Goal: Information Seeking & Learning: Check status

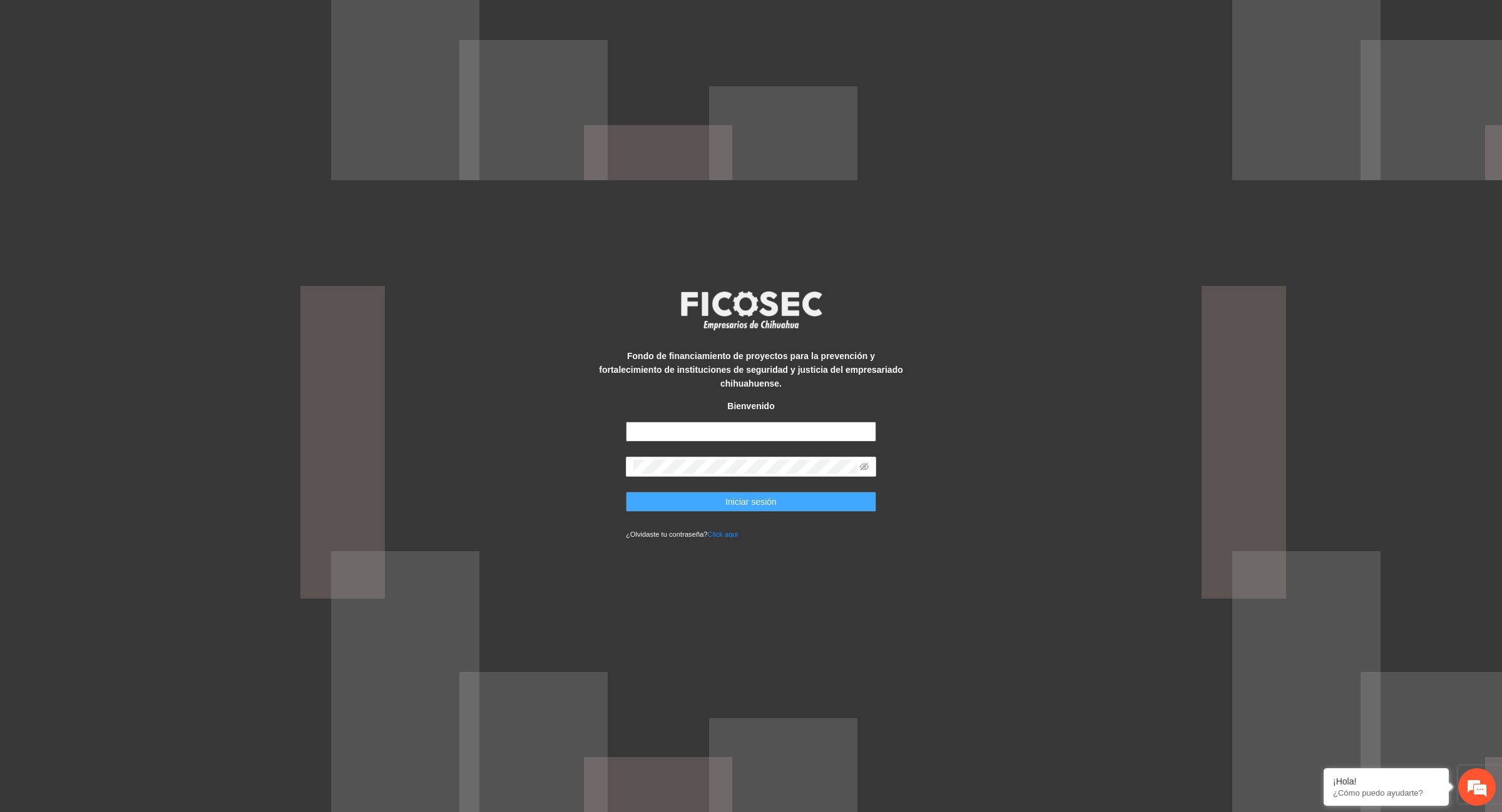
type input "**********"
click at [796, 497] on button "Iniciar sesión" at bounding box center [751, 501] width 250 height 20
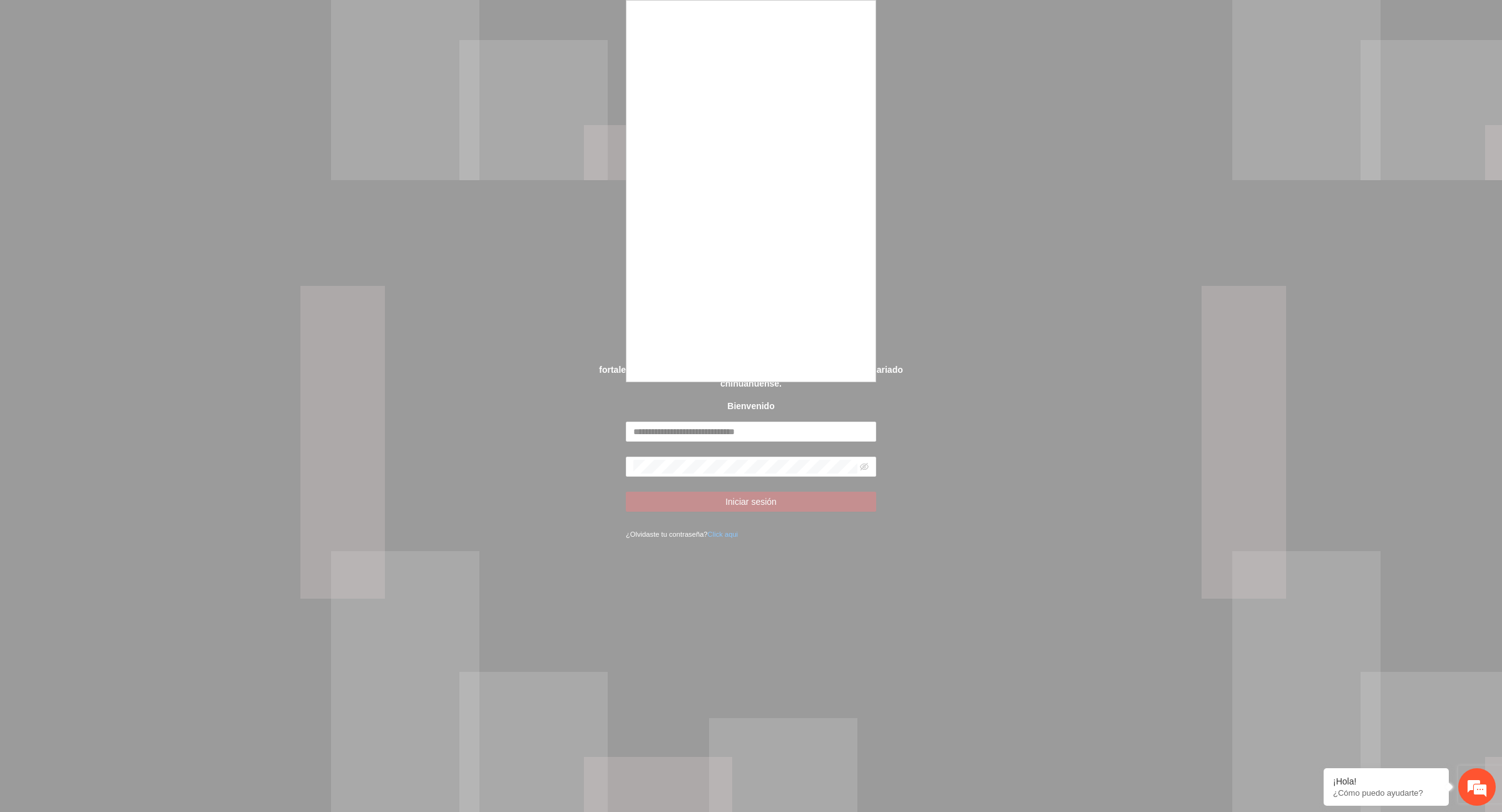
click at [579, 357] on div at bounding box center [751, 406] width 1502 height 812
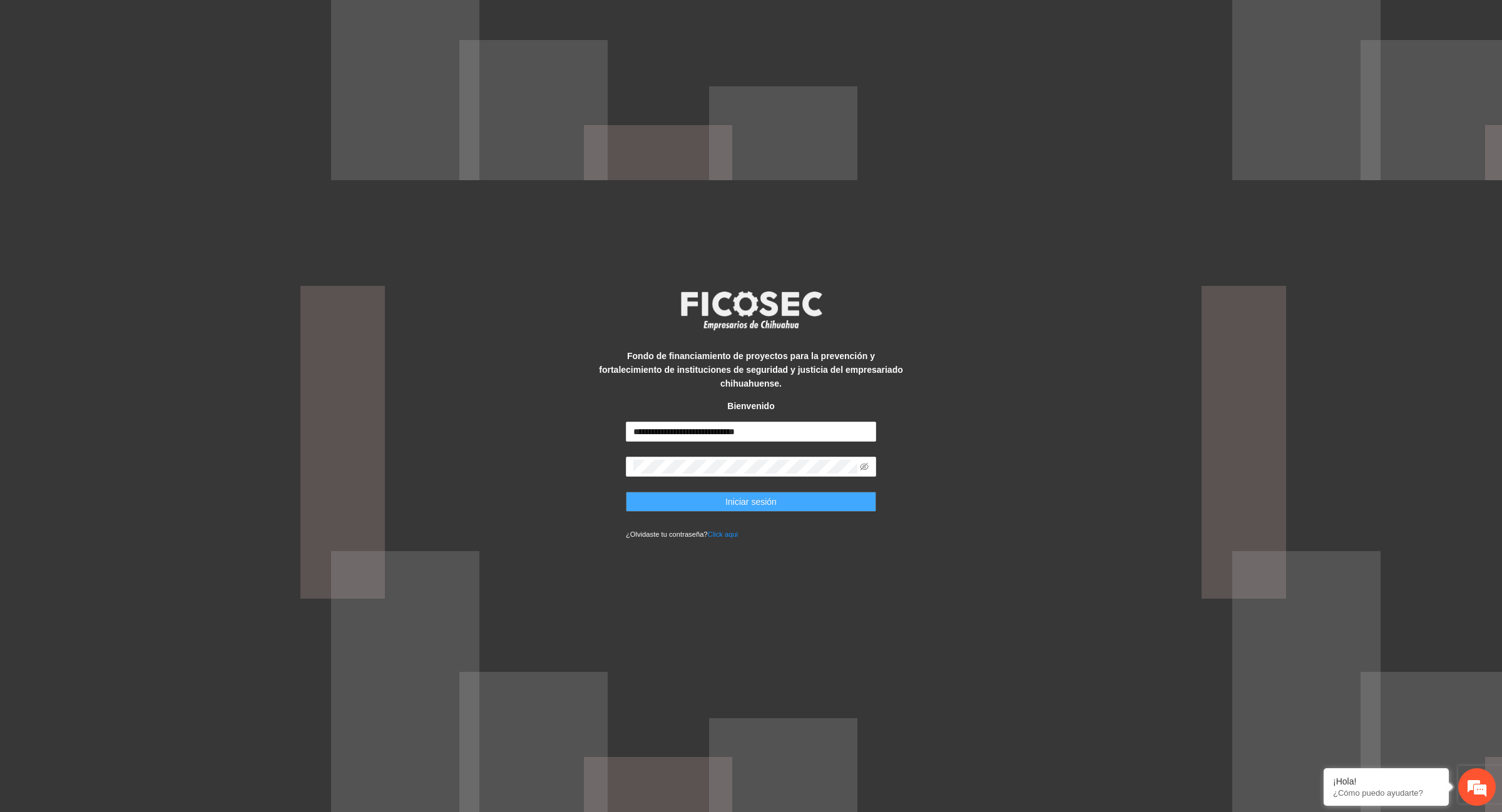
click at [736, 496] on span "Iniciar sesión" at bounding box center [751, 501] width 52 height 13
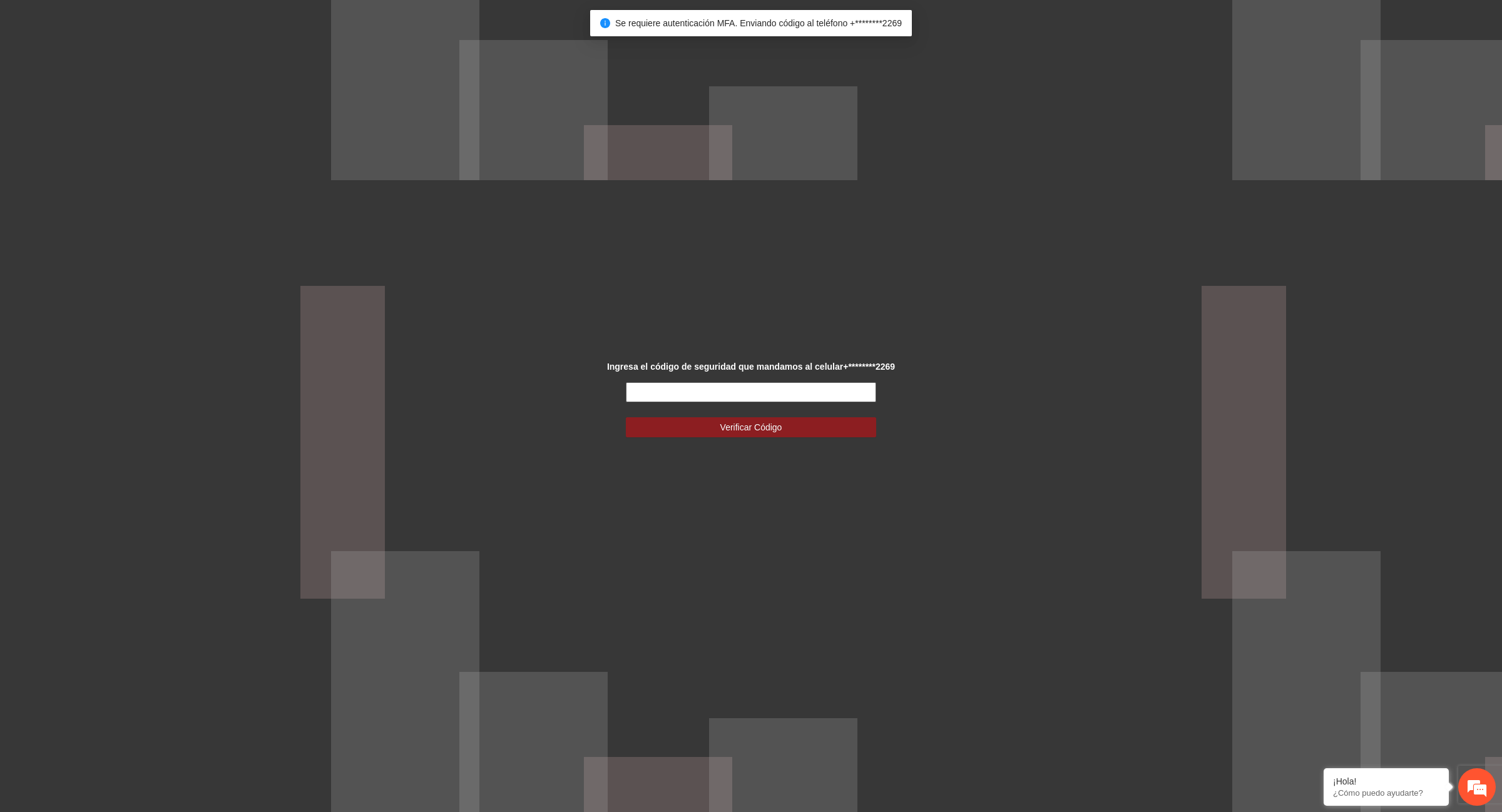
click at [735, 396] on input "text" at bounding box center [751, 392] width 250 height 20
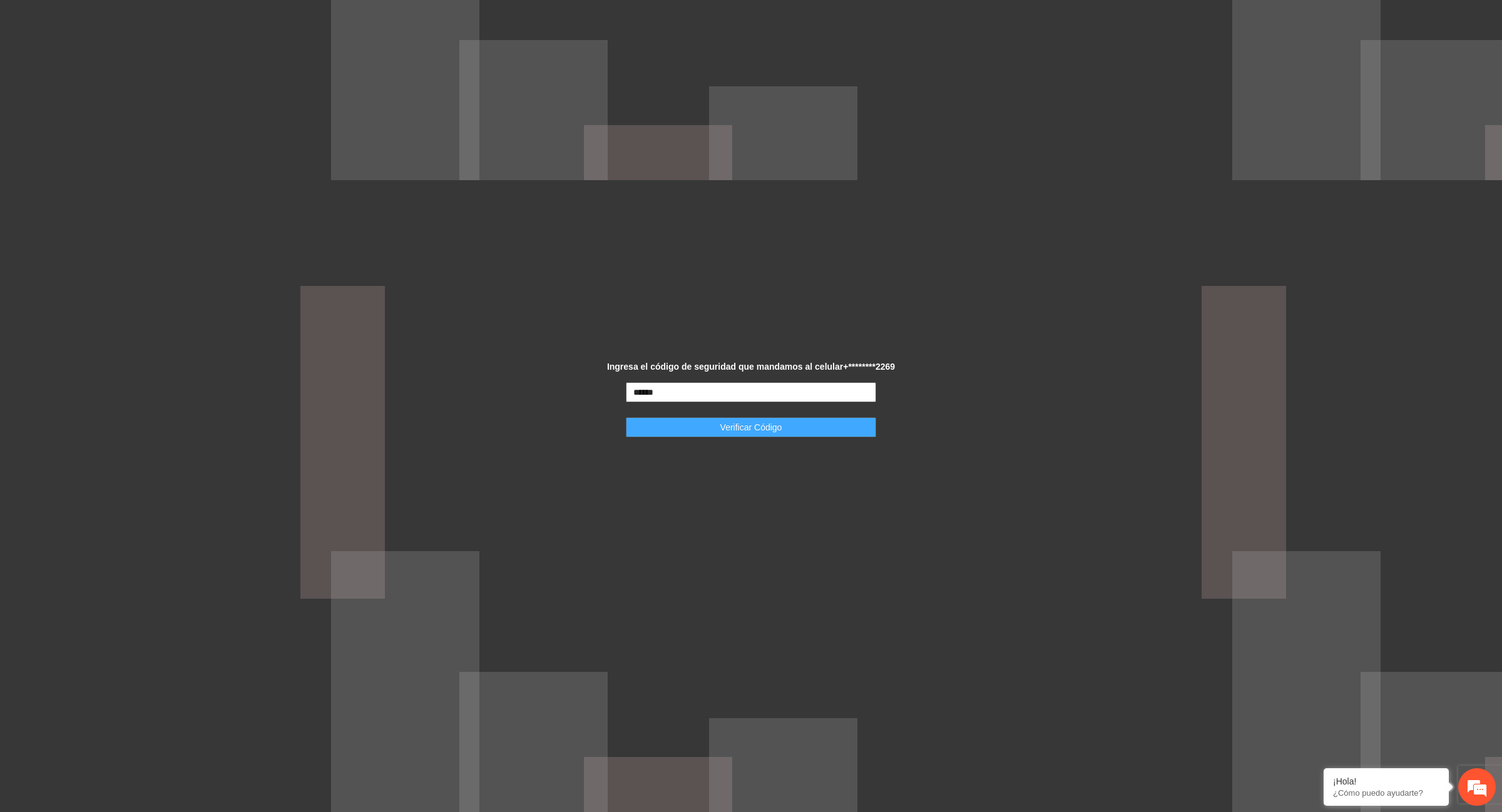
type input "******"
click at [740, 423] on span "Verificar Código" at bounding box center [751, 427] width 62 height 13
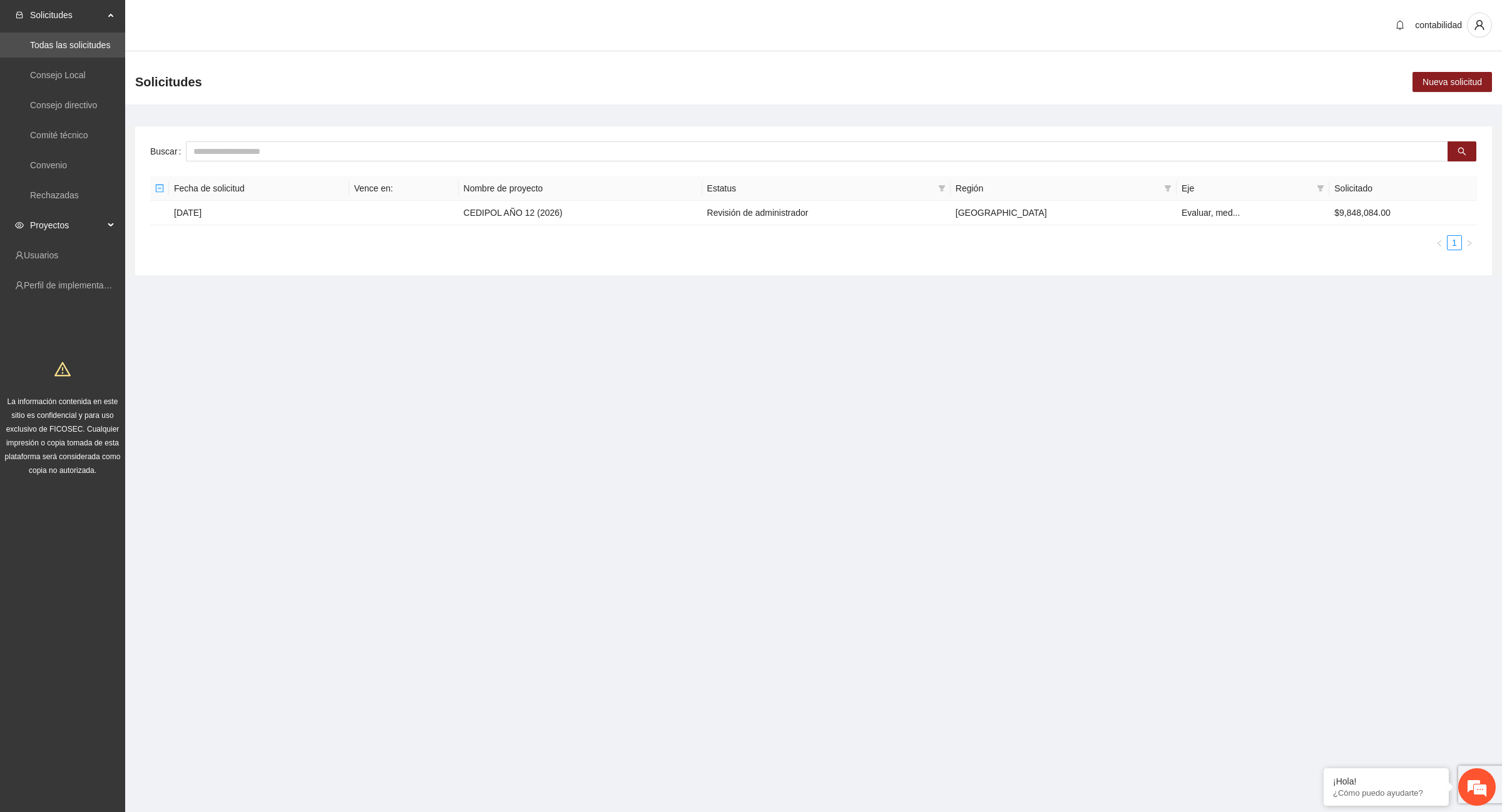
click at [75, 231] on span "Proyectos" at bounding box center [67, 225] width 74 height 25
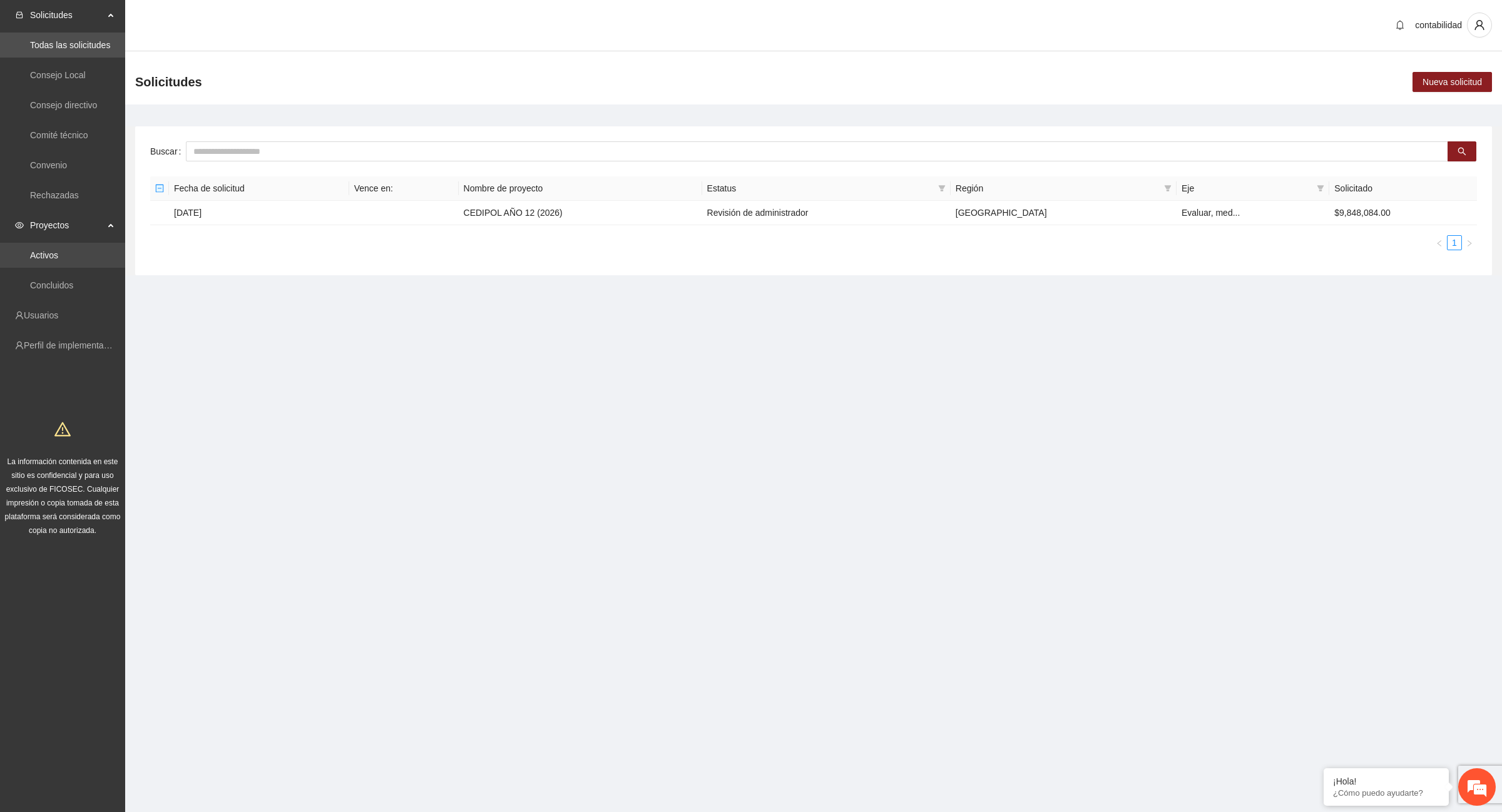
click at [58, 253] on link "Activos" at bounding box center [44, 255] width 28 height 10
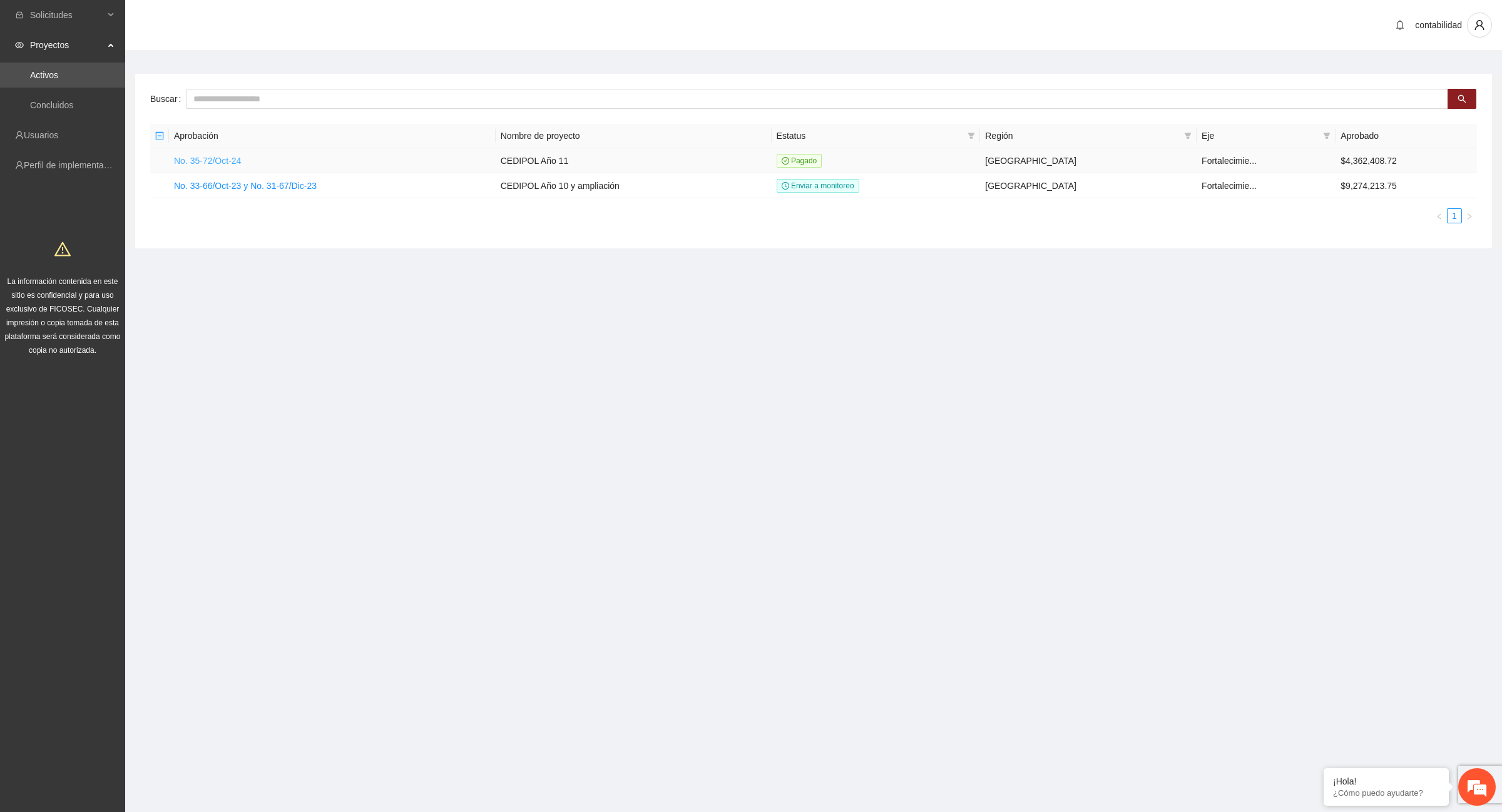
click at [202, 161] on link "No. 35-72/Oct-24" at bounding box center [207, 161] width 67 height 10
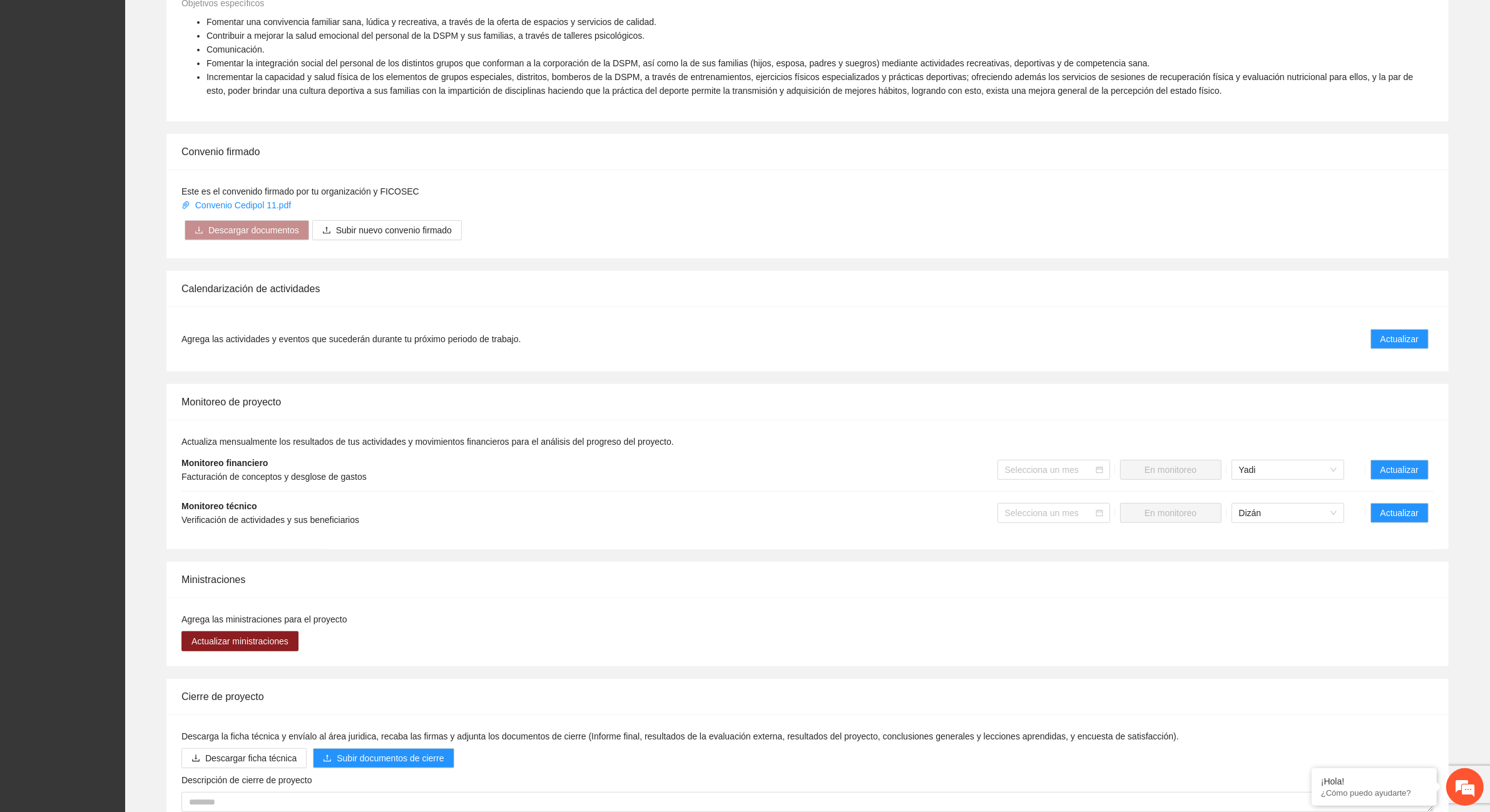
scroll to position [626, 0]
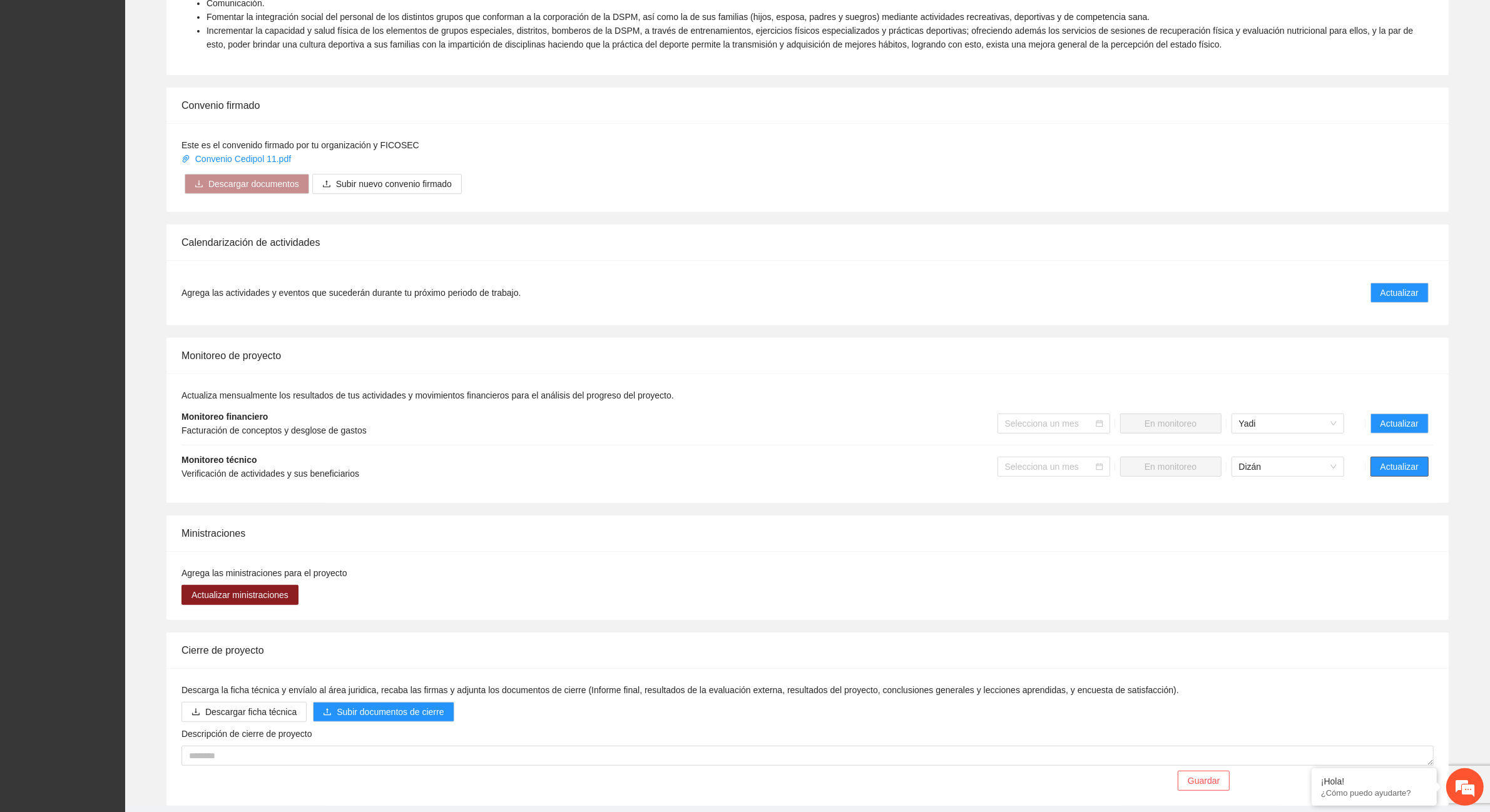
click at [1393, 466] on span "Actualizar" at bounding box center [1399, 466] width 38 height 13
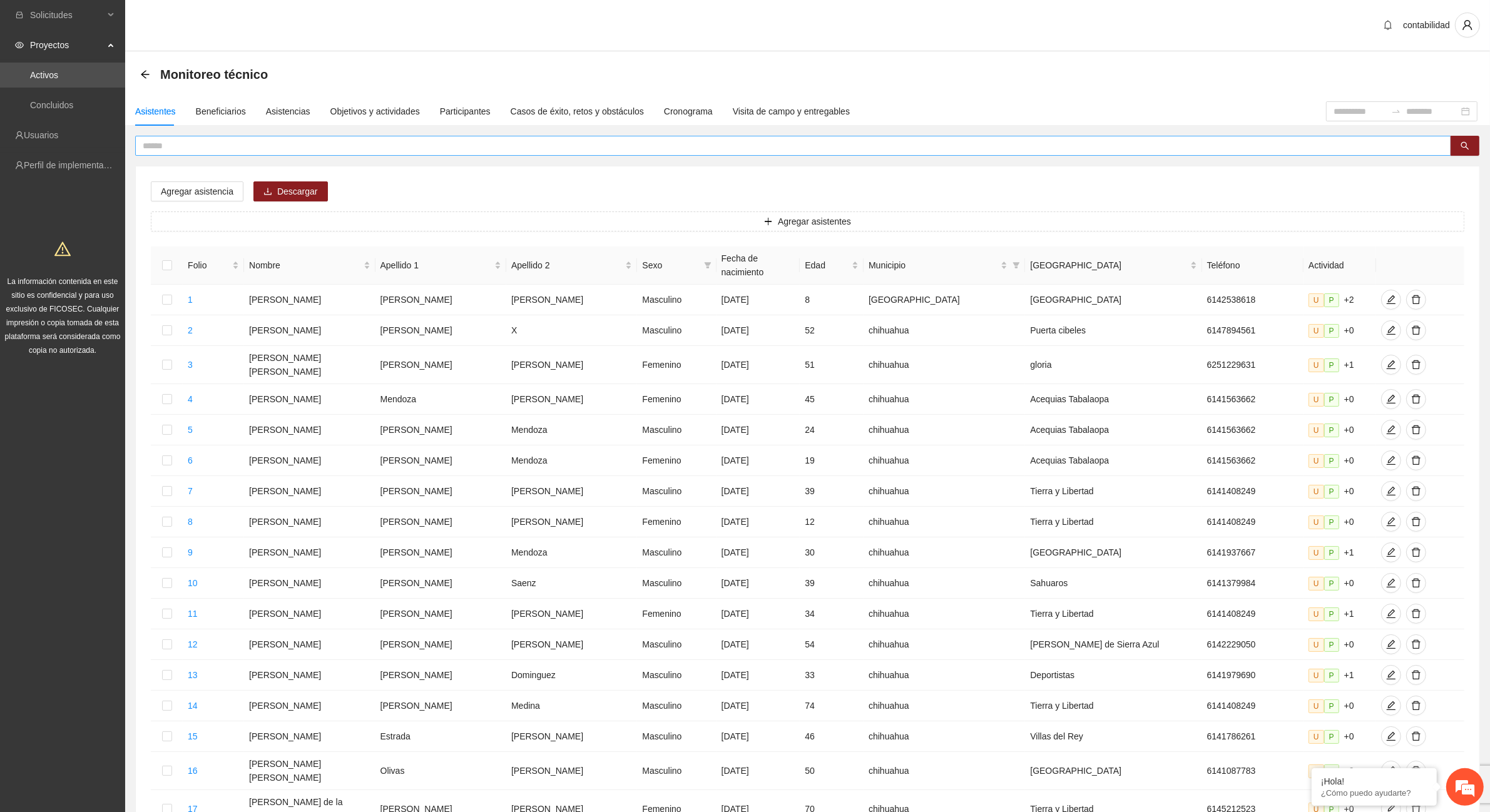
click at [183, 145] on input "text" at bounding box center [788, 145] width 1291 height 13
type input "****"
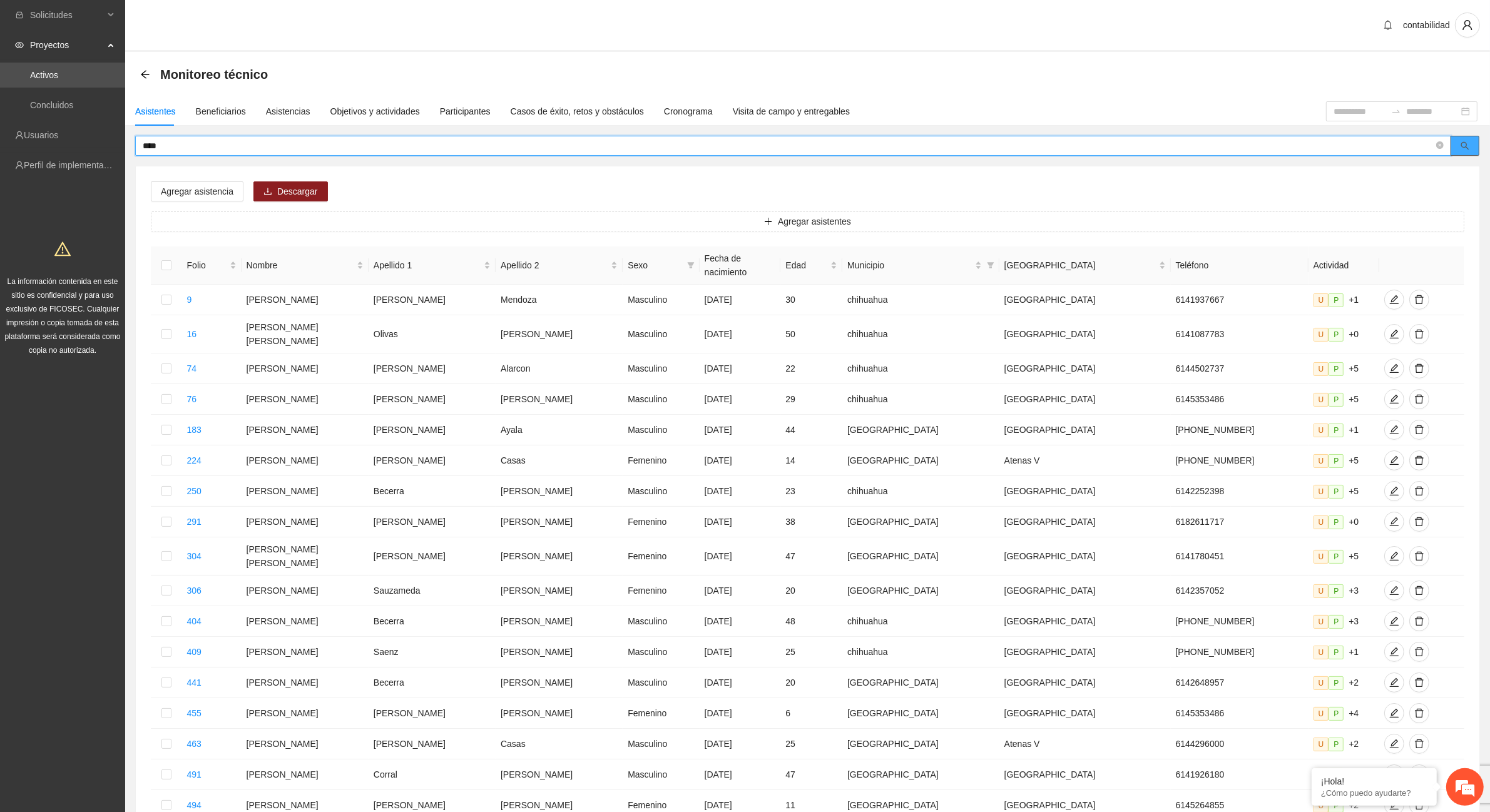
click at [1466, 141] on icon "search" at bounding box center [1465, 146] width 8 height 8
click at [290, 113] on div "Asistencias" at bounding box center [288, 111] width 45 height 13
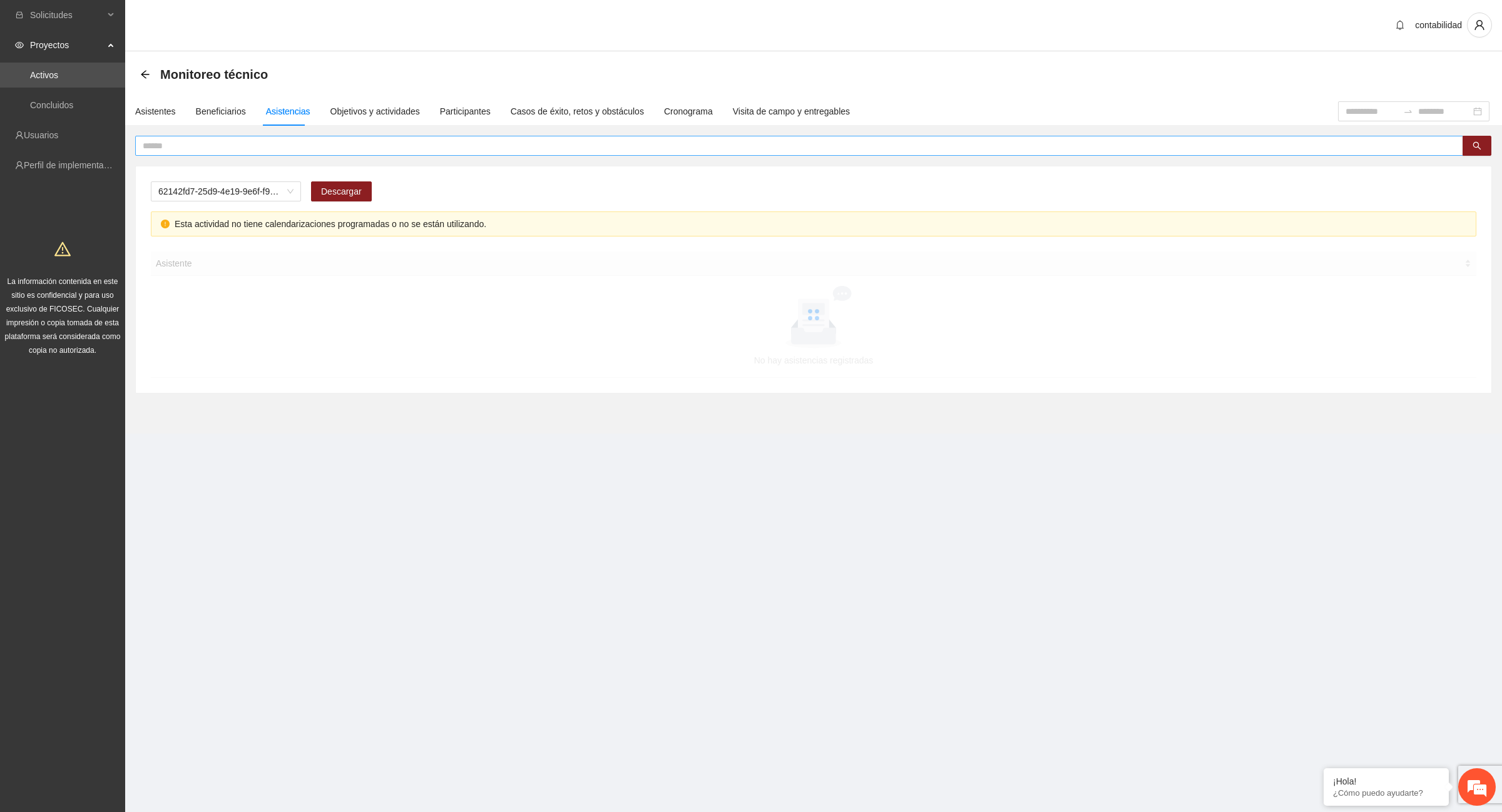
click at [285, 137] on span at bounding box center [799, 146] width 1328 height 20
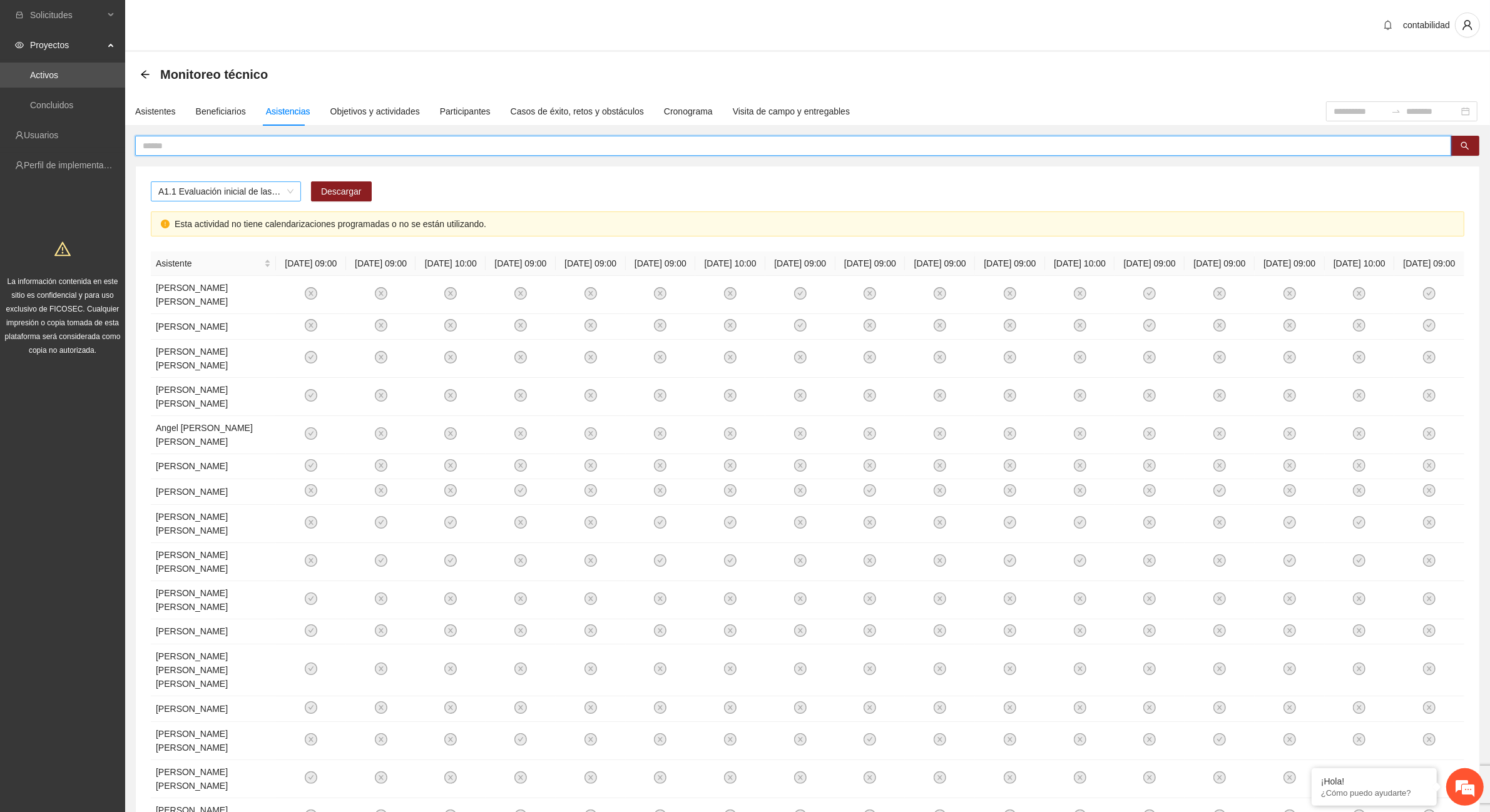
click at [291, 190] on span "A1.1 Evaluación inicial de las capacidades físicas de grupos especiales, distri…" at bounding box center [226, 191] width 135 height 19
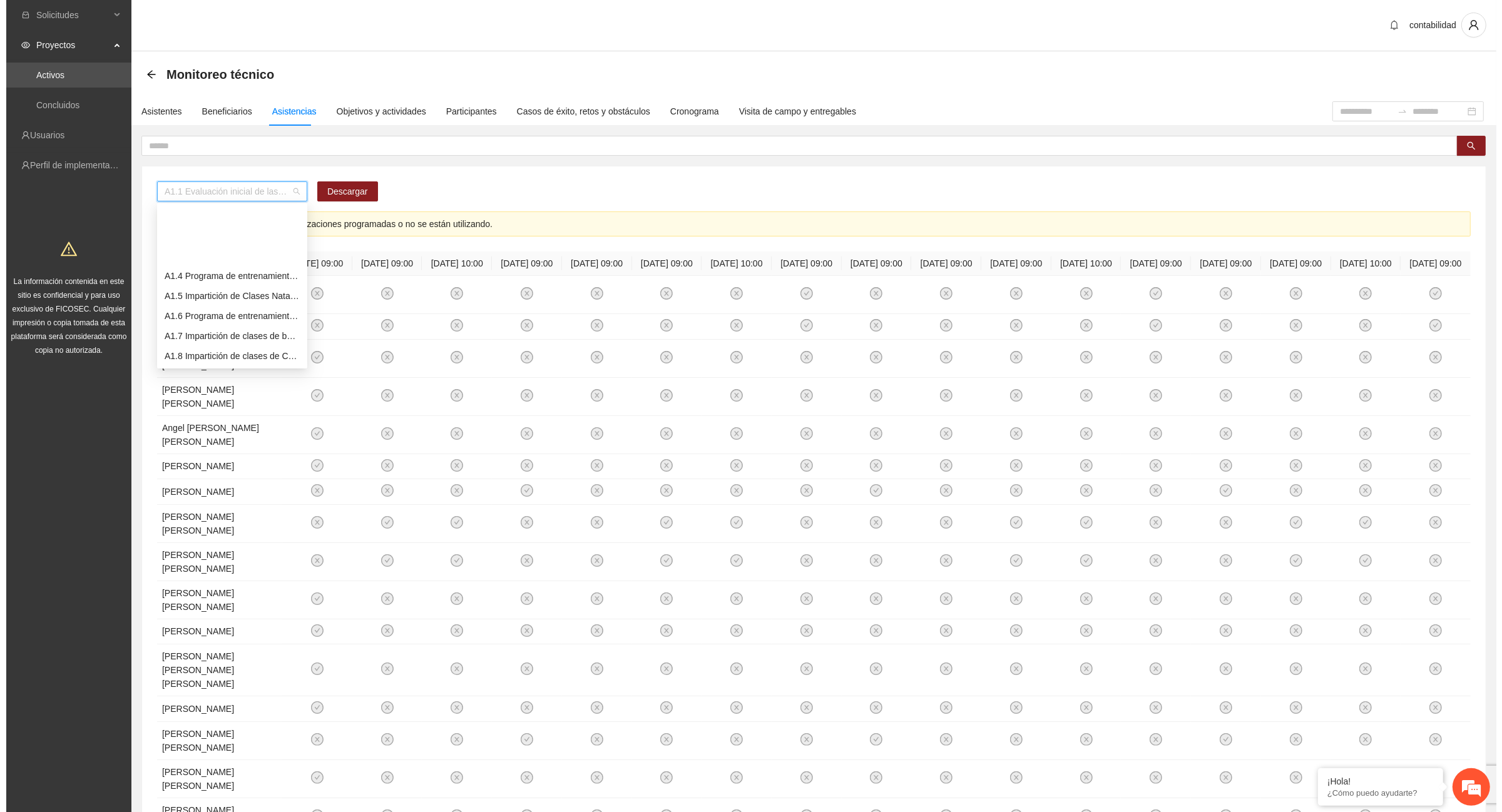
scroll to position [79, 0]
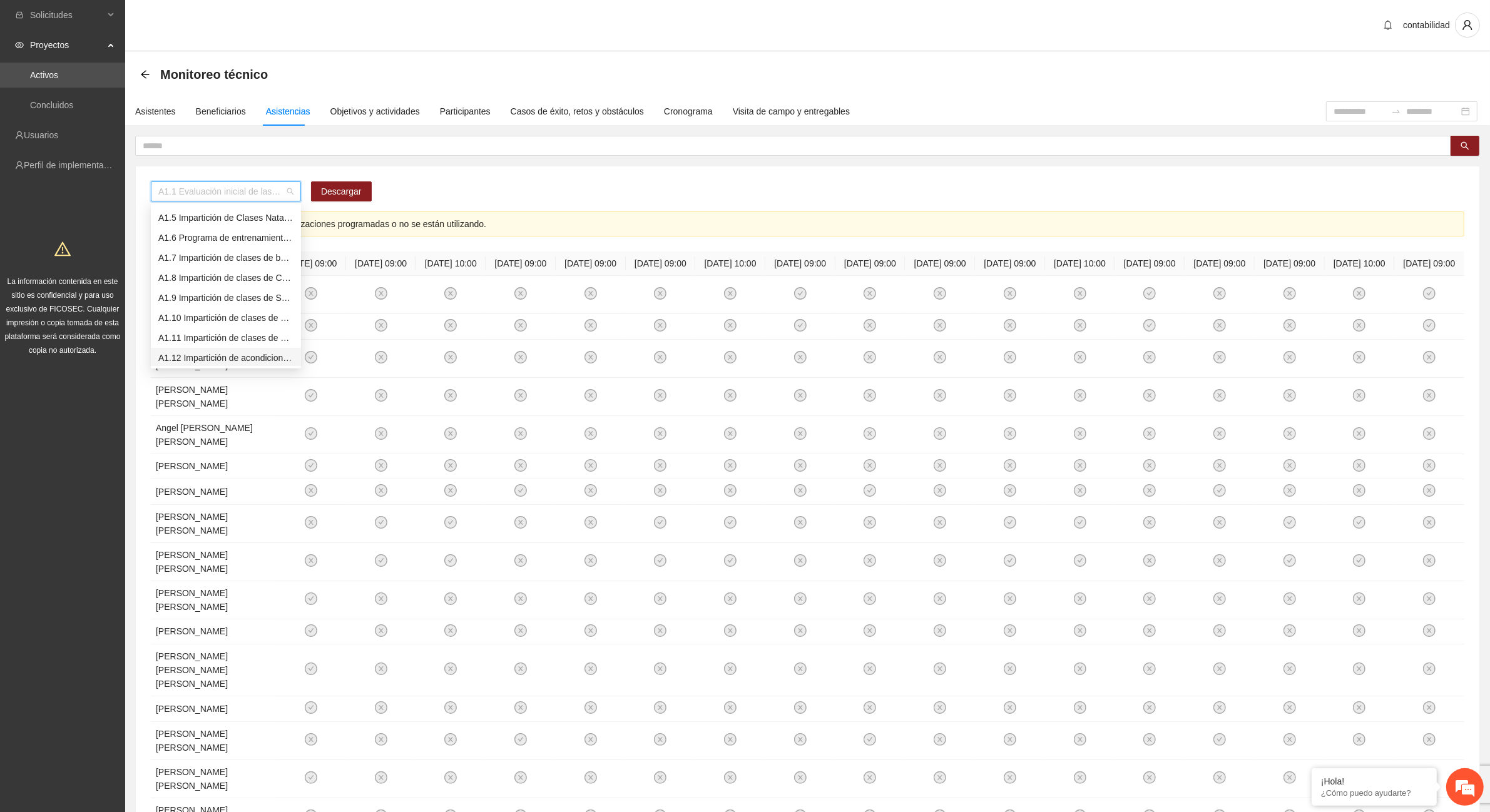
click at [245, 361] on div "A1.12 Impartición de acondicionamiento físico" at bounding box center [226, 357] width 135 height 13
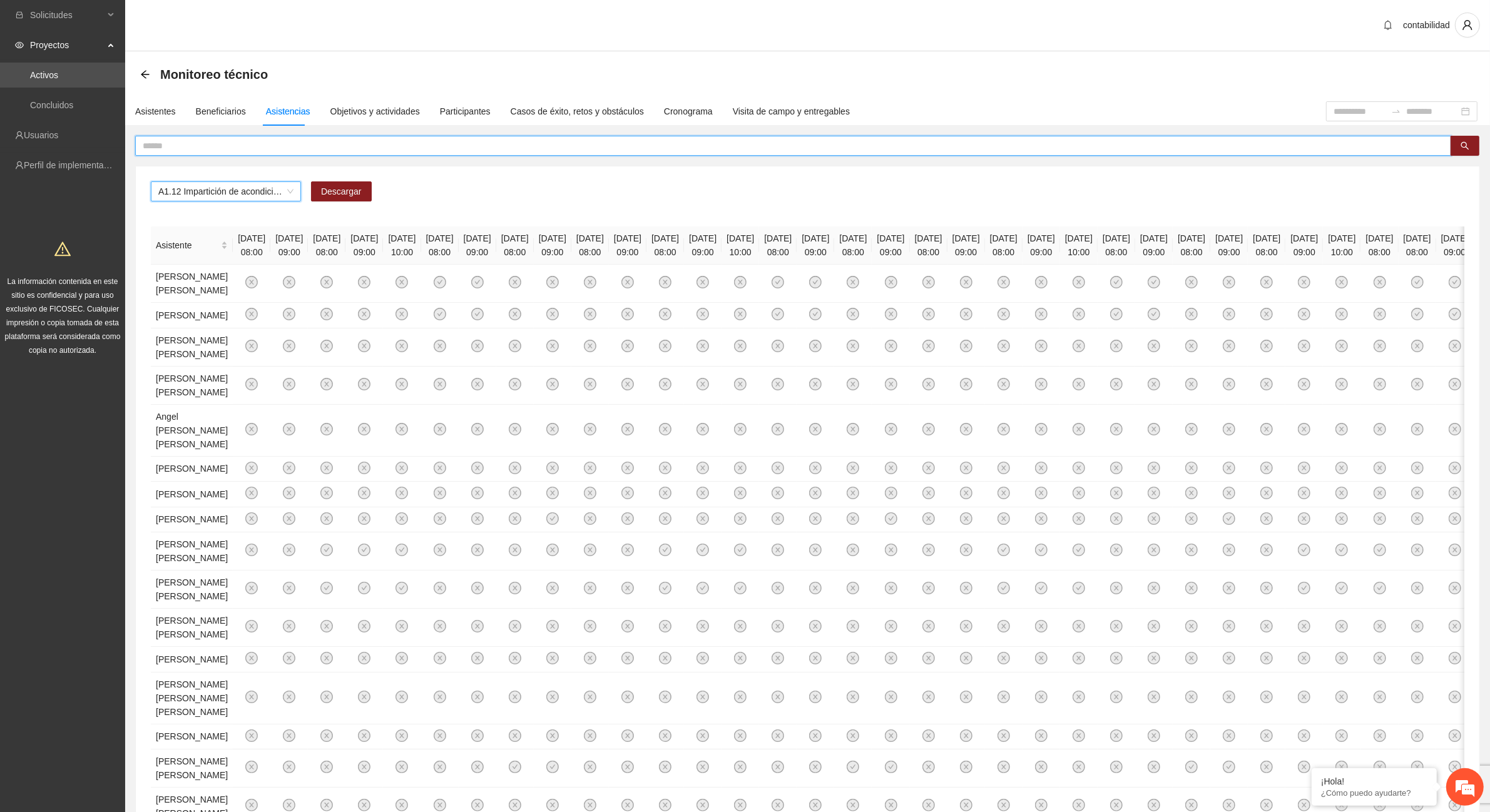
click at [195, 145] on input "text" at bounding box center [788, 145] width 1291 height 13
type input "****"
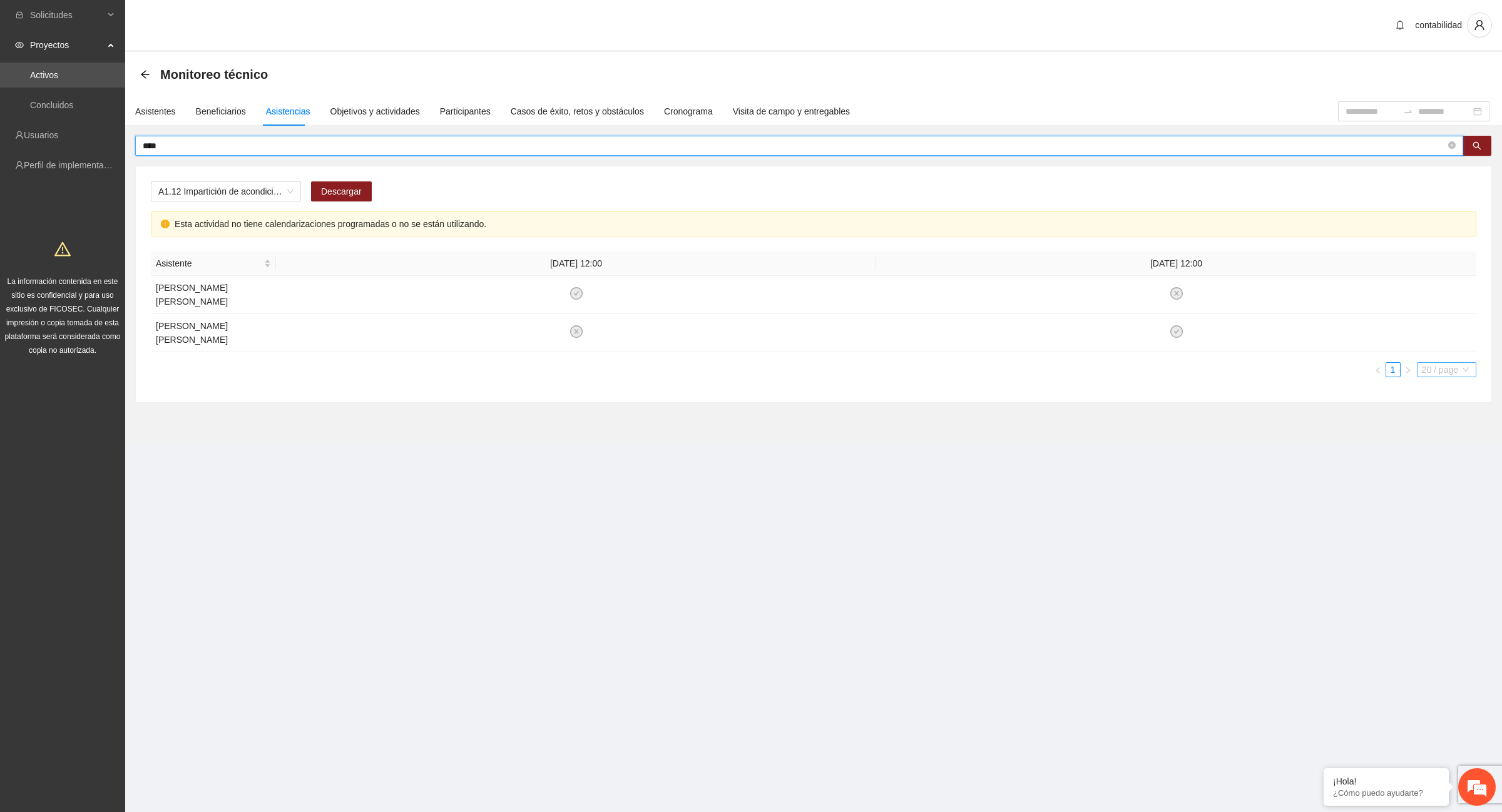
click at [1469, 363] on span "20 / page" at bounding box center [1447, 369] width 50 height 13
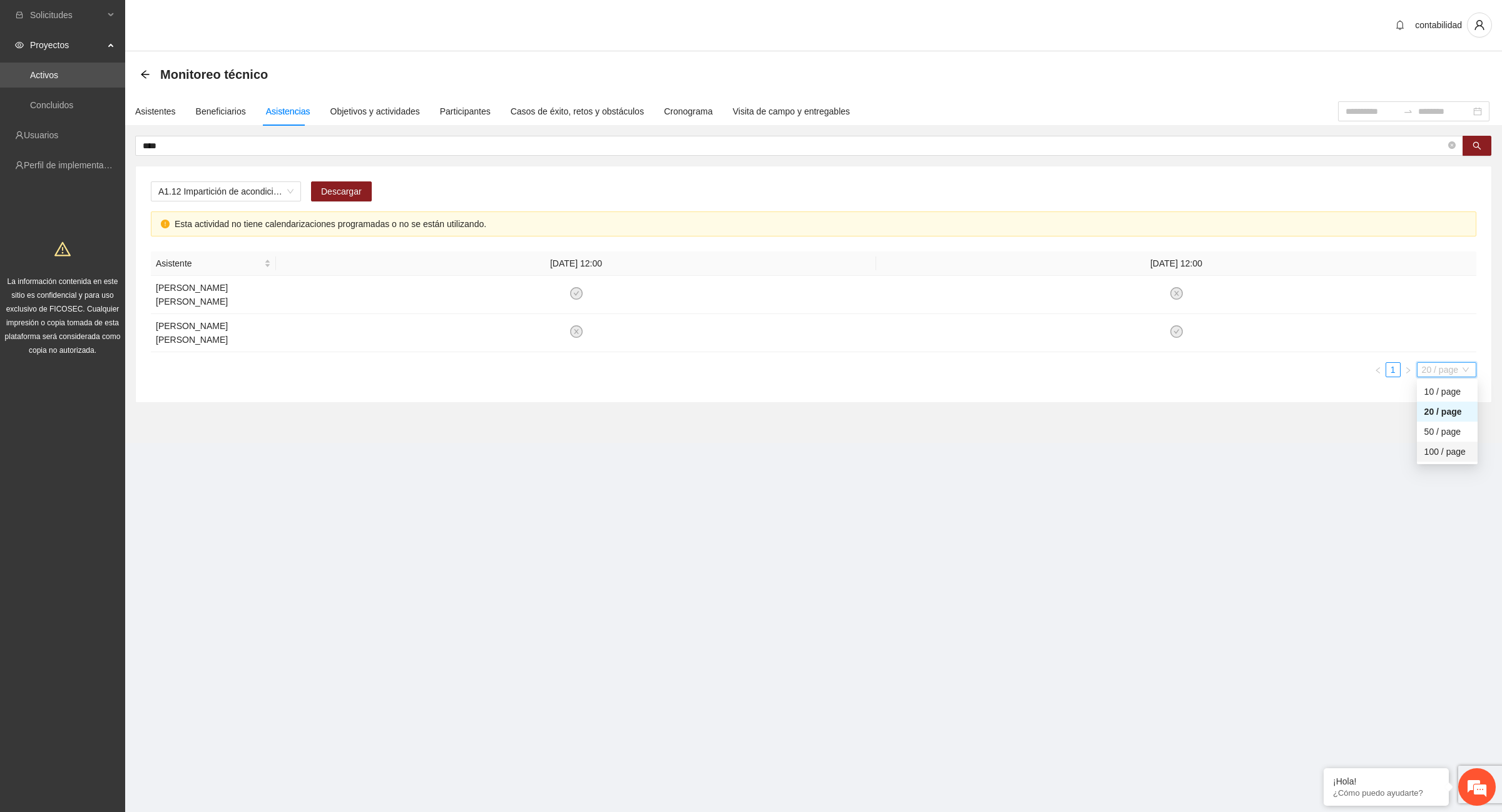
click at [1437, 445] on div "100 / page" at bounding box center [1447, 451] width 46 height 13
click at [1467, 363] on span "100 / page" at bounding box center [1444, 369] width 54 height 13
click at [1346, 112] on input at bounding box center [1372, 111] width 52 height 13
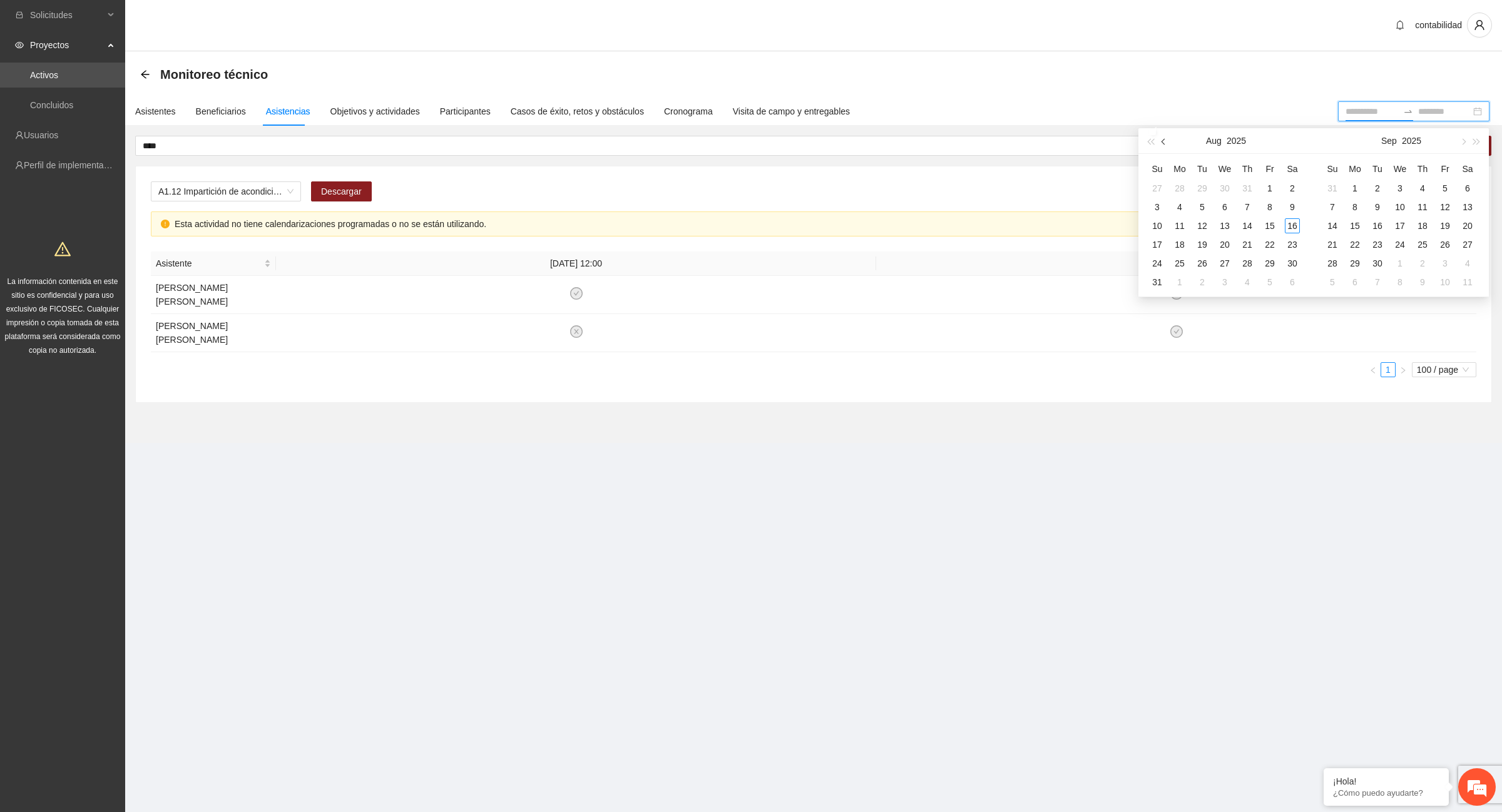
click at [1165, 142] on span "button" at bounding box center [1165, 141] width 6 height 6
type input "**********"
click at [1158, 187] on div "1" at bounding box center [1157, 188] width 15 height 15
type input "**********"
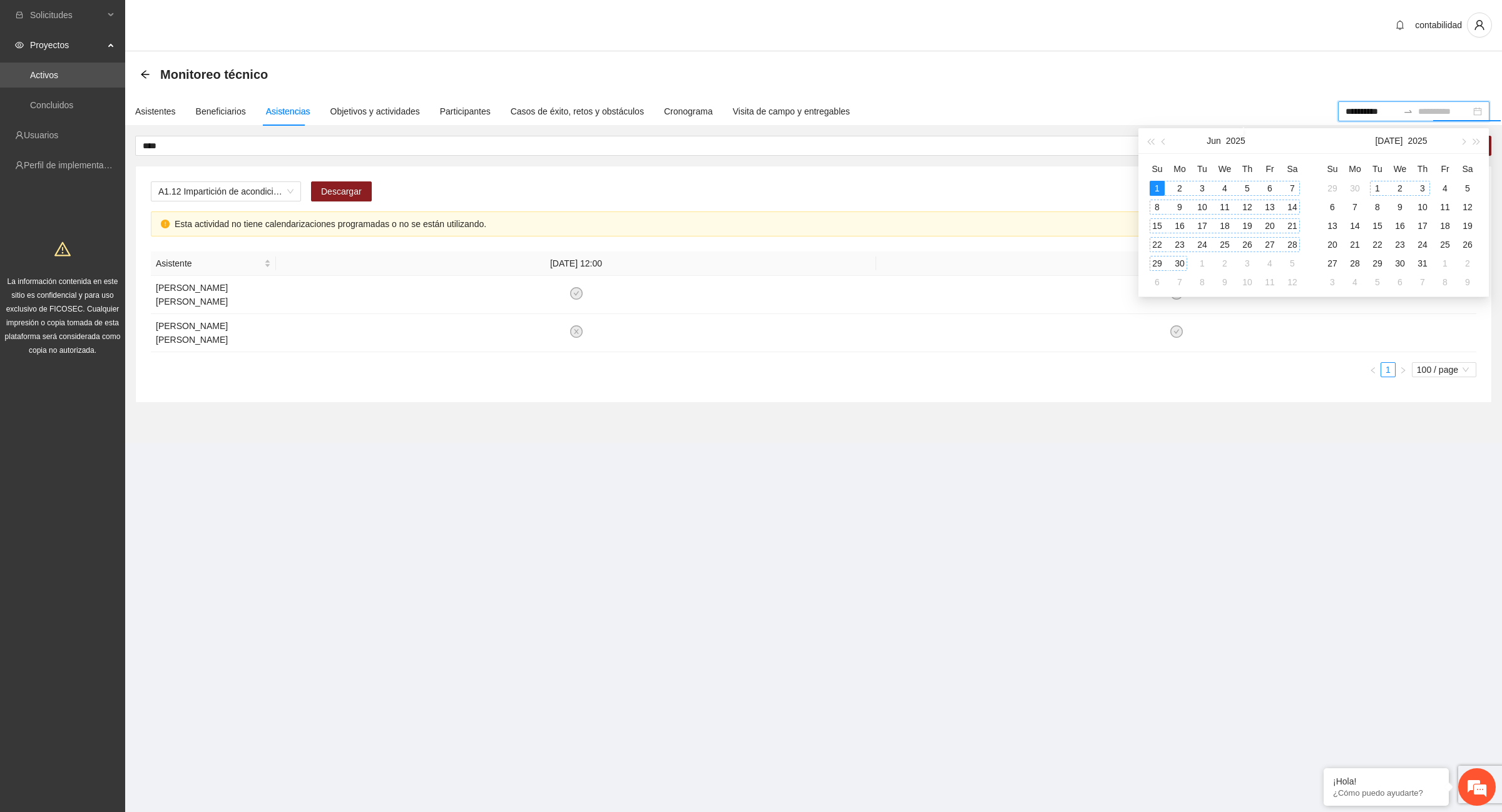
type input "**********"
click at [1179, 265] on div "30" at bounding box center [1179, 263] width 15 height 15
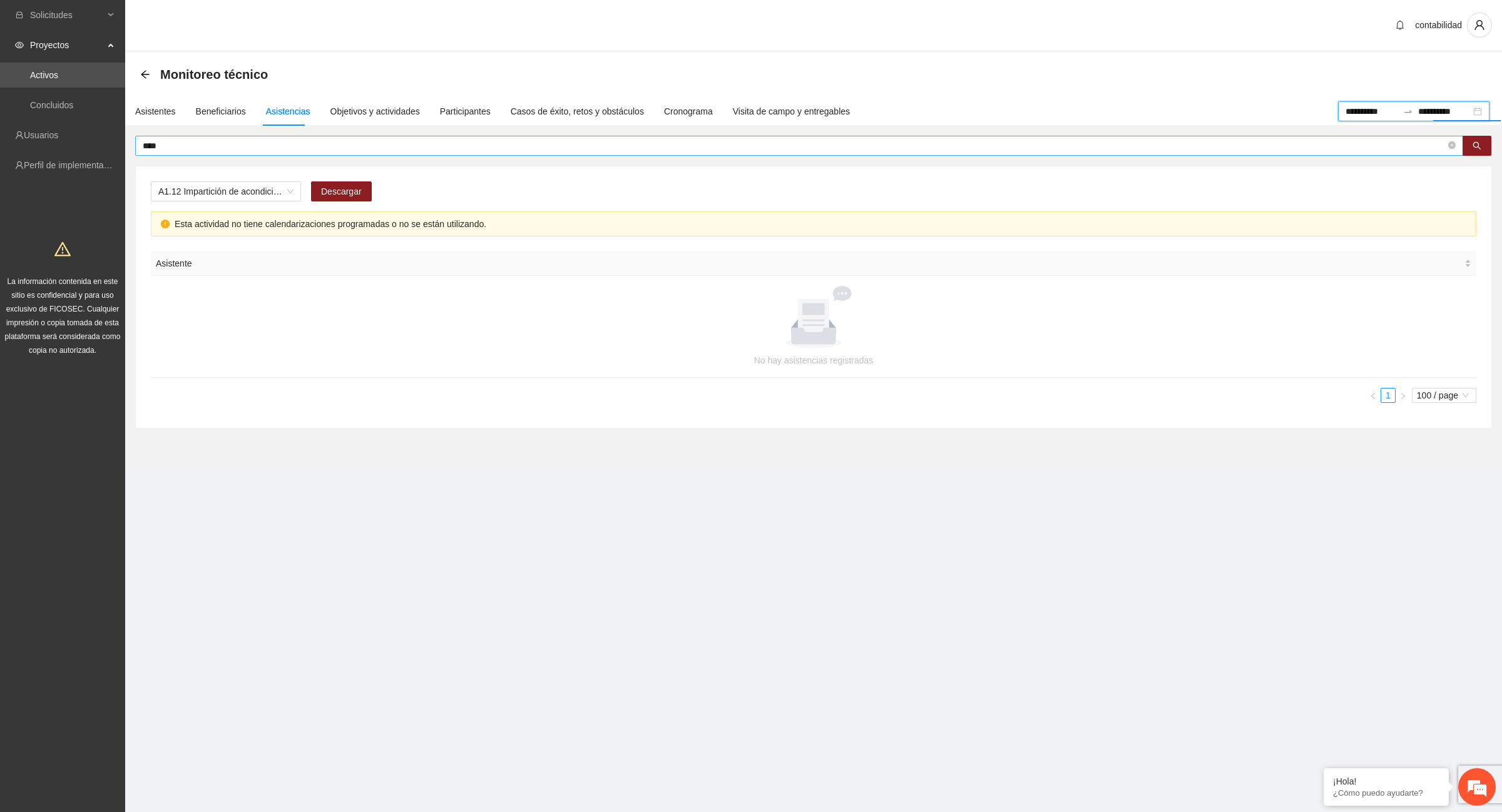
click at [171, 139] on input "****" at bounding box center [795, 145] width 1303 height 13
type input "*"
type input "**********"
click at [1476, 139] on button "button" at bounding box center [1477, 146] width 29 height 20
click at [1455, 148] on icon "close-circle" at bounding box center [1452, 145] width 8 height 8
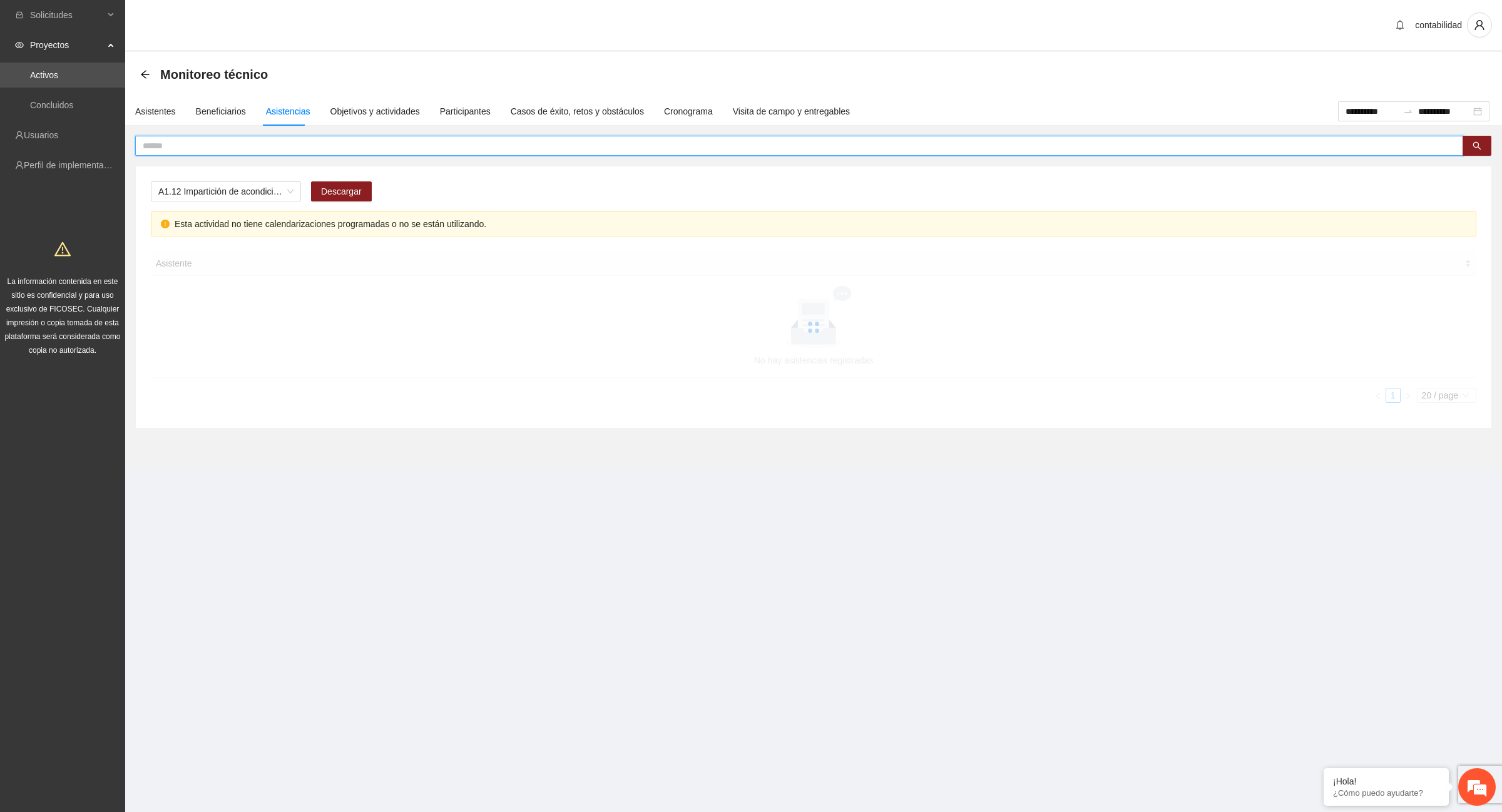
click at [246, 148] on input "text" at bounding box center [795, 145] width 1303 height 13
click at [1474, 149] on icon "search" at bounding box center [1477, 146] width 8 height 8
click at [1475, 146] on icon "search" at bounding box center [1477, 146] width 8 height 8
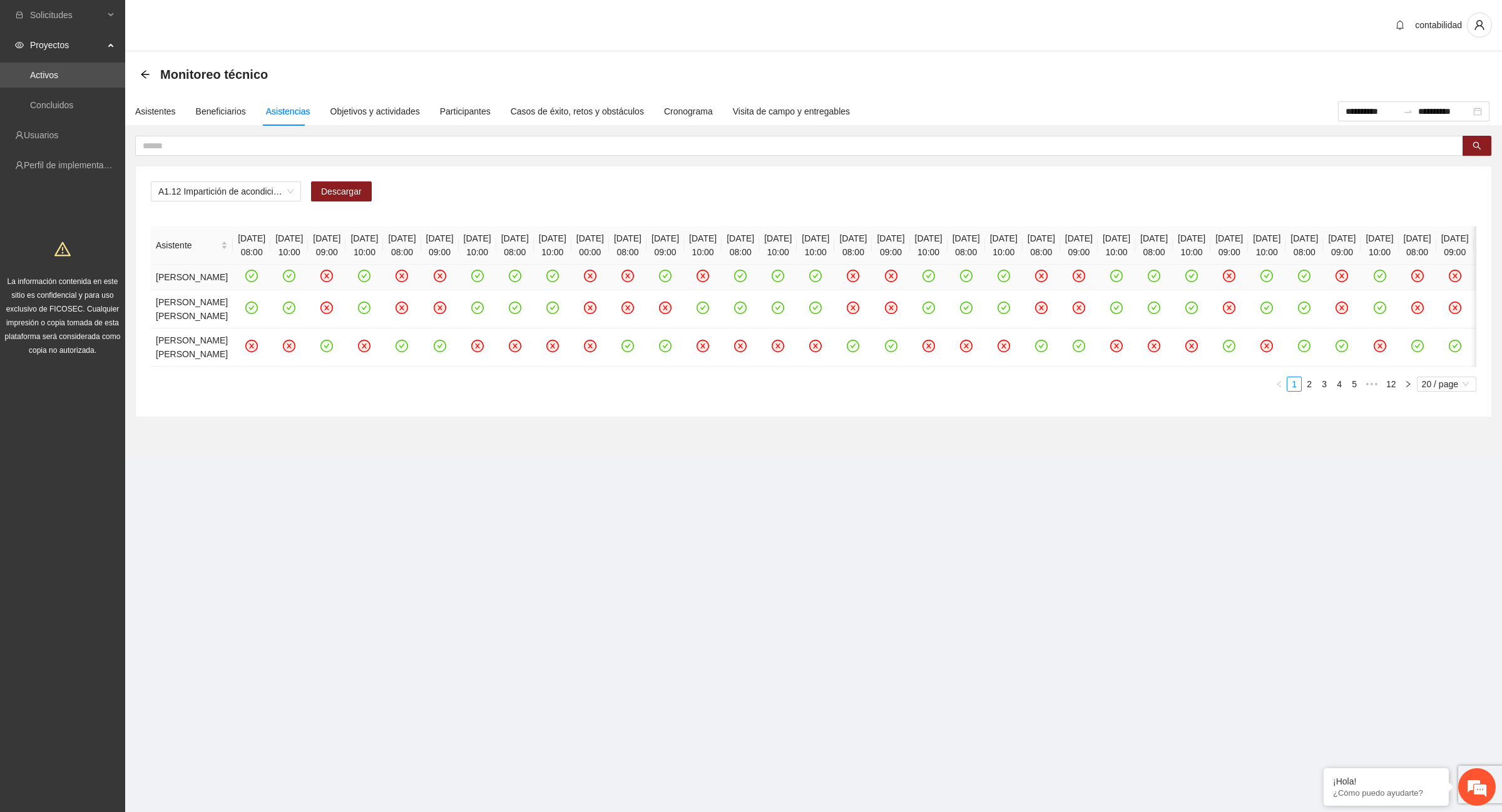
click at [596, 282] on icon "close-circle" at bounding box center [590, 276] width 11 height 11
click at [210, 189] on span "A1.12 Impartición de acondicionamiento físico" at bounding box center [226, 191] width 135 height 19
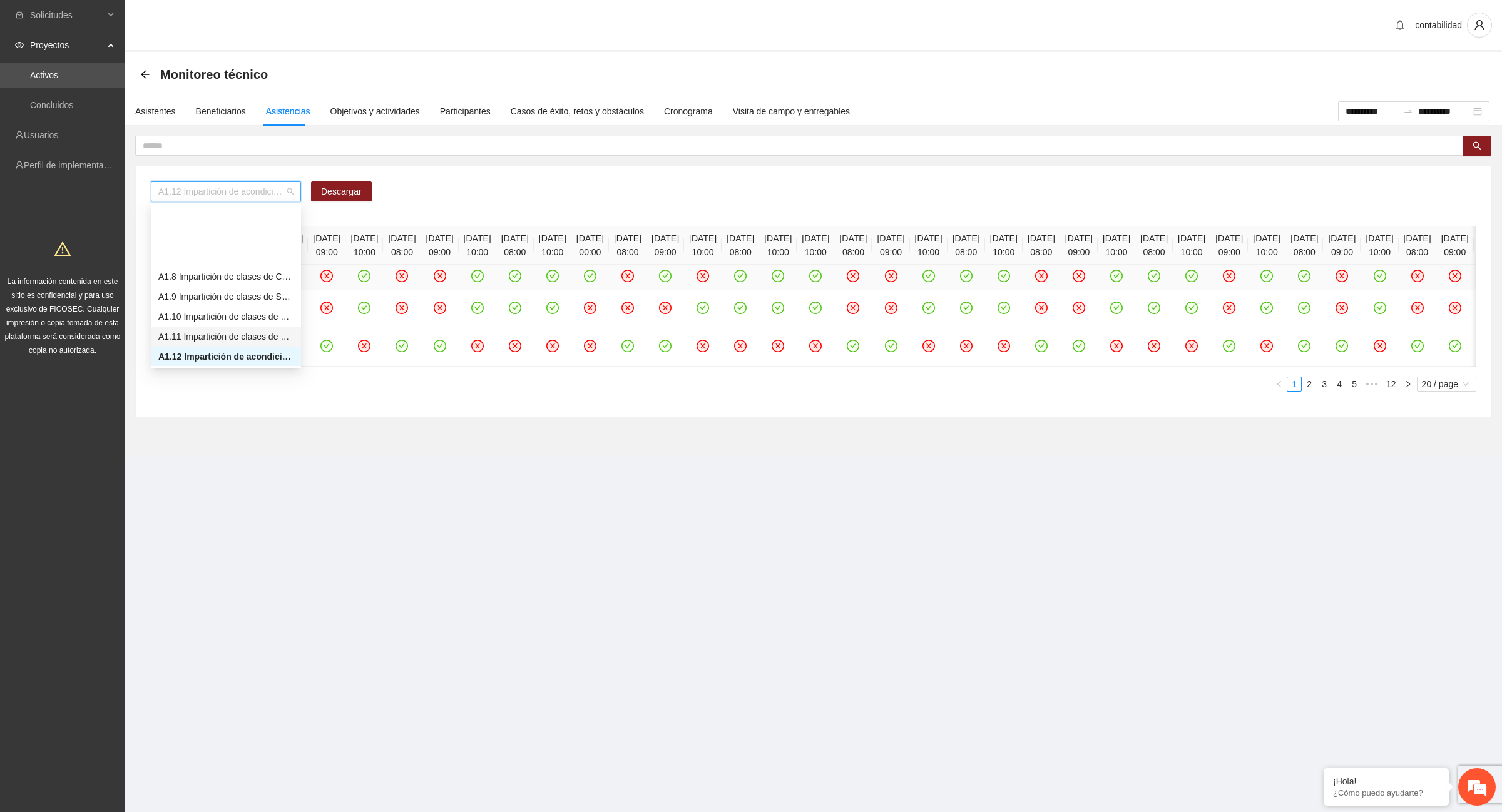
scroll to position [158, 0]
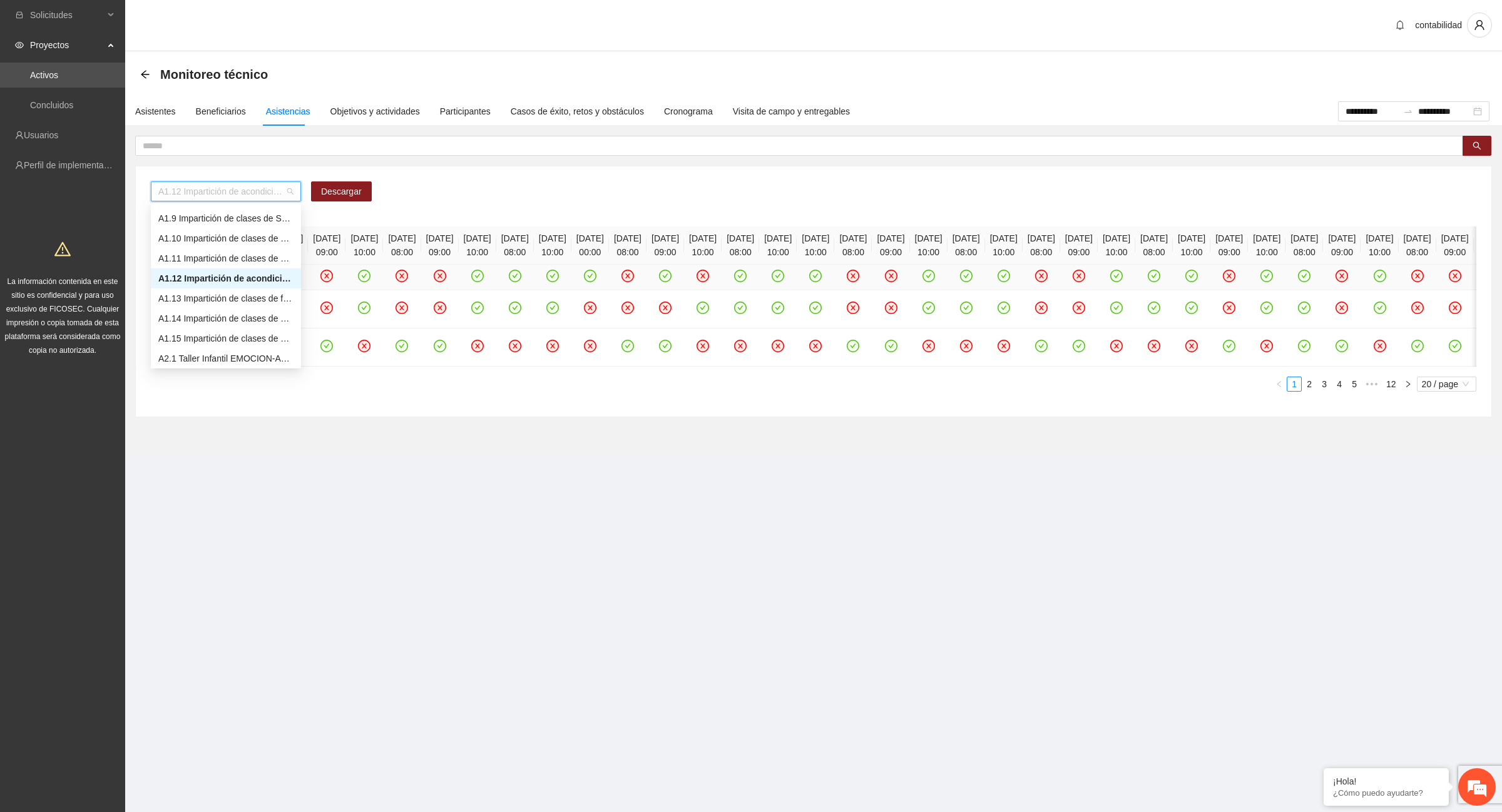
click at [233, 282] on div "A1.12 Impartición de acondicionamiento físico" at bounding box center [226, 278] width 135 height 13
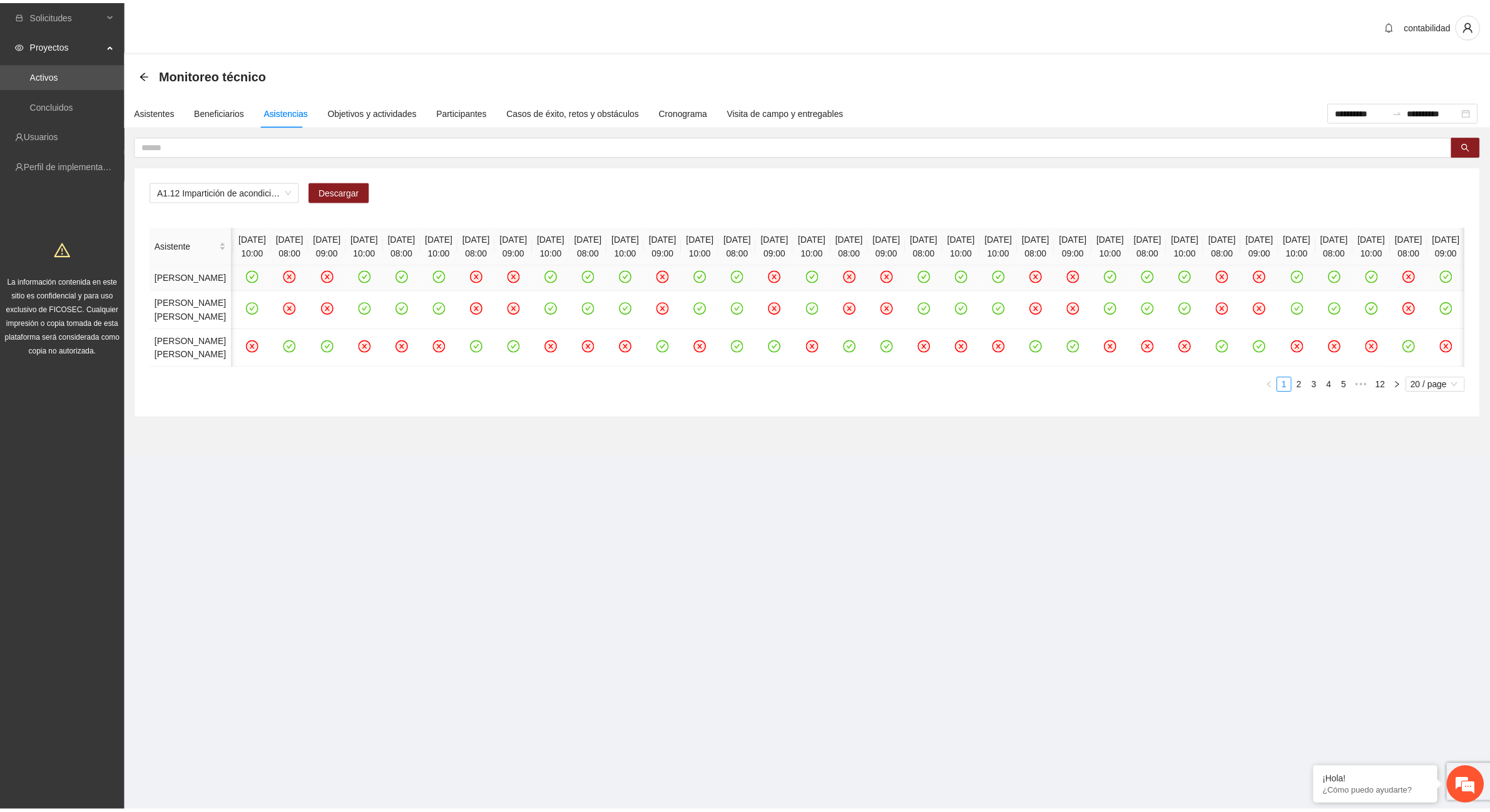
scroll to position [0, 0]
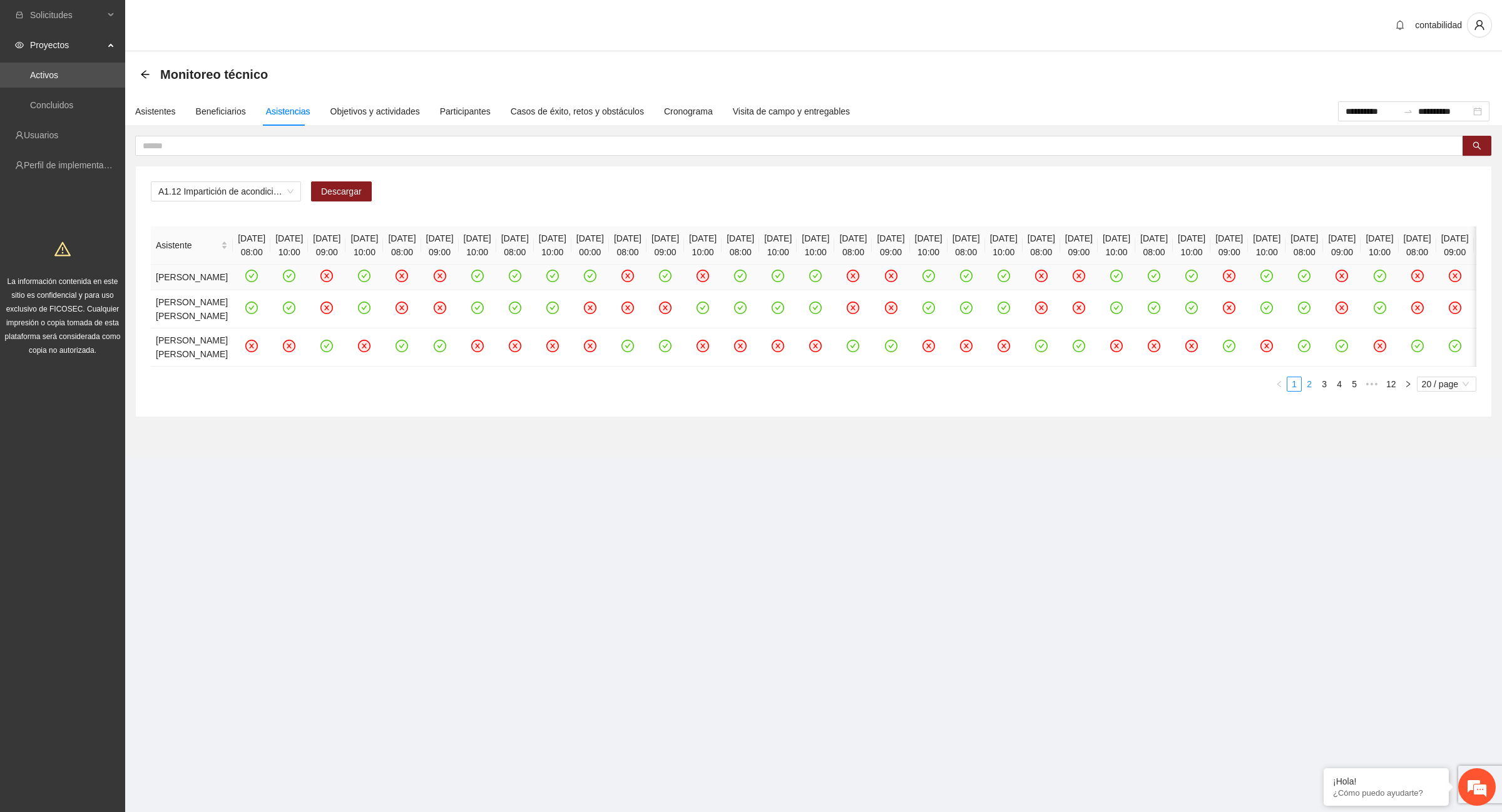
click at [1313, 391] on link "2" at bounding box center [1309, 383] width 13 height 13
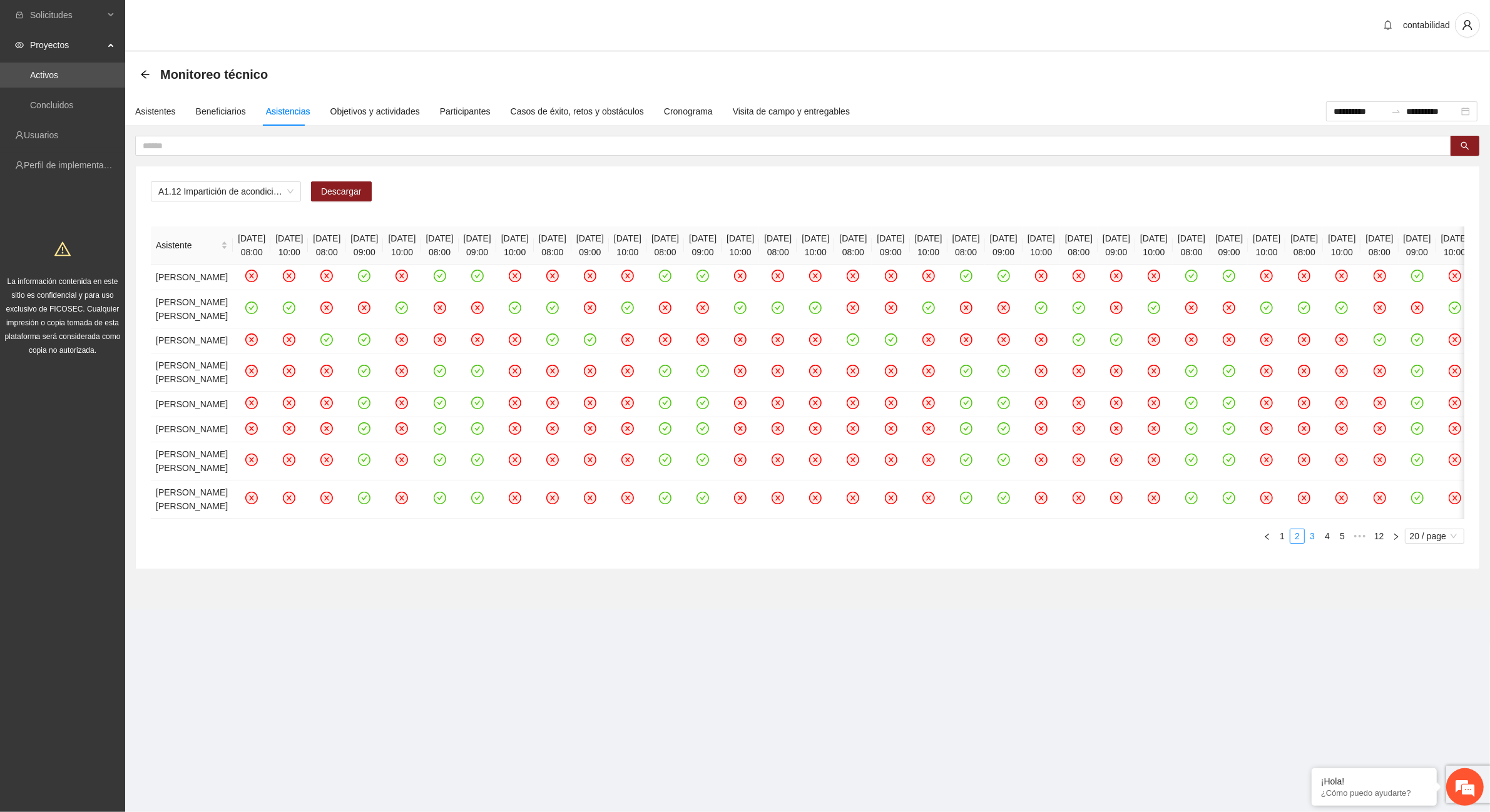
click at [1318, 543] on link "3" at bounding box center [1312, 535] width 13 height 13
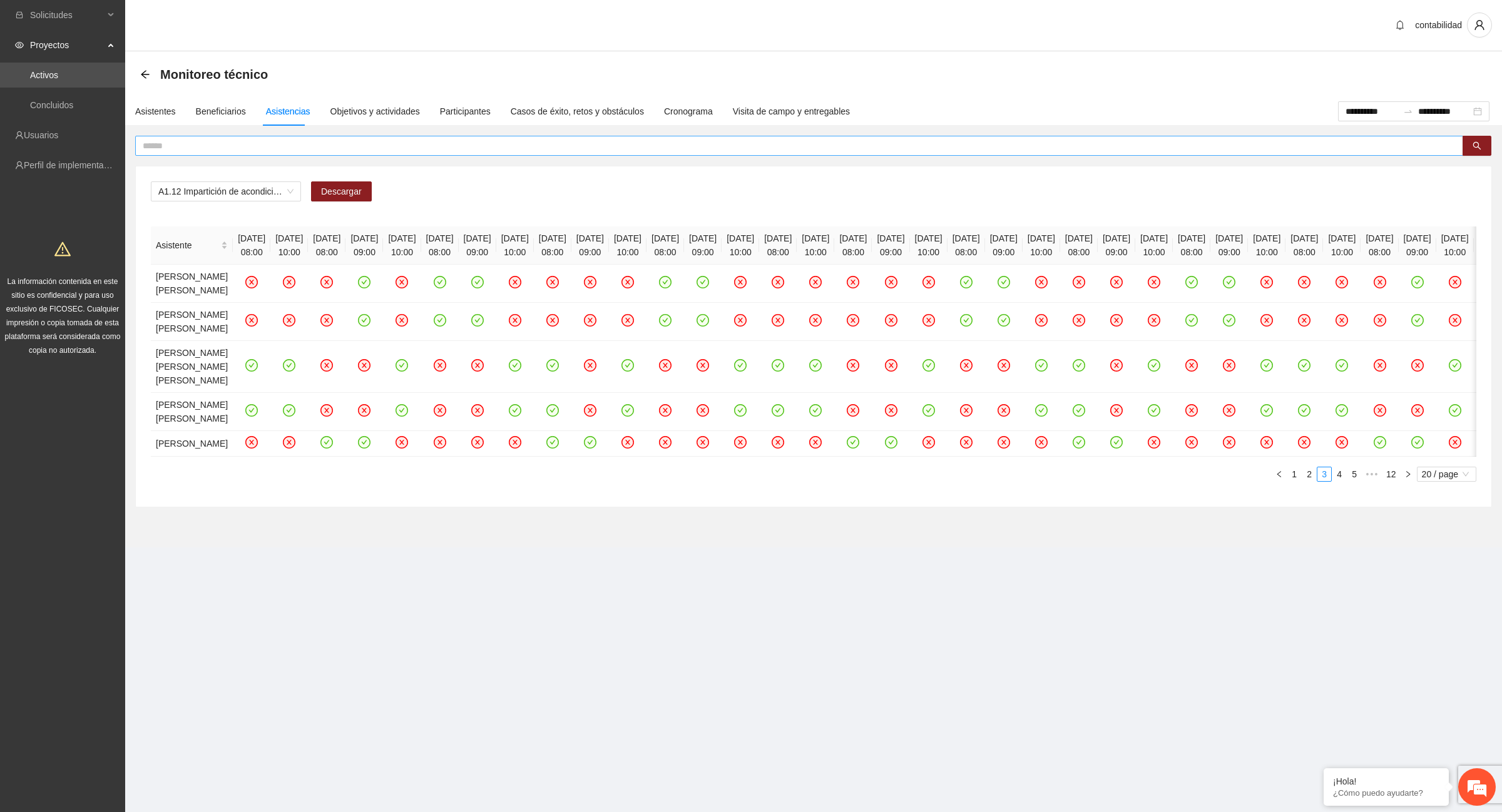
click at [274, 147] on input "text" at bounding box center [795, 145] width 1303 height 13
type input "*****"
click at [1477, 147] on icon "search" at bounding box center [1477, 146] width 8 height 8
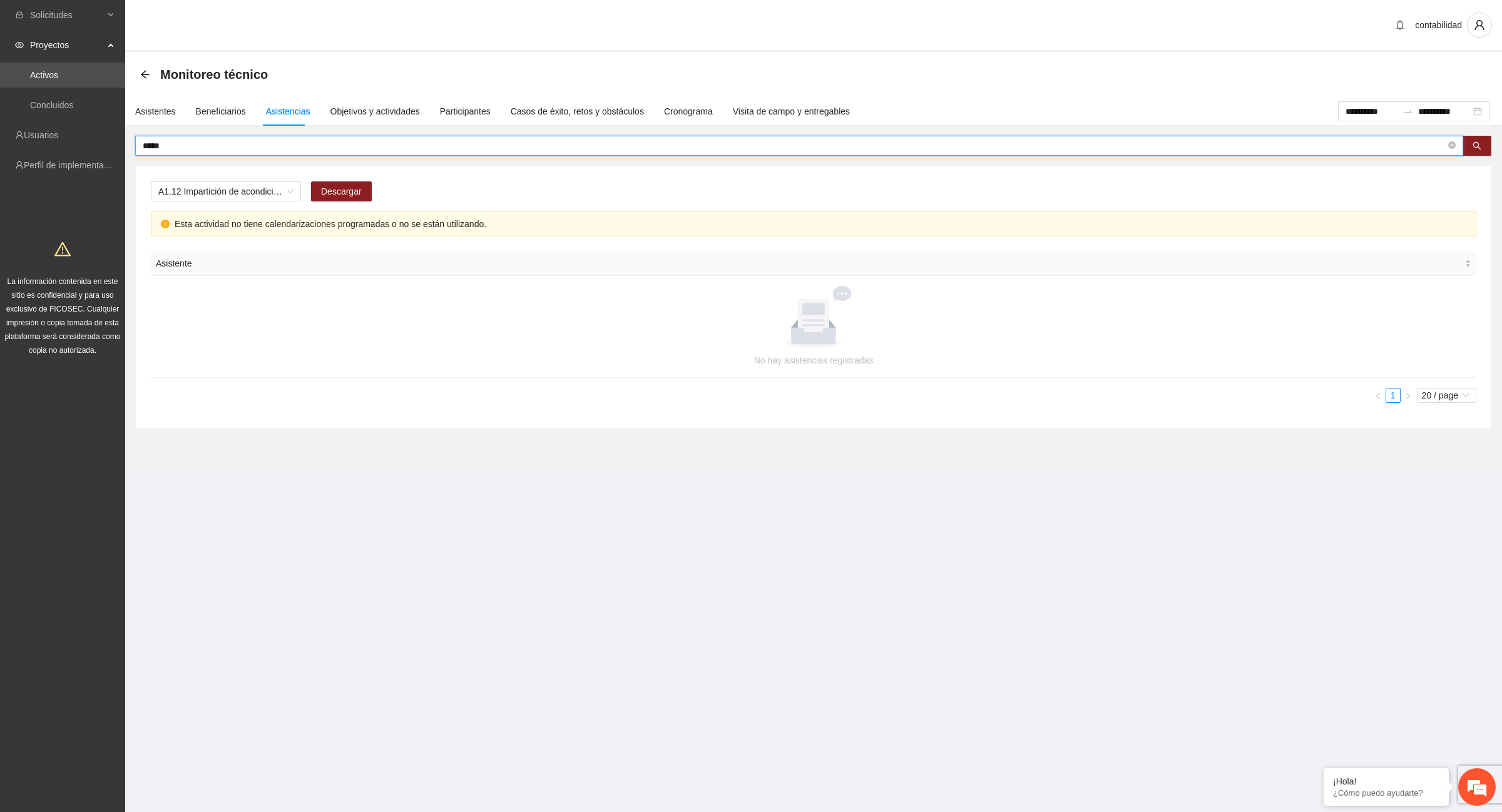
drag, startPoint x: 168, startPoint y: 151, endPoint x: 132, endPoint y: 154, distance: 36.1
click at [132, 154] on div "***** A1.12 Impartición de acondicionamiento físico Descargar Esta actividad no…" at bounding box center [814, 282] width 1377 height 293
type input "*"
click at [1368, 120] on div "**********" at bounding box center [1414, 111] width 151 height 20
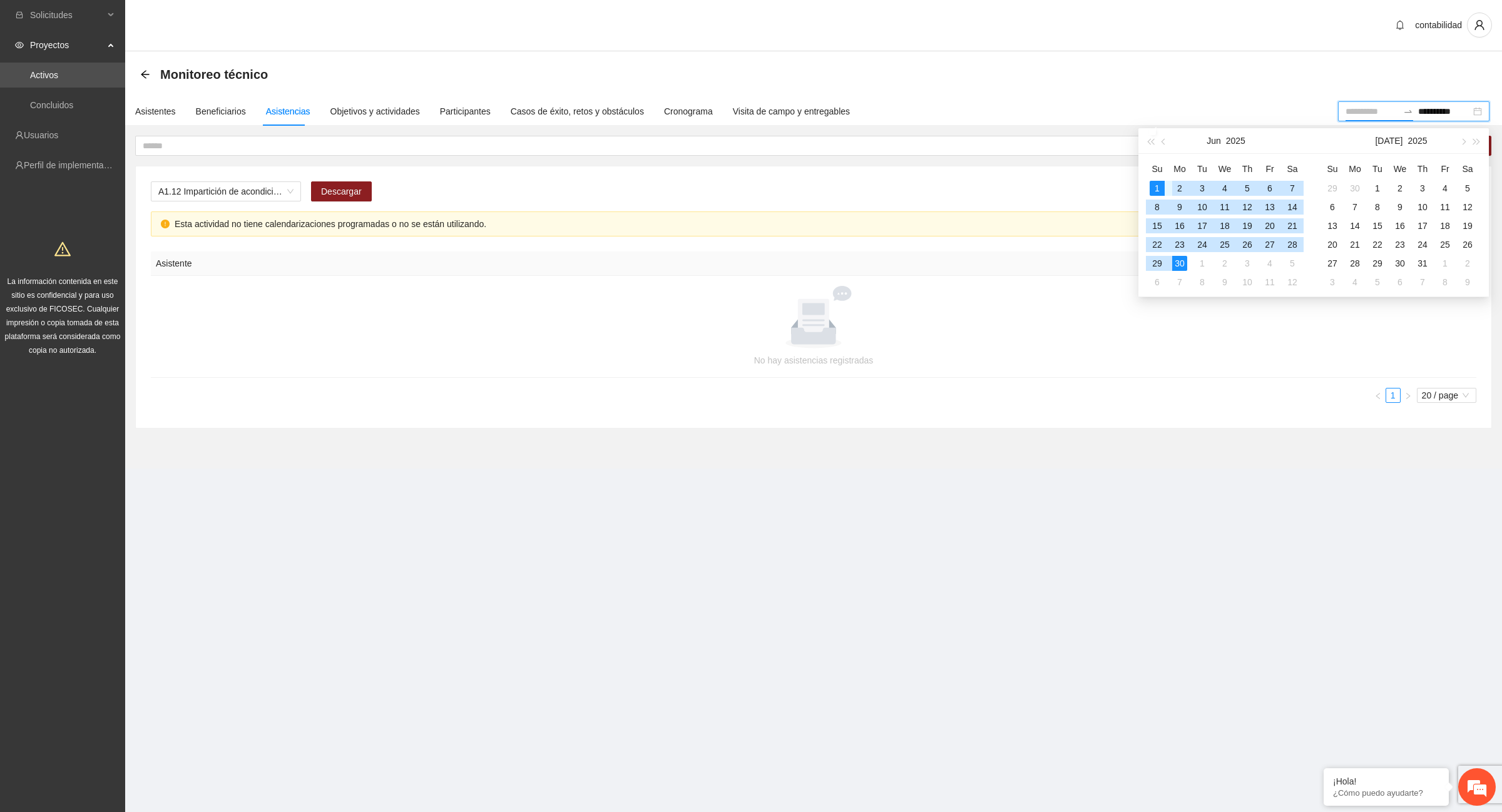
type input "**********"
click at [1161, 186] on div "1" at bounding box center [1157, 188] width 15 height 15
type input "**********"
click at [1186, 265] on div "30" at bounding box center [1179, 263] width 15 height 15
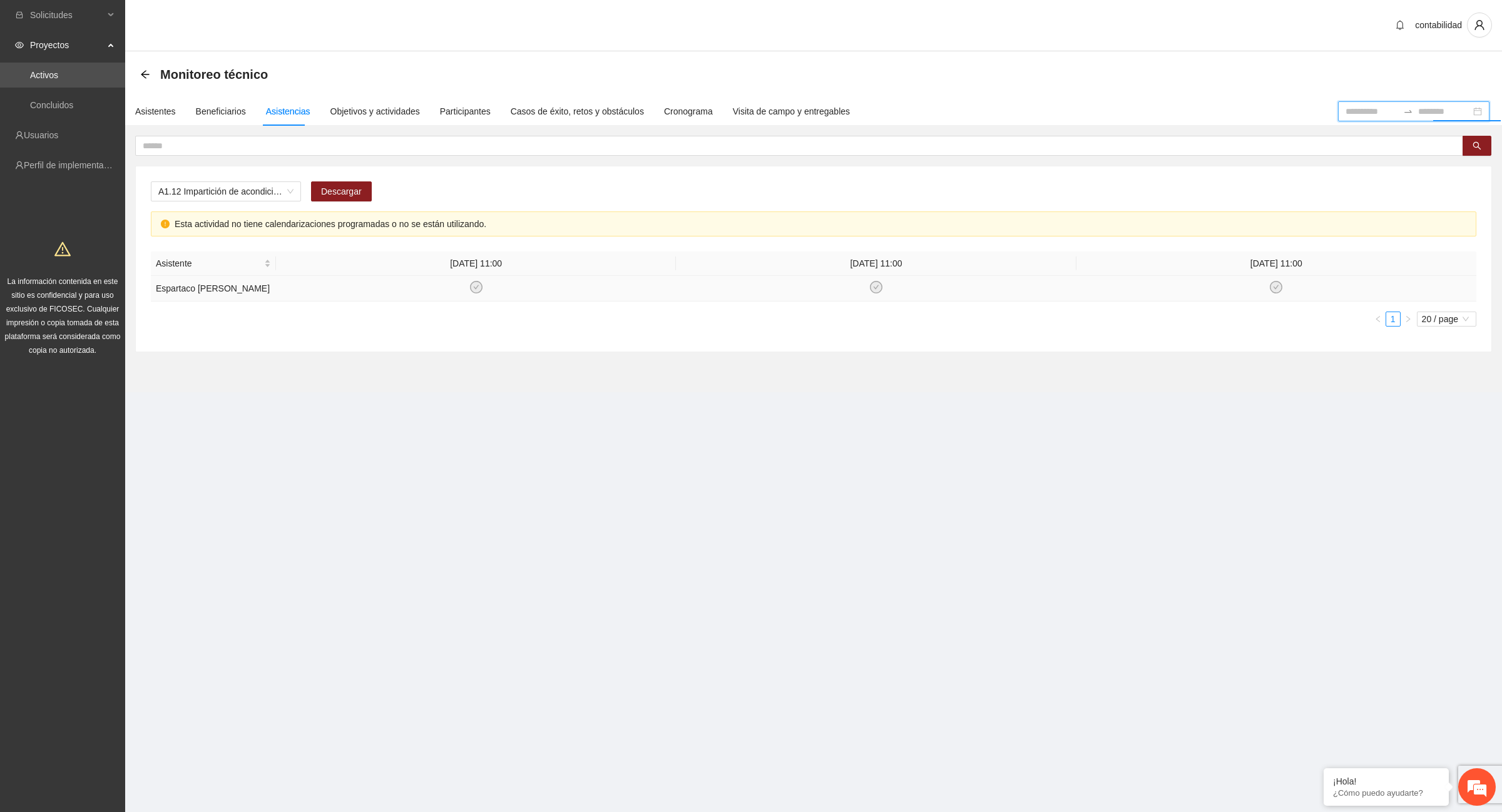
click at [179, 295] on td "Espartaco [PERSON_NAME]" at bounding box center [213, 289] width 125 height 25
click at [1278, 293] on icon "check-circle" at bounding box center [1276, 287] width 11 height 11
click at [1427, 326] on span "20 / page" at bounding box center [1447, 318] width 50 height 13
click at [1452, 408] on div "100 / page" at bounding box center [1447, 400] width 46 height 13
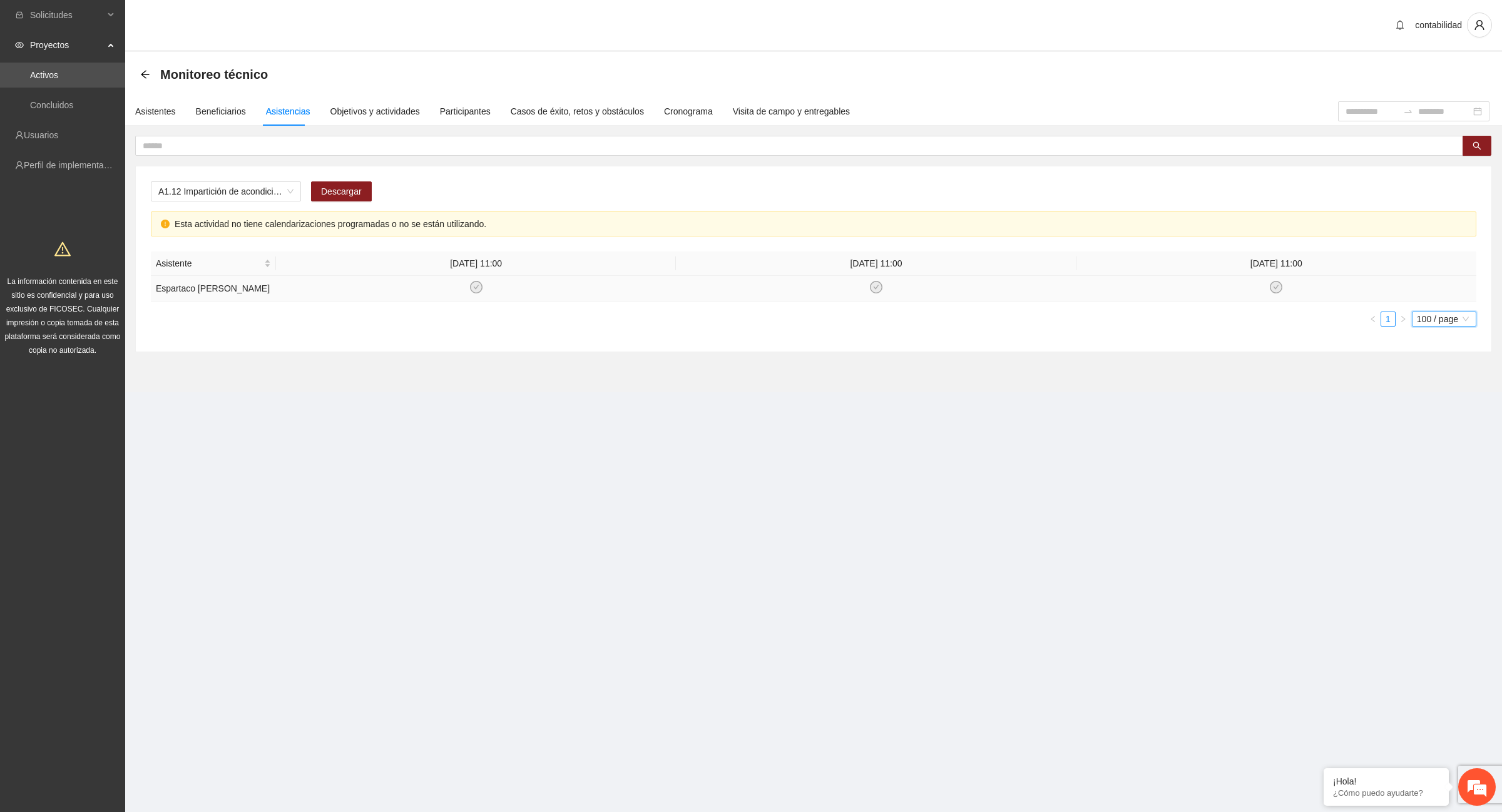
click at [479, 294] on icon "check-circle" at bounding box center [476, 287] width 13 height 13
click at [476, 293] on icon "check-circle" at bounding box center [475, 287] width 11 height 11
click at [475, 293] on icon "check-circle" at bounding box center [475, 287] width 11 height 11
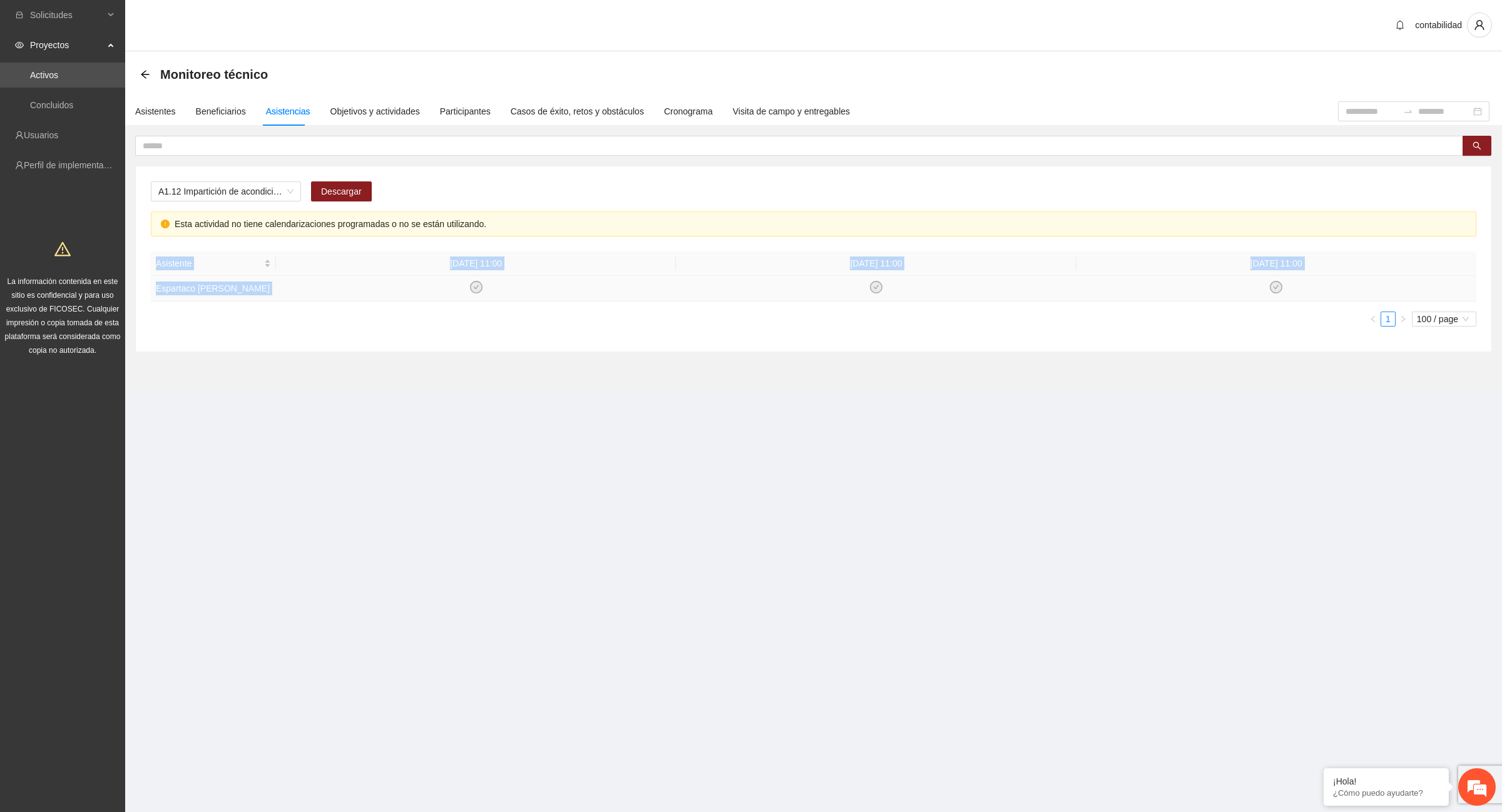
click at [475, 293] on icon "check-circle" at bounding box center [475, 287] width 11 height 11
click at [493, 387] on section "Monitoreo técnico Asistentes Beneficiarios Asistencias Objetivos y actividades …" at bounding box center [814, 221] width 1377 height 340
click at [1346, 112] on input at bounding box center [1372, 111] width 52 height 13
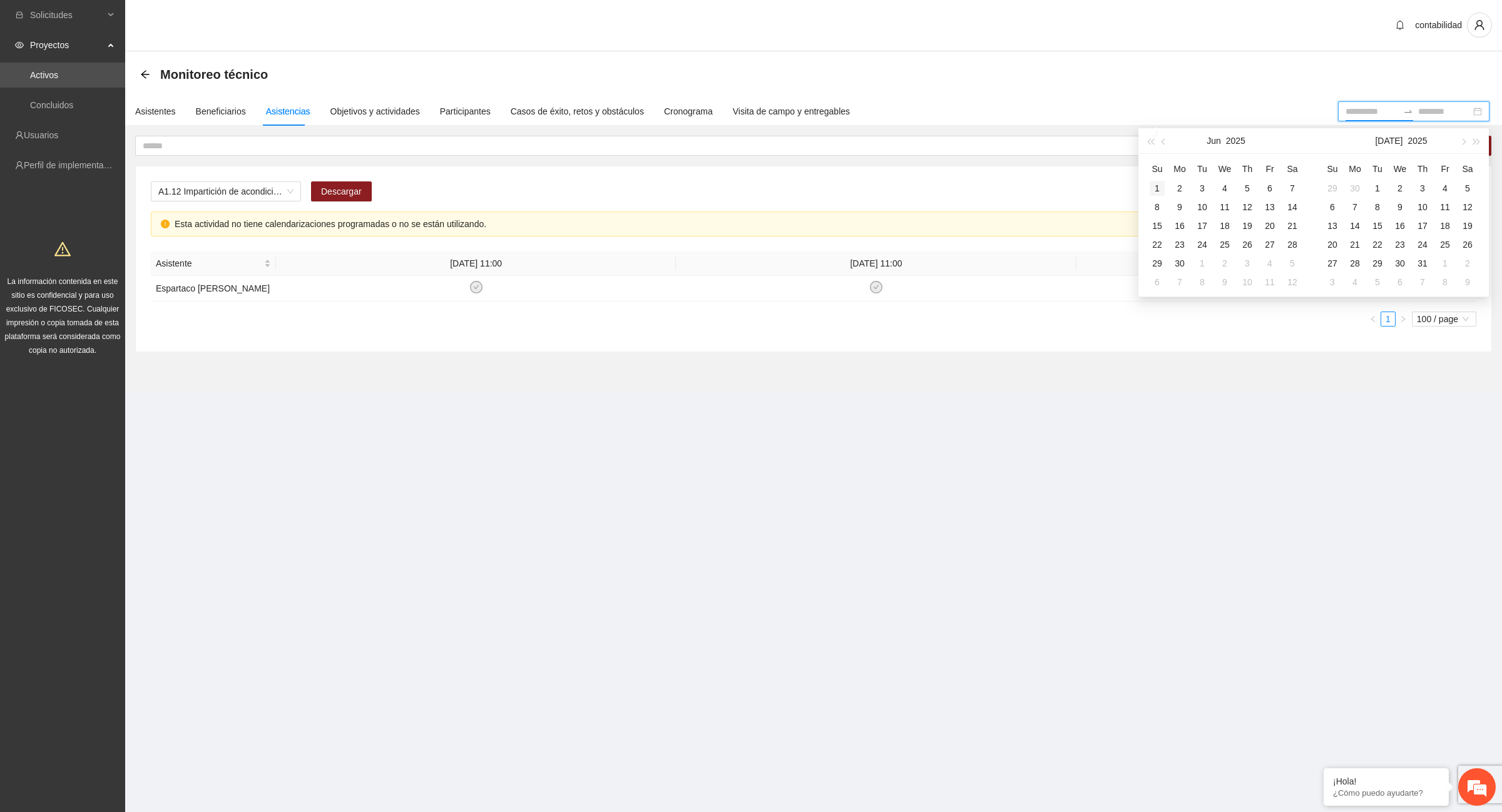
type input "**********"
click at [1163, 189] on div "1" at bounding box center [1157, 188] width 15 height 15
type input "**********"
click at [1180, 264] on div "30" at bounding box center [1179, 263] width 15 height 15
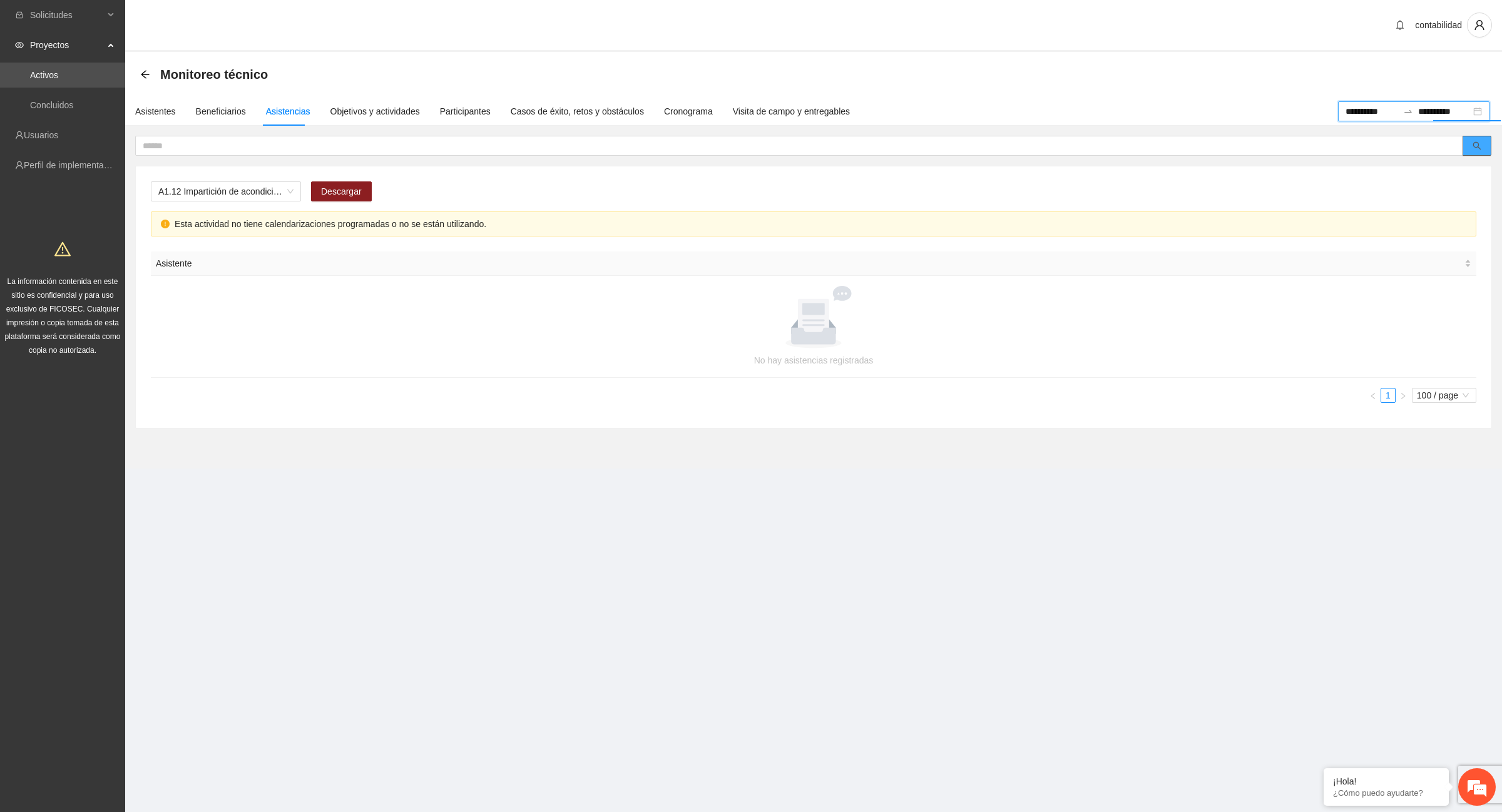
click at [1477, 142] on icon "search" at bounding box center [1477, 146] width 8 height 8
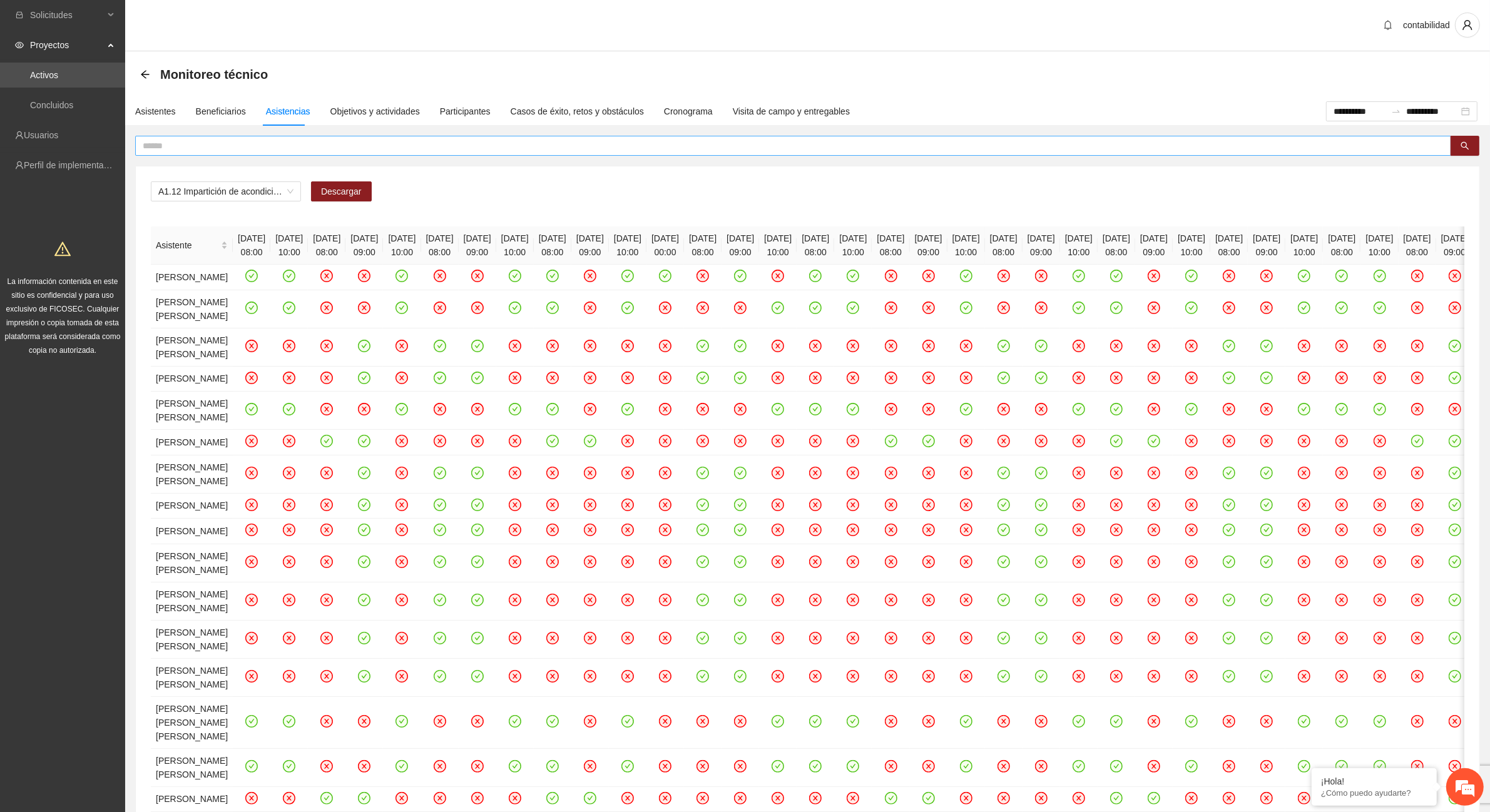
click at [382, 151] on input "text" at bounding box center [788, 145] width 1291 height 13
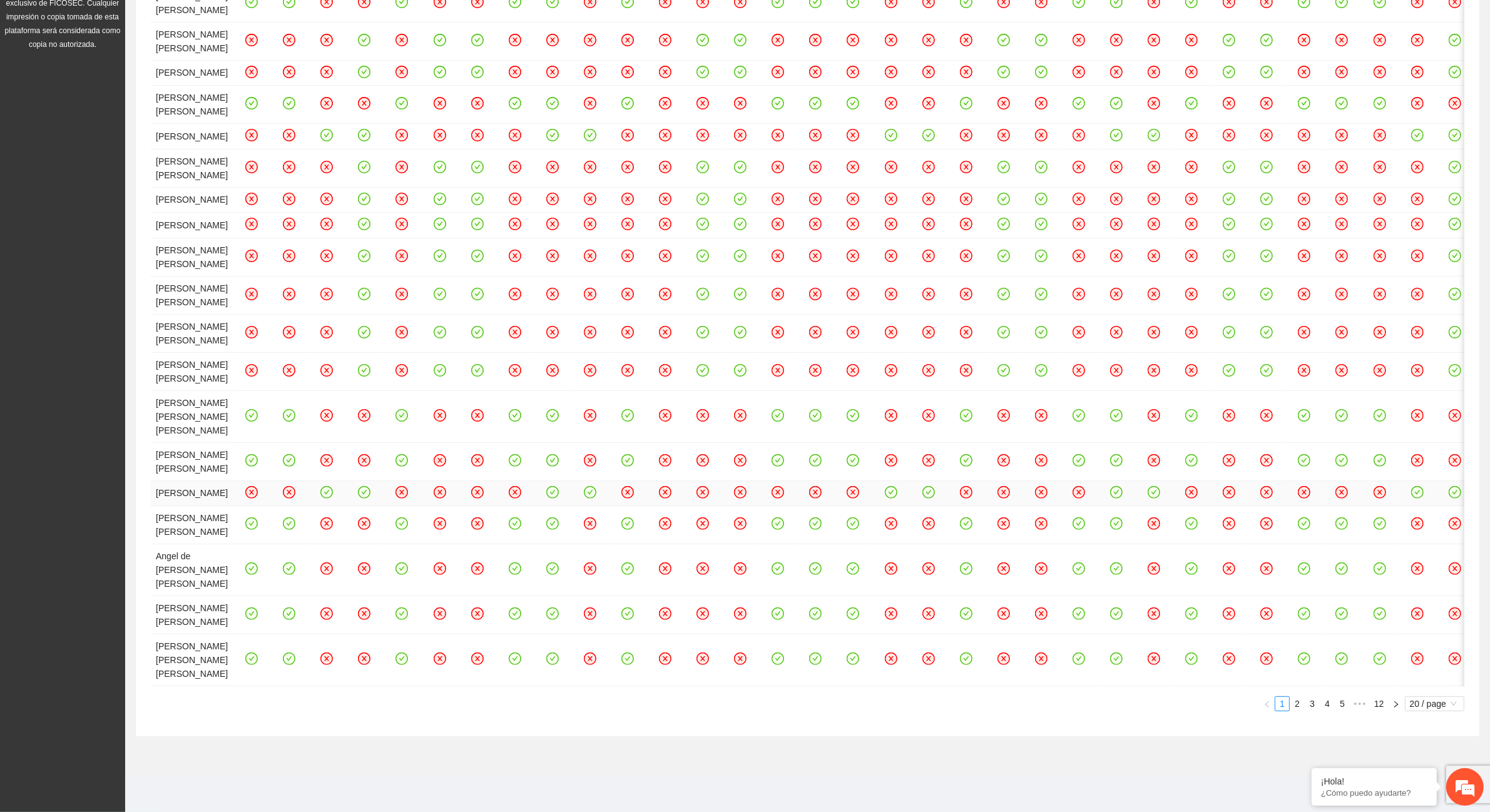
scroll to position [782, 0]
click at [1455, 700] on span "20 / page" at bounding box center [1435, 703] width 50 height 13
click at [1444, 784] on div "100 / page" at bounding box center [1436, 784] width 46 height 13
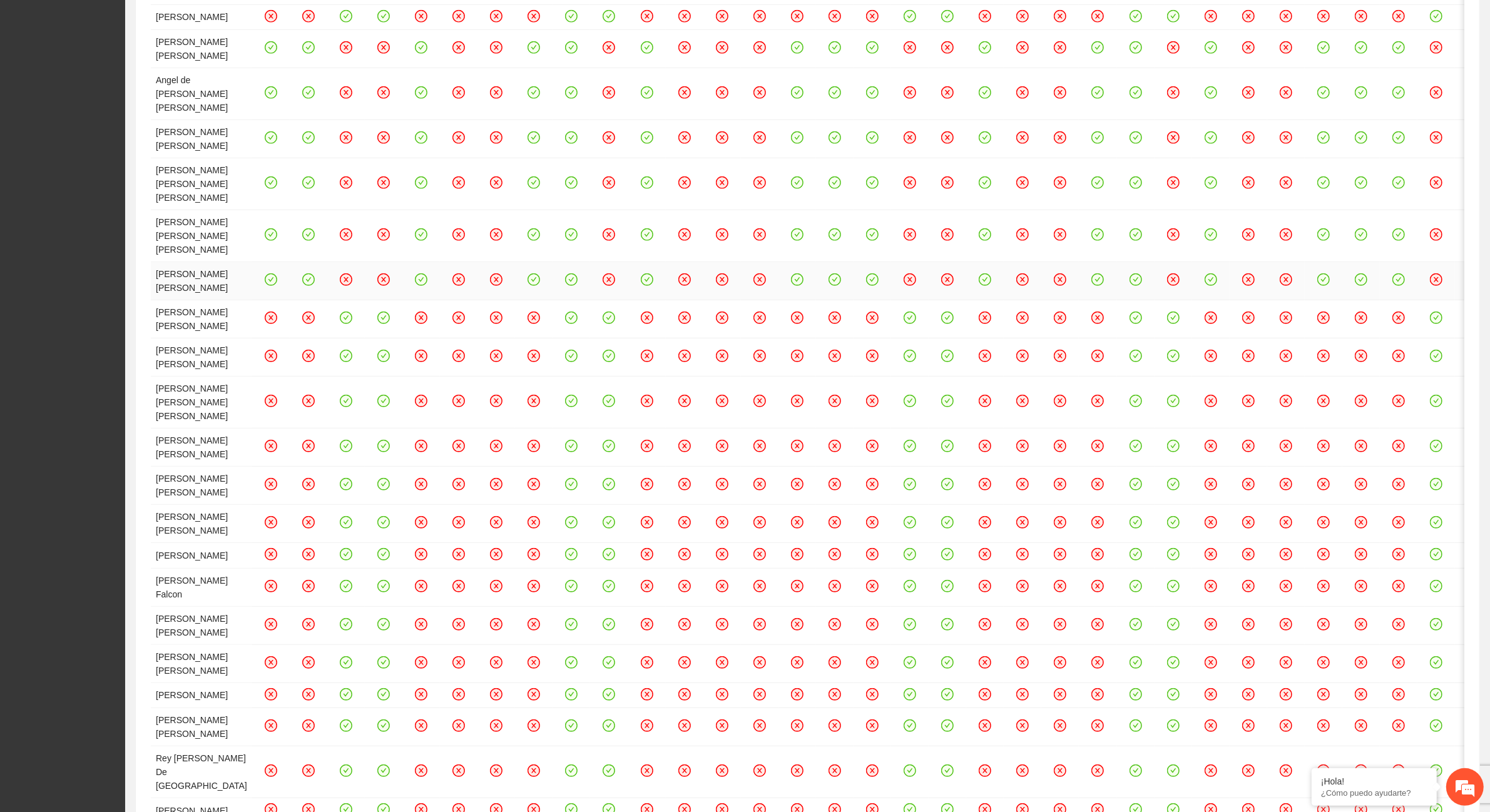
click at [1079, 339] on td at bounding box center [1060, 320] width 37 height 38
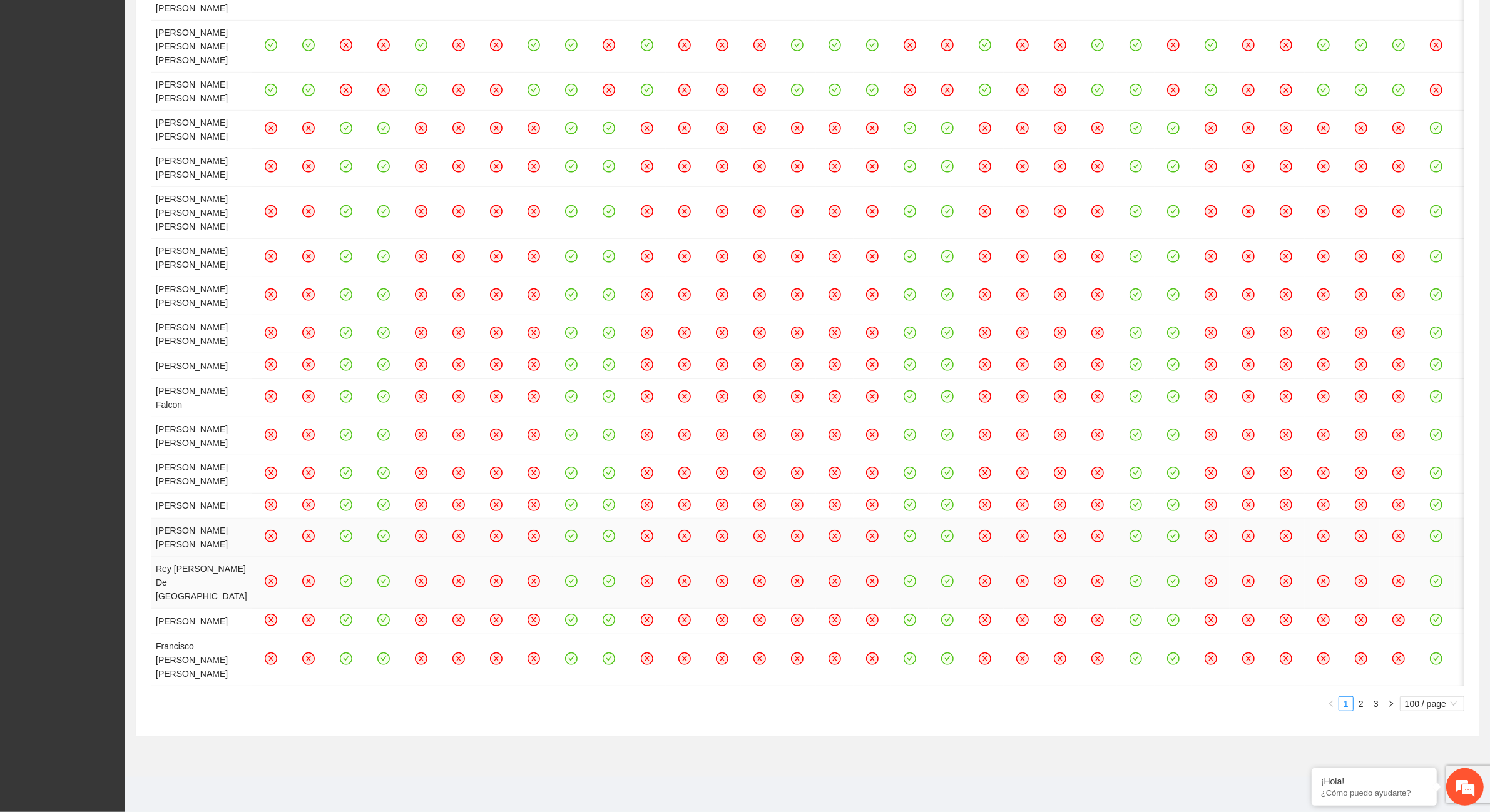
scroll to position [1777, 0]
click at [1362, 705] on link "2" at bounding box center [1361, 703] width 13 height 13
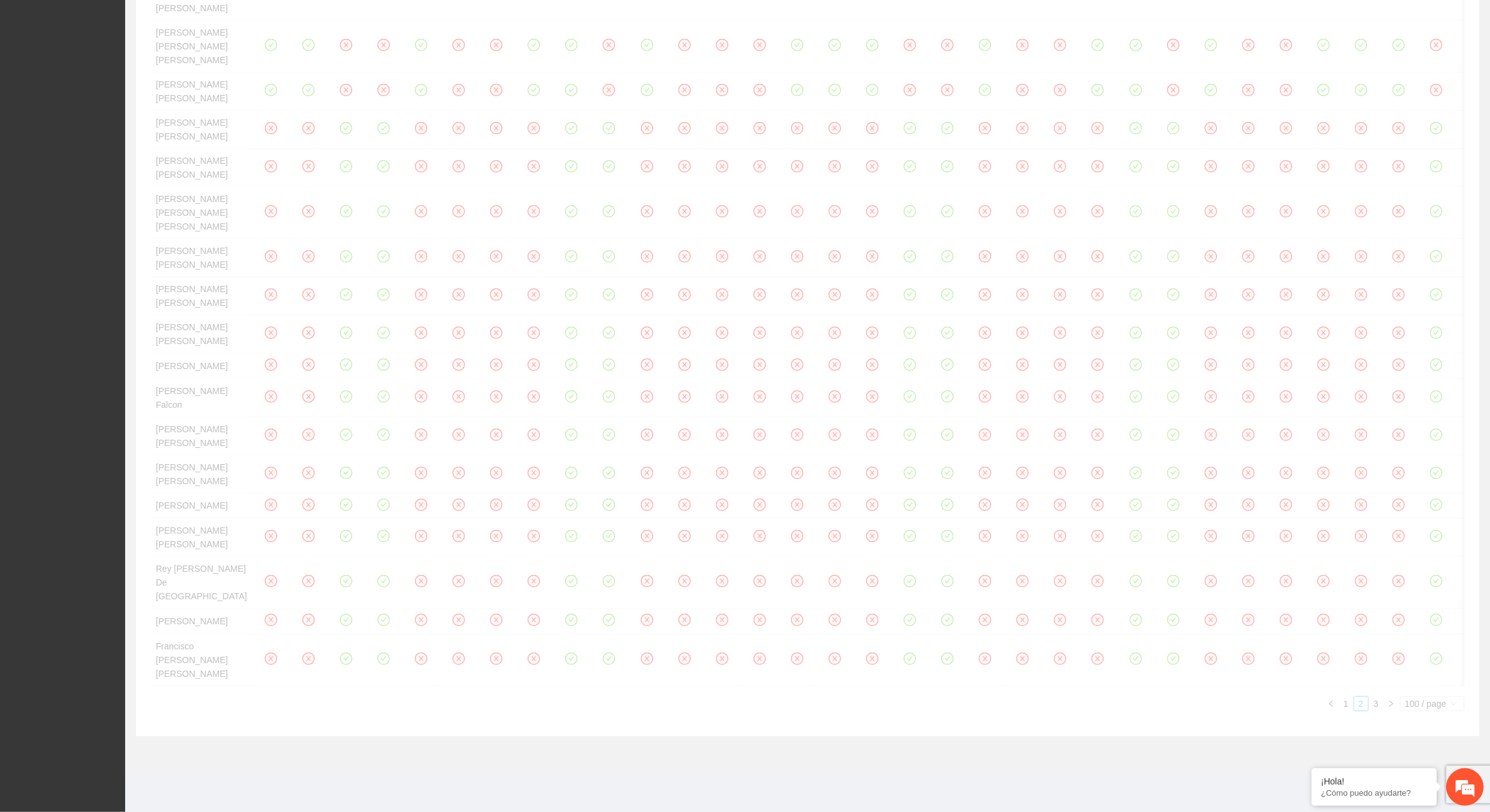
scroll to position [0, 0]
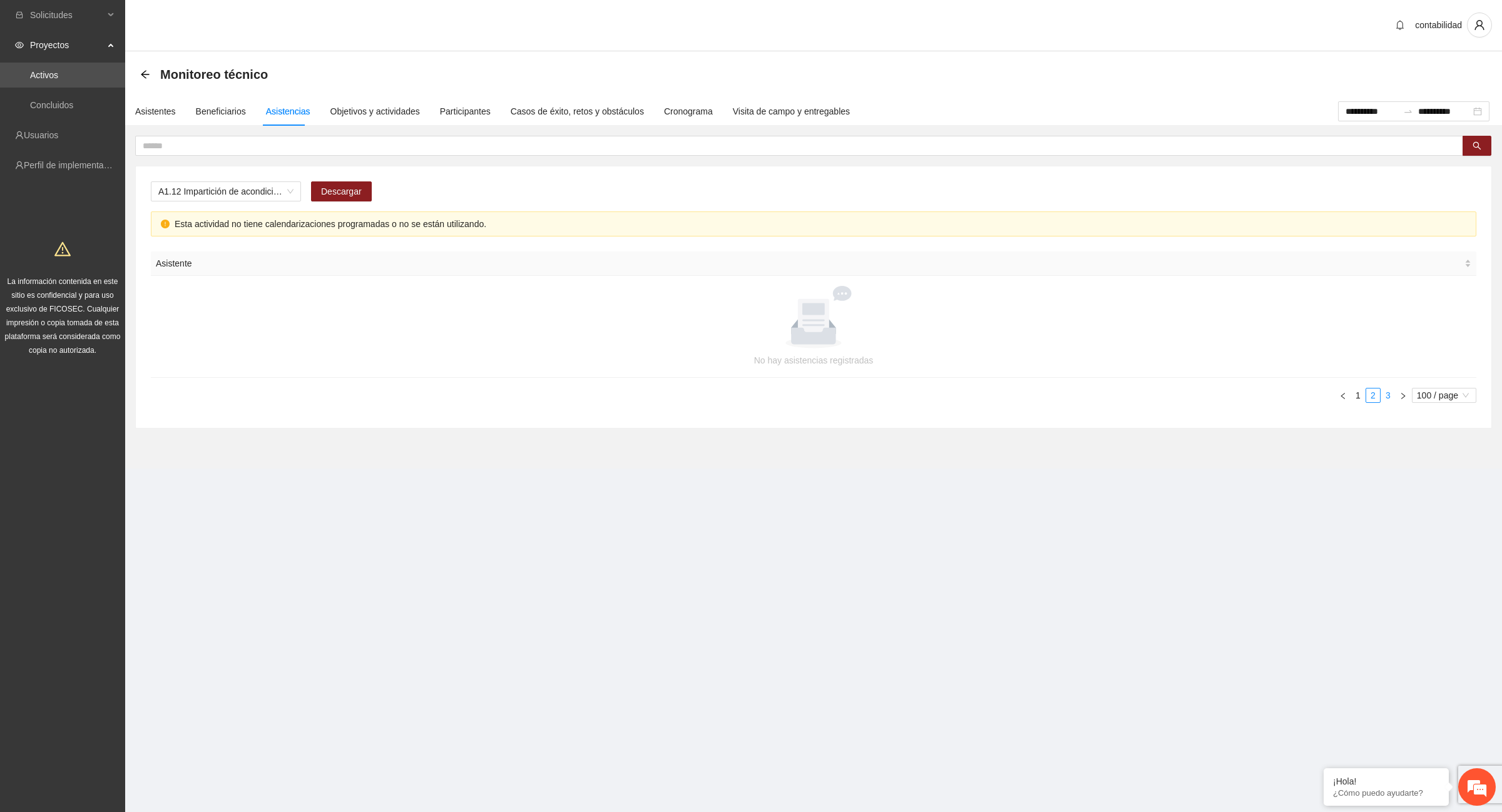
click at [1391, 398] on link "3" at bounding box center [1387, 395] width 13 height 13
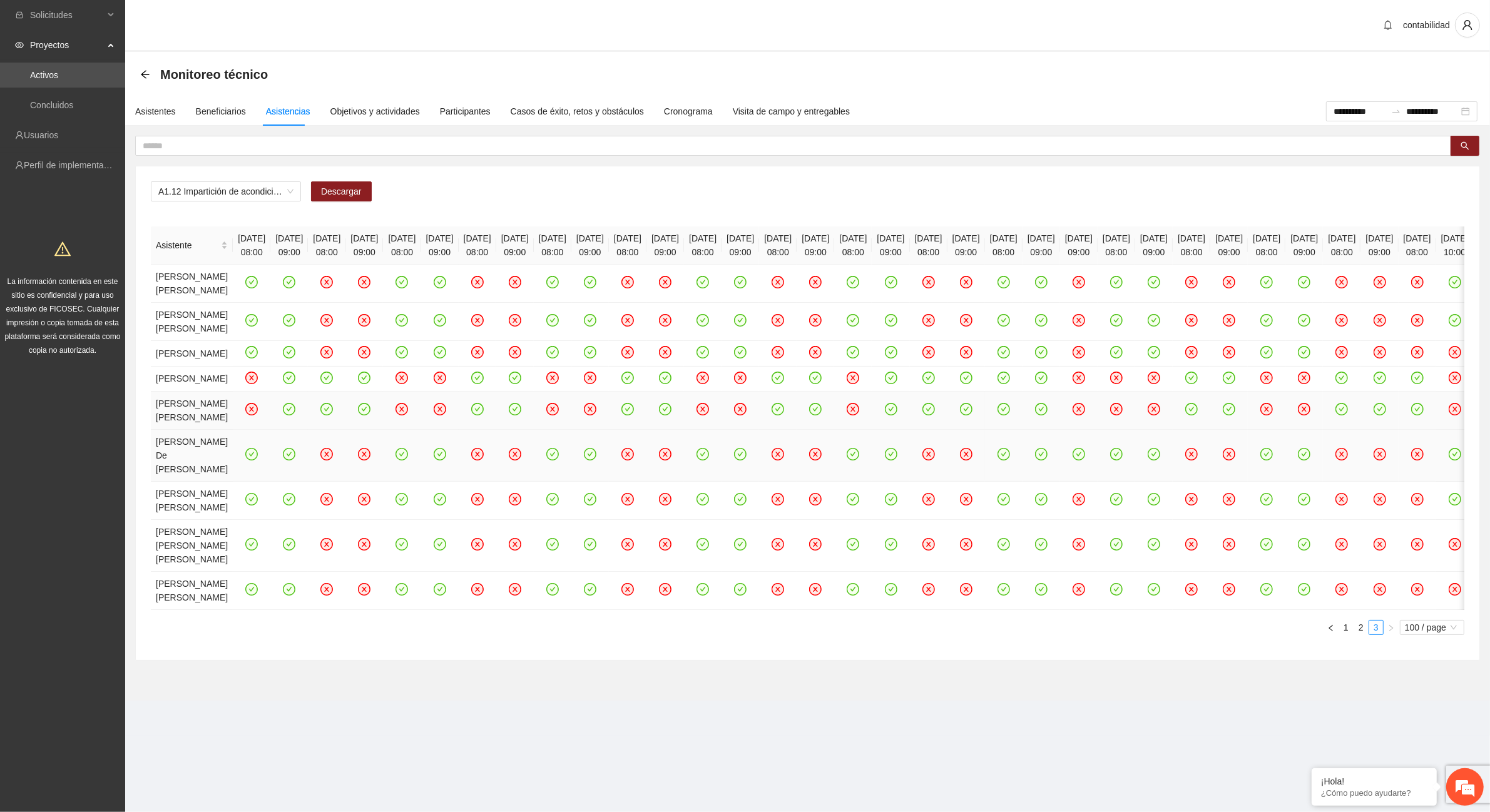
scroll to position [72, 0]
click at [1347, 634] on link "1" at bounding box center [1346, 627] width 13 height 13
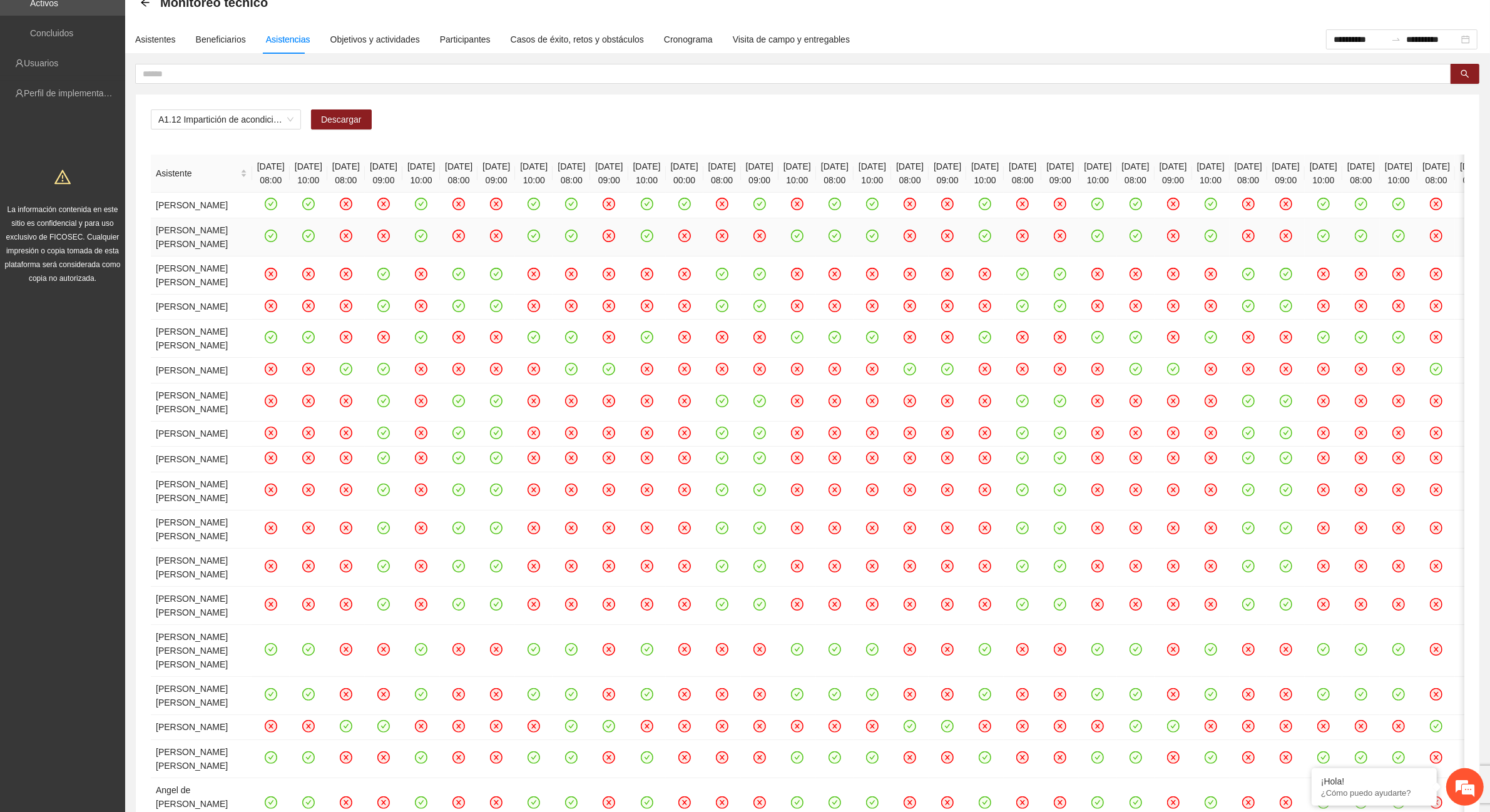
scroll to position [0, 0]
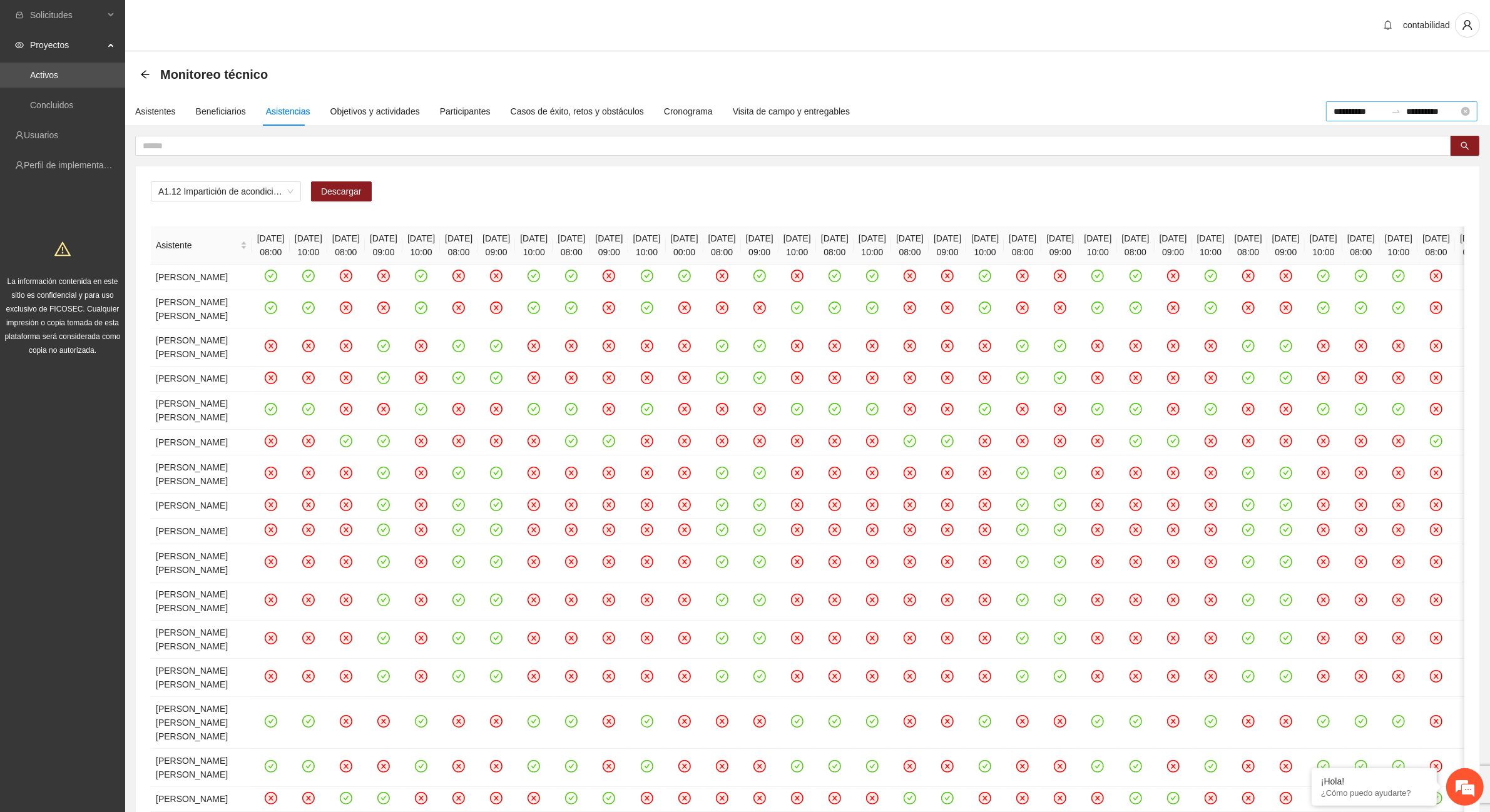
click at [1362, 111] on input "**********" at bounding box center [1360, 111] width 52 height 13
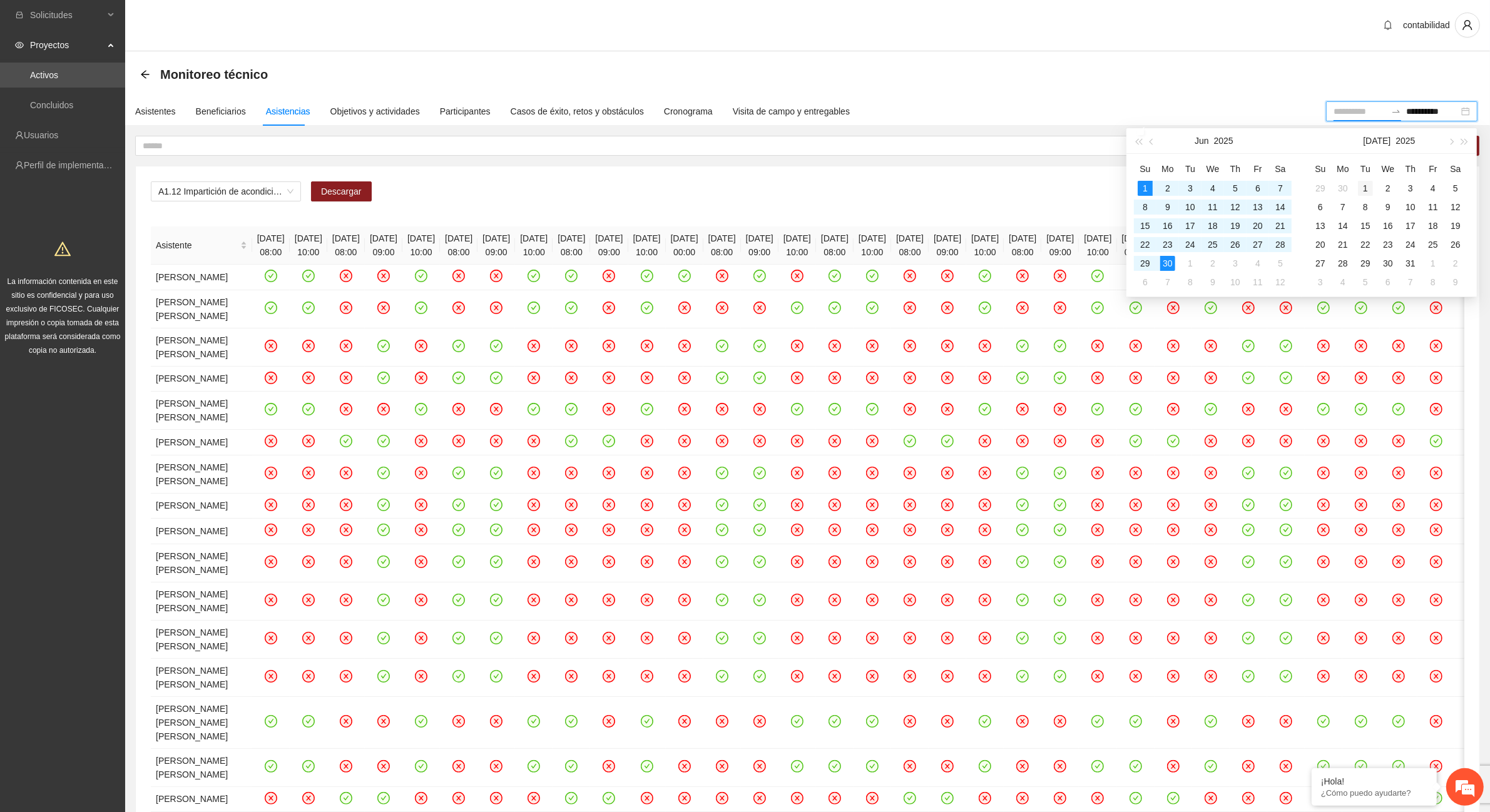
type input "**********"
click at [1370, 192] on div "1" at bounding box center [1365, 188] width 15 height 15
type input "**********"
click at [1409, 264] on div "31" at bounding box center [1410, 263] width 15 height 15
click at [1412, 266] on div "31" at bounding box center [1410, 263] width 15 height 15
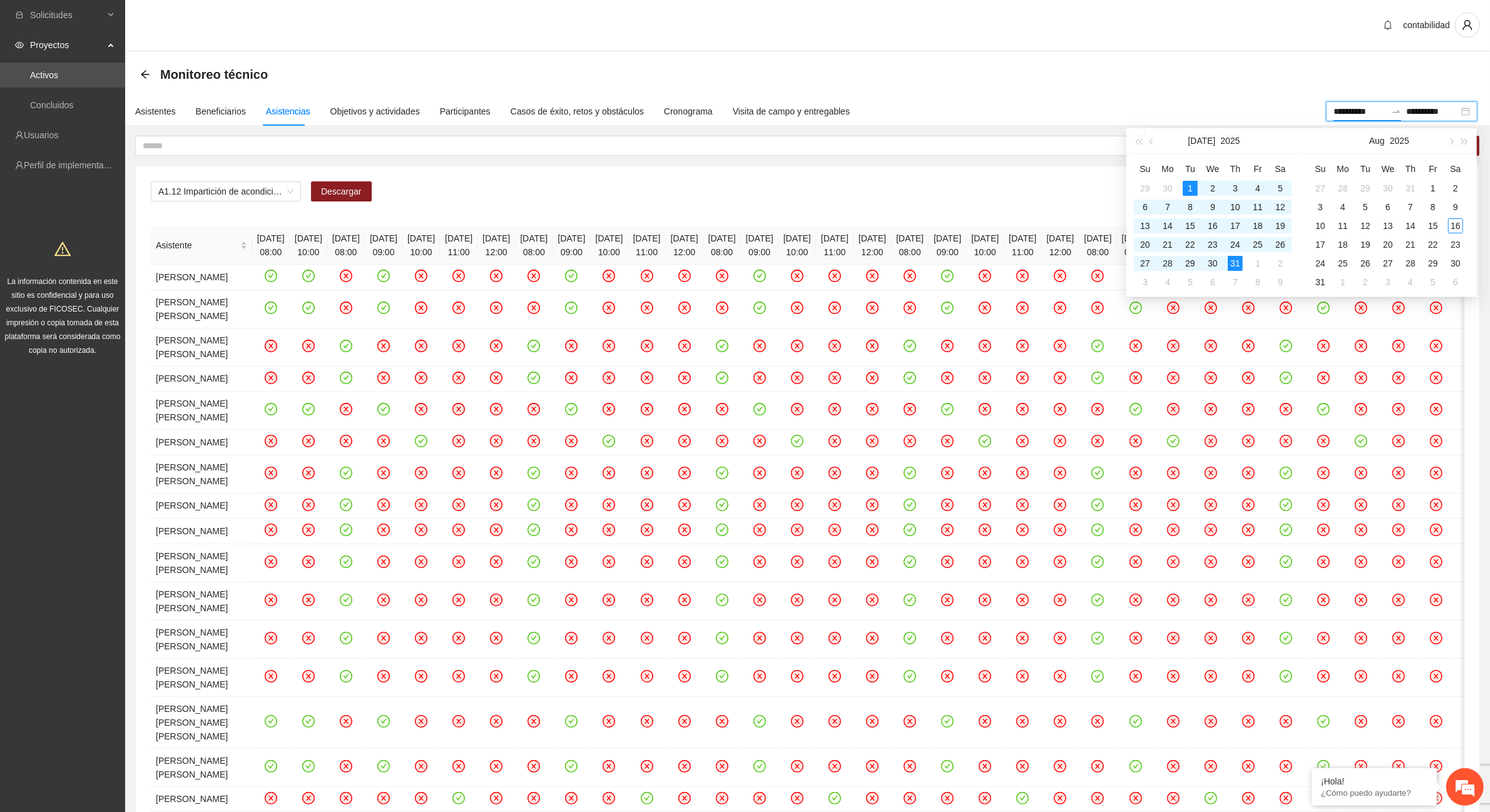
click at [1032, 202] on div "A1.12 Impartición de acondicionamiento físico Descargar" at bounding box center [807, 197] width 1314 height 30
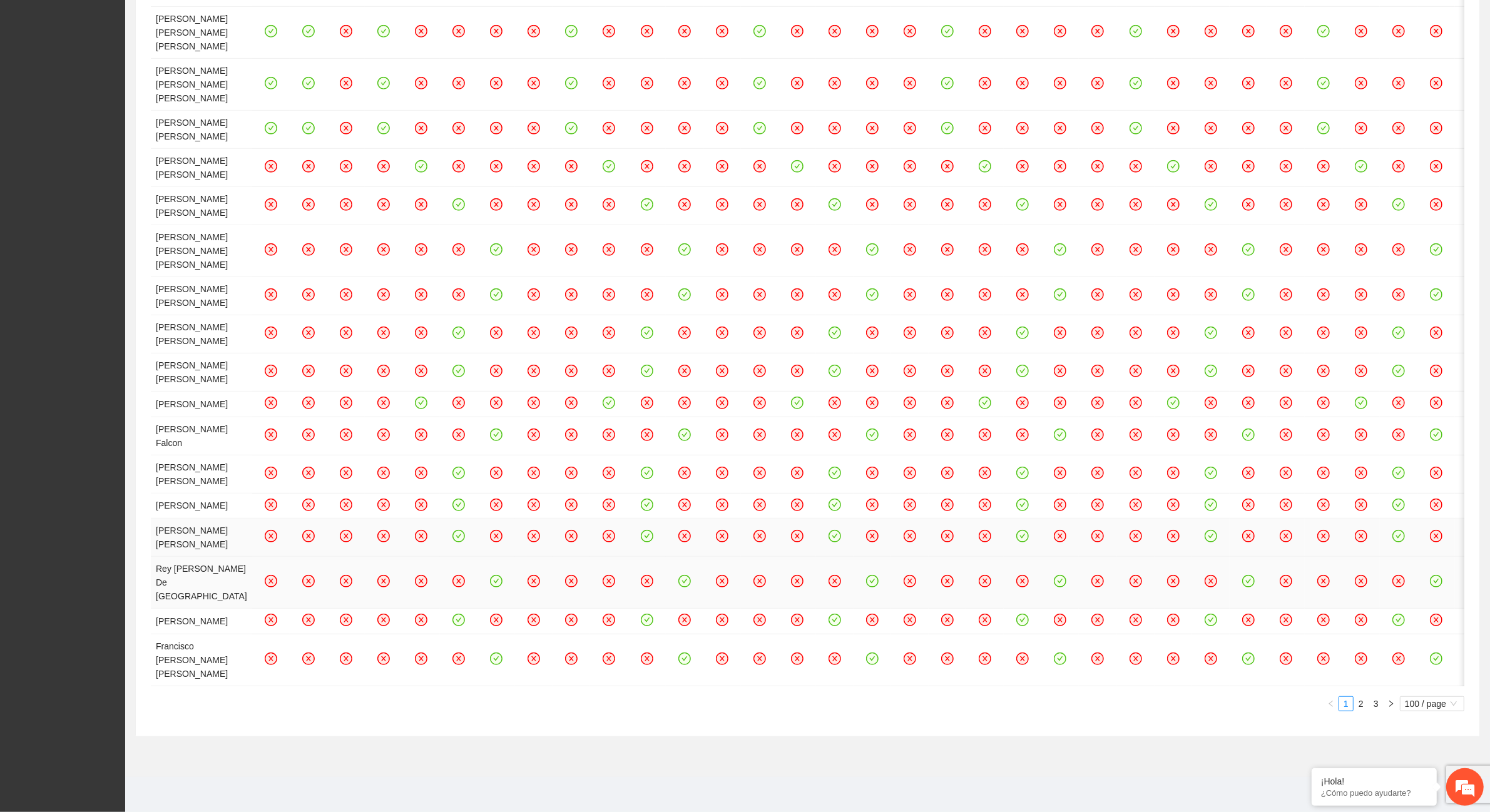
scroll to position [1712, 0]
click at [1365, 707] on link "2" at bounding box center [1361, 703] width 13 height 13
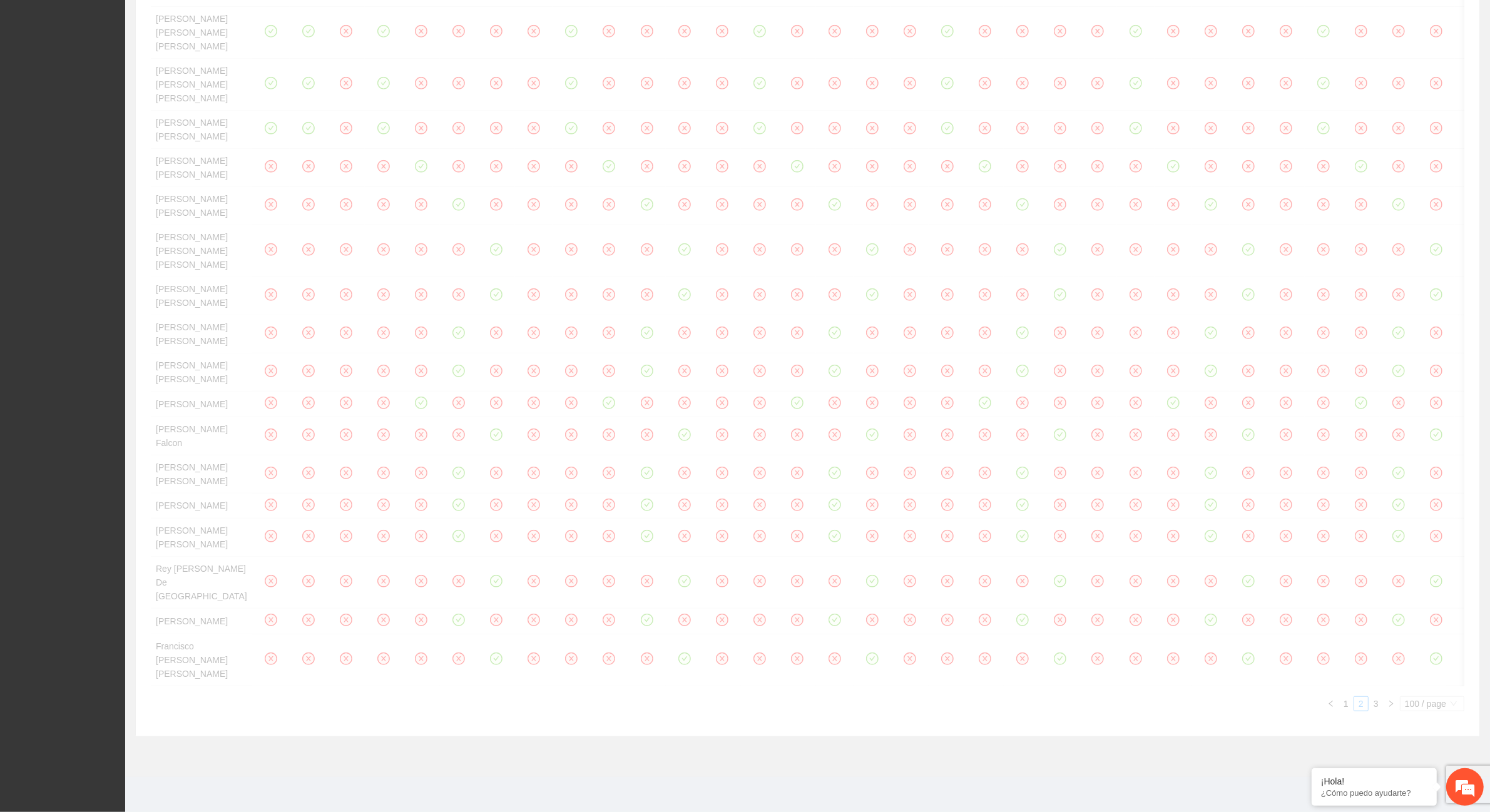
scroll to position [0, 0]
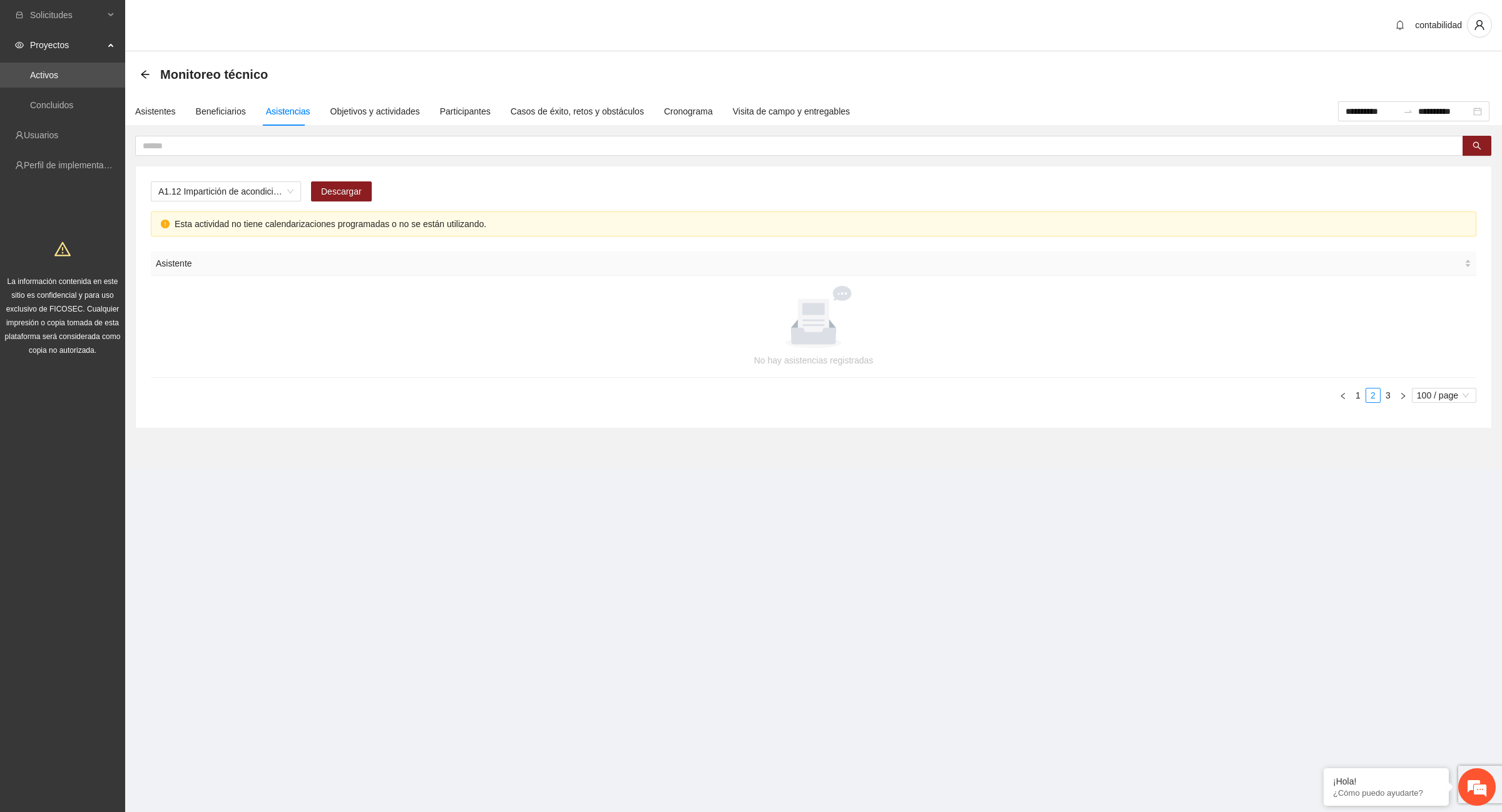
click at [1392, 404] on div "Asistente No hay asistencias registradas 1 2 3 100 / page 50 100 10 / page 20 /…" at bounding box center [814, 332] width 1326 height 161
click at [1391, 402] on link "3" at bounding box center [1387, 395] width 13 height 13
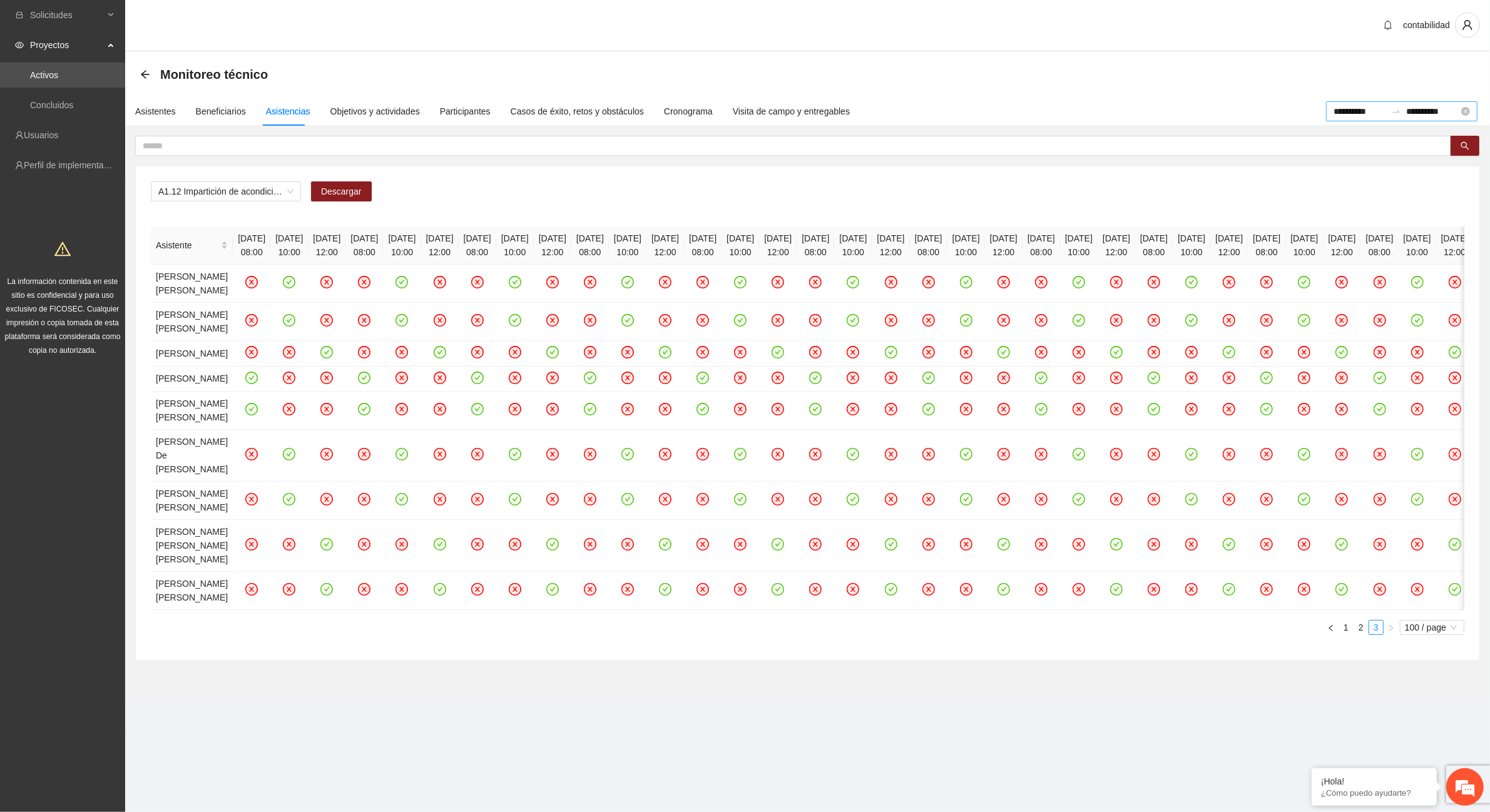
click at [1358, 111] on input "**********" at bounding box center [1360, 111] width 52 height 13
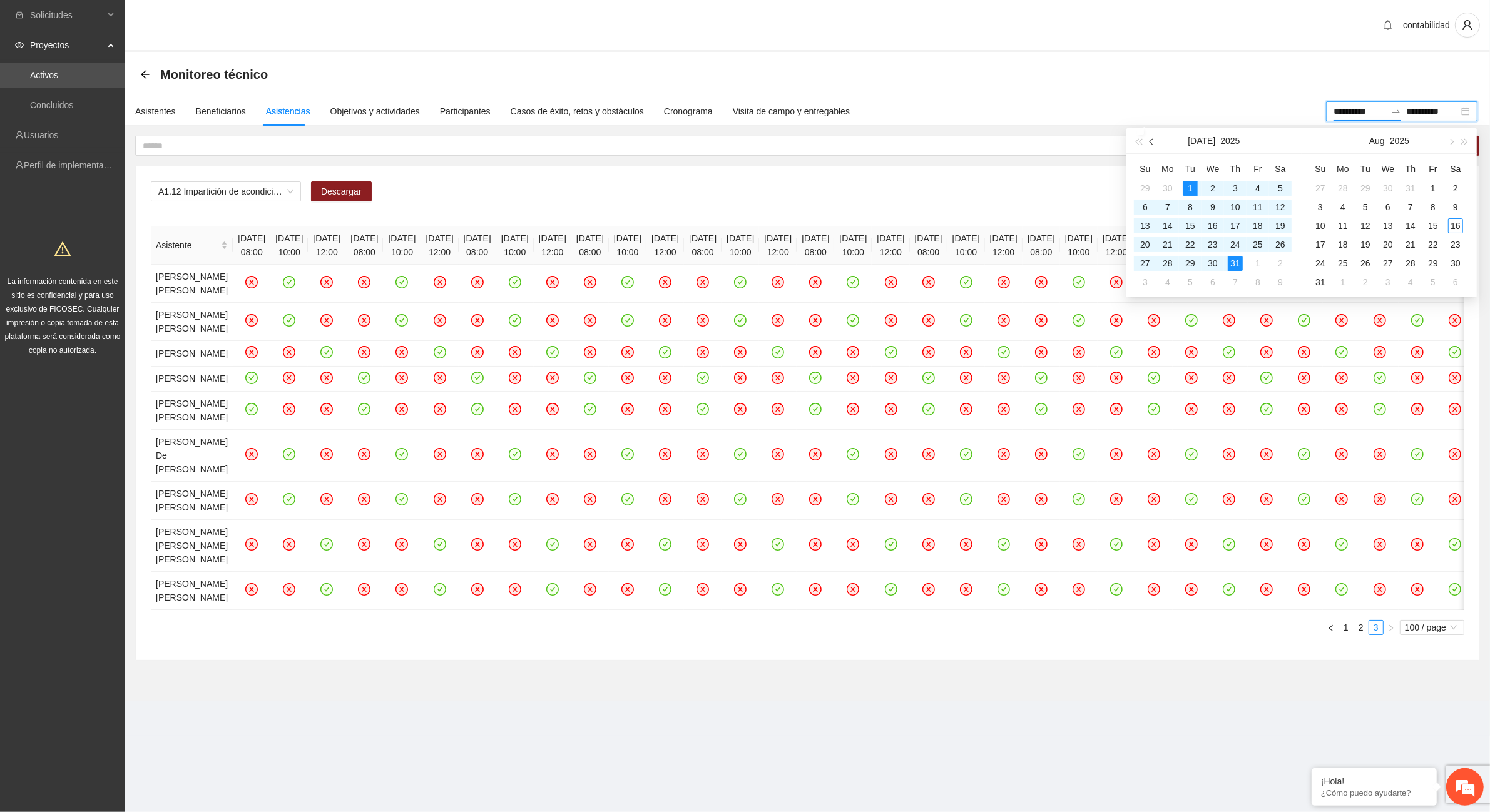
click at [1153, 139] on span "button" at bounding box center [1153, 141] width 6 height 6
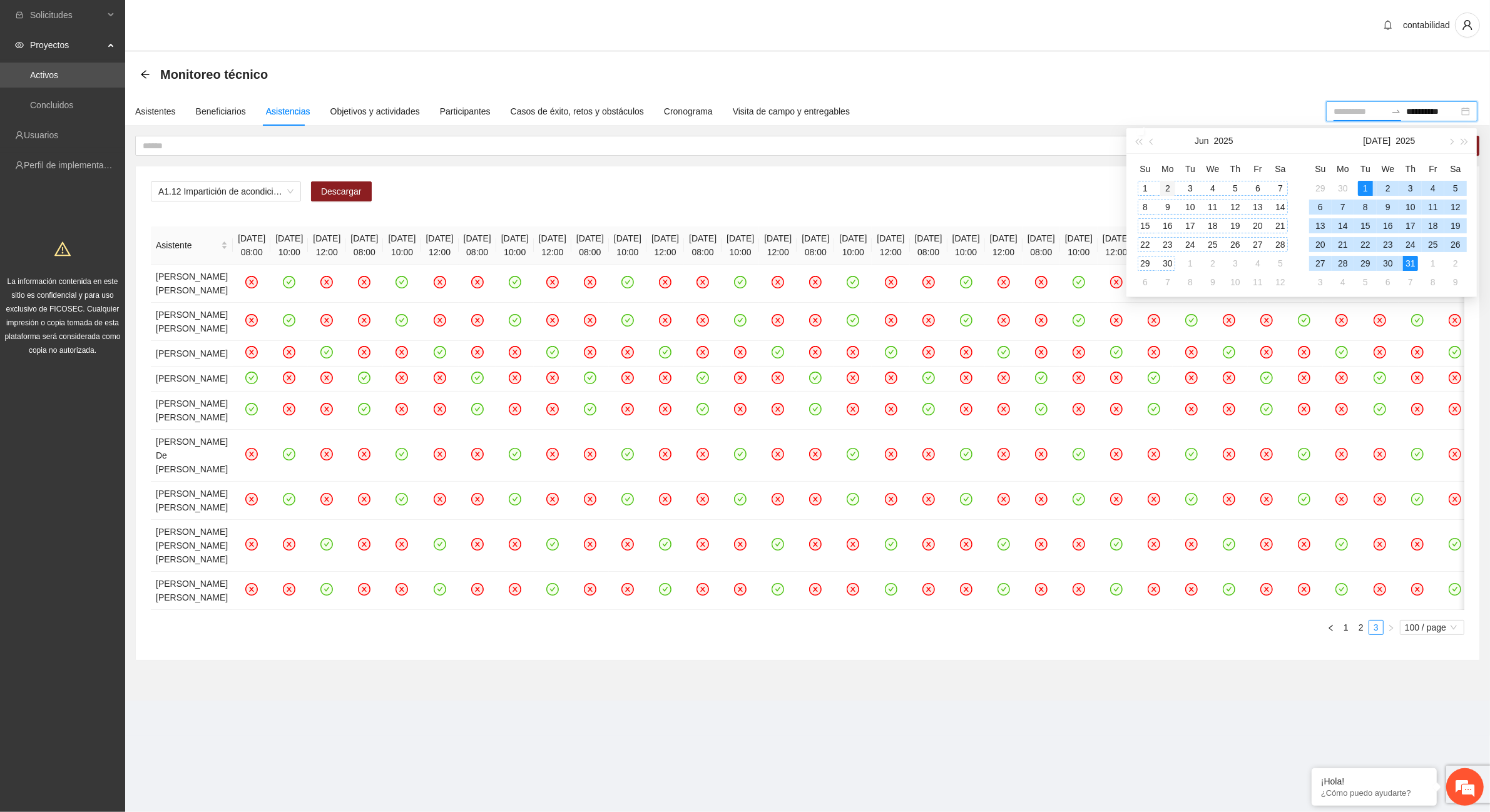
type input "**********"
click at [1164, 185] on div "2" at bounding box center [1167, 188] width 15 height 15
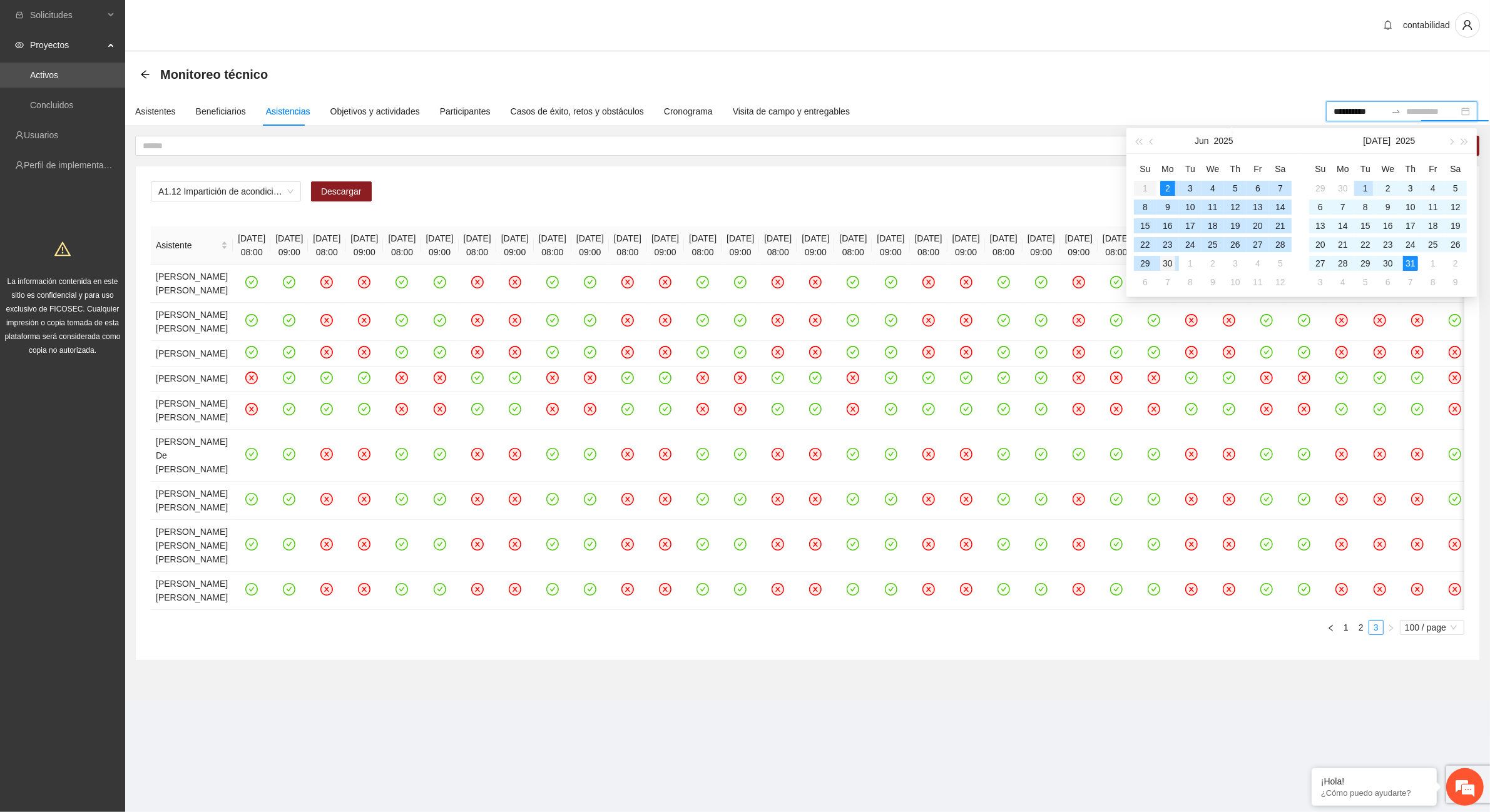
type input "**********"
click at [1169, 268] on div "30" at bounding box center [1167, 263] width 15 height 15
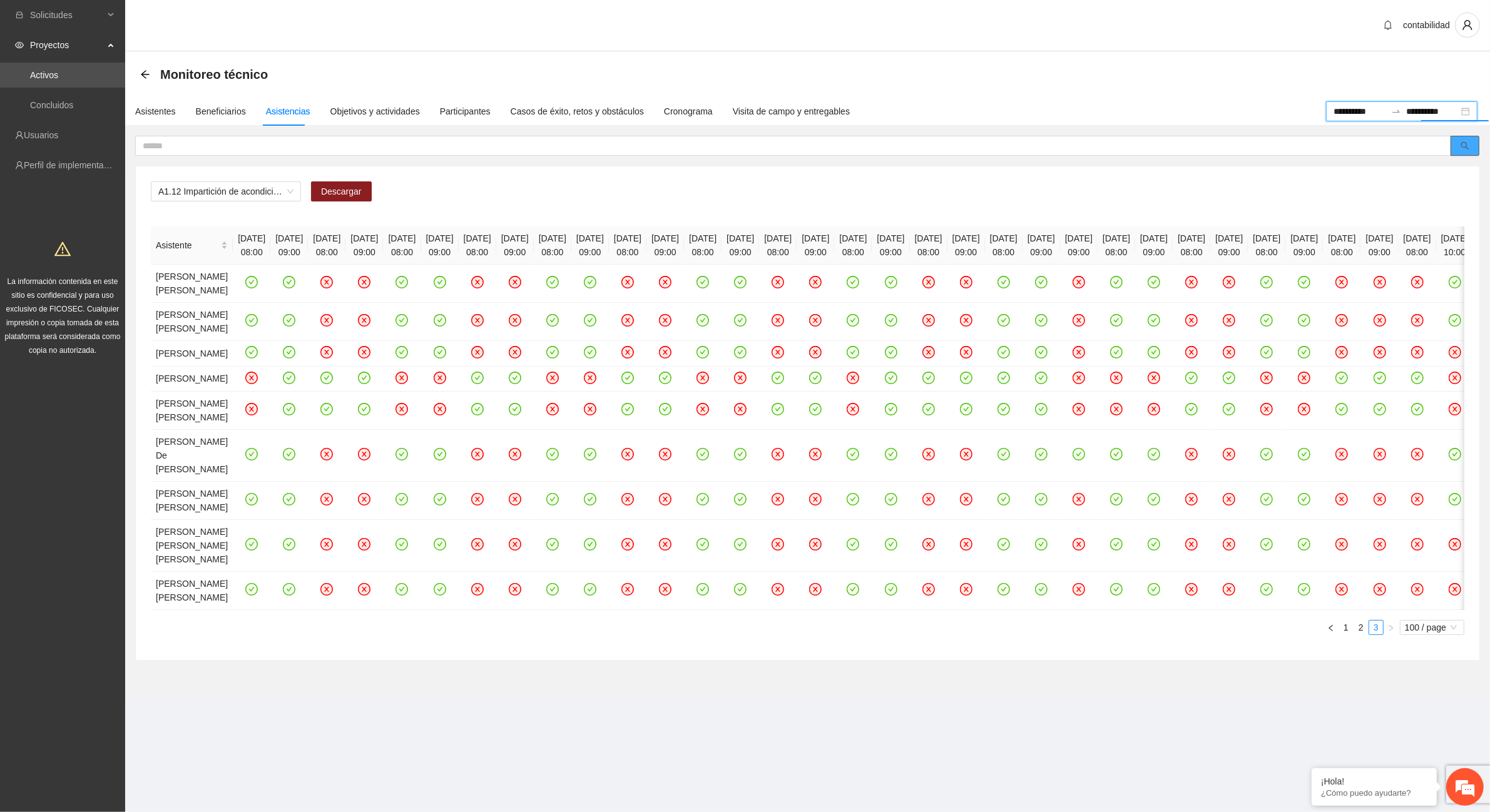
click at [1472, 139] on button "button" at bounding box center [1465, 146] width 29 height 20
click at [1334, 110] on input "**********" at bounding box center [1360, 111] width 52 height 13
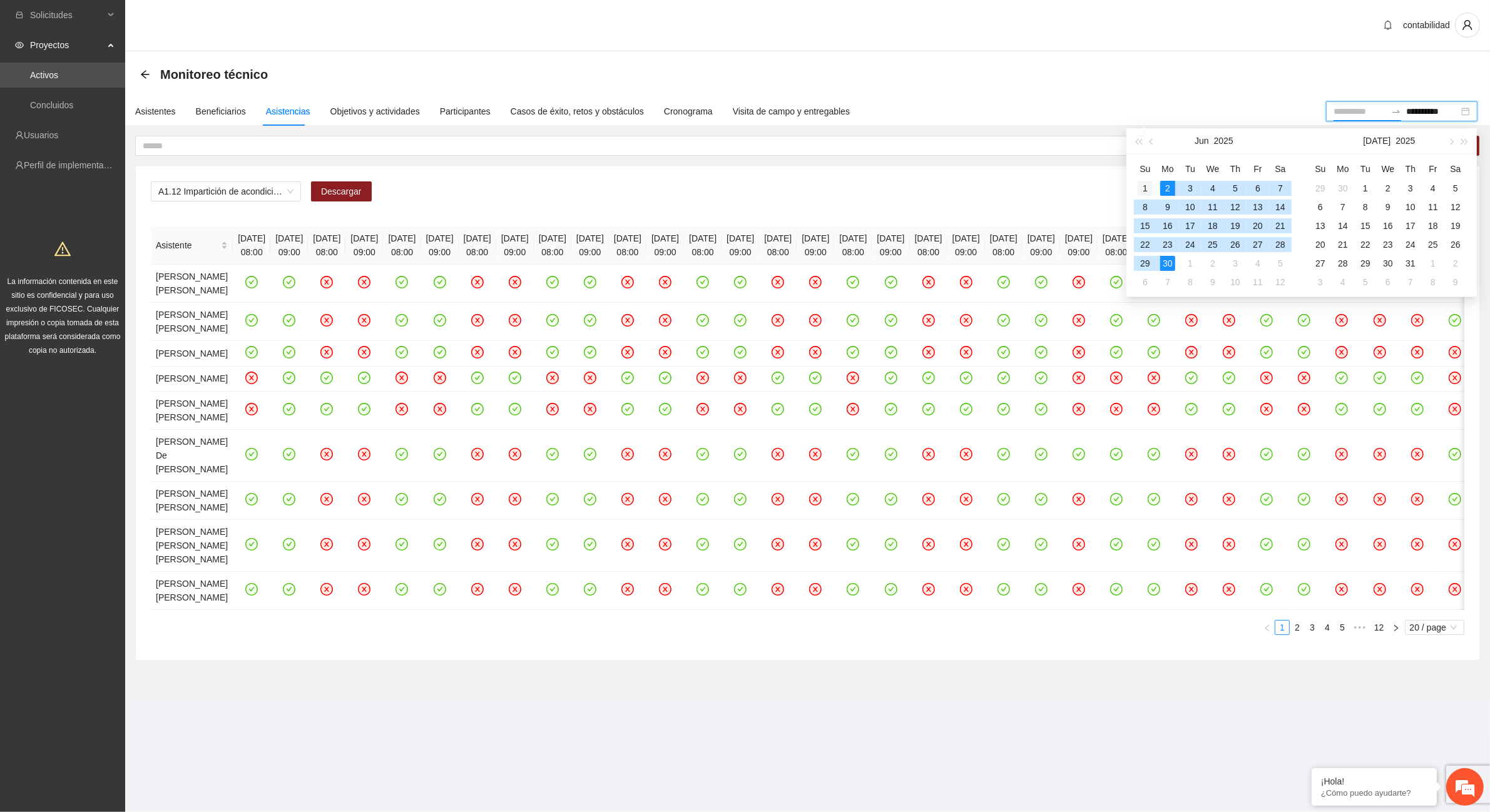
type input "**********"
click at [1150, 188] on div "1" at bounding box center [1145, 188] width 15 height 15
type input "**********"
click at [1172, 266] on div "30" at bounding box center [1167, 263] width 15 height 15
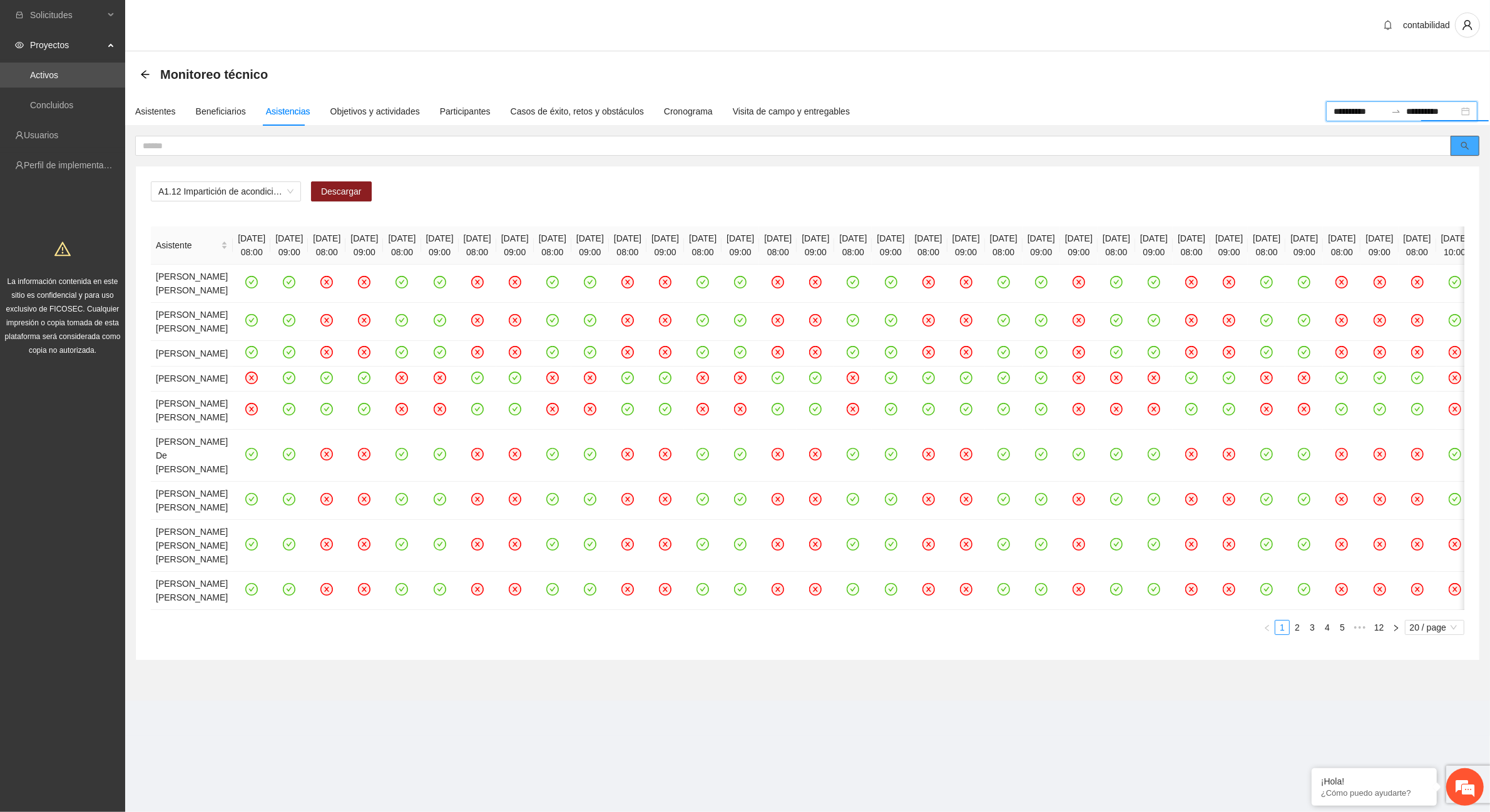
click at [1459, 144] on button "button" at bounding box center [1465, 146] width 29 height 20
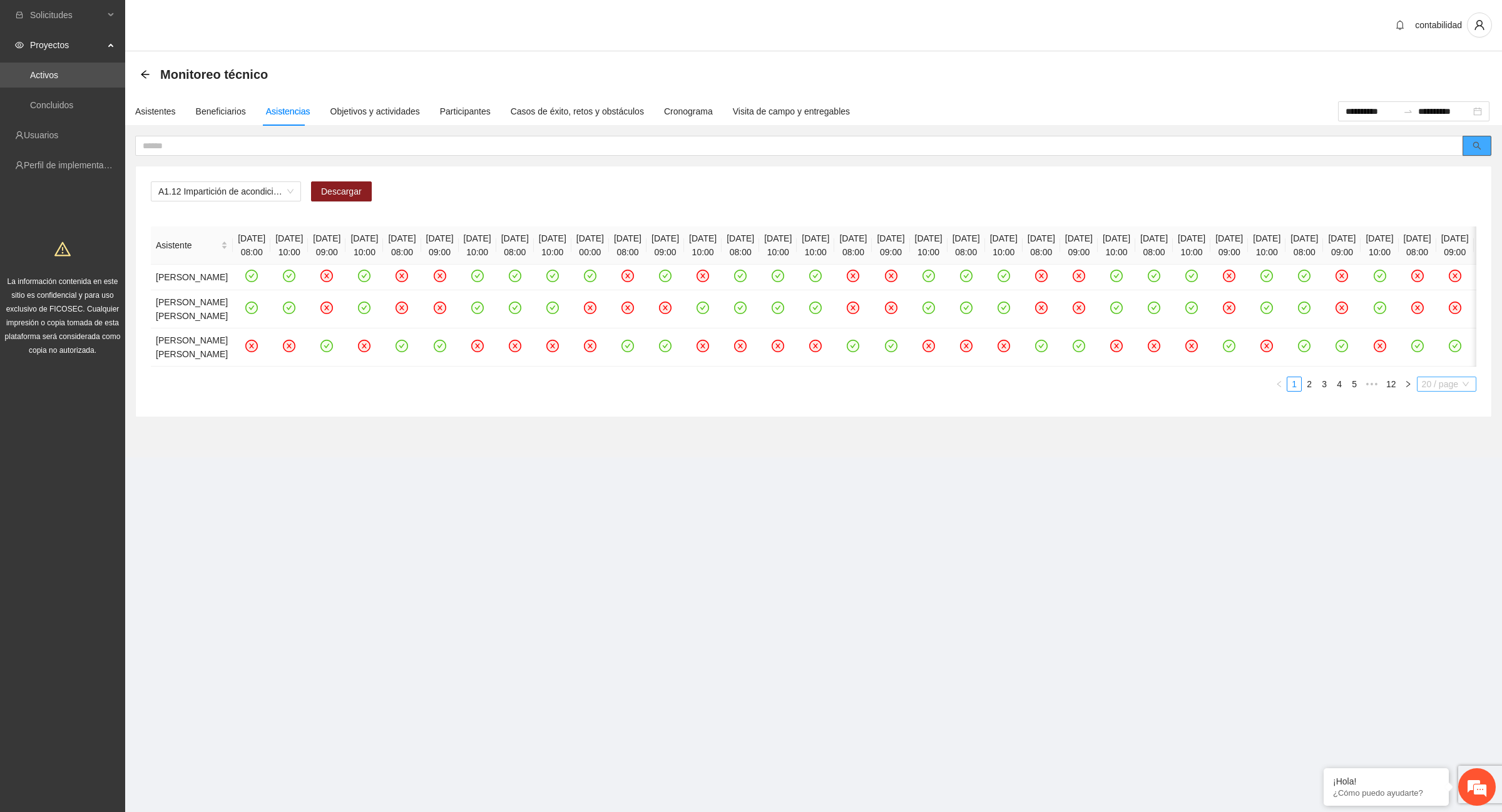
click at [1443, 391] on span "20 / page" at bounding box center [1447, 383] width 50 height 13
click at [1428, 473] on div "100 / page" at bounding box center [1447, 465] width 46 height 13
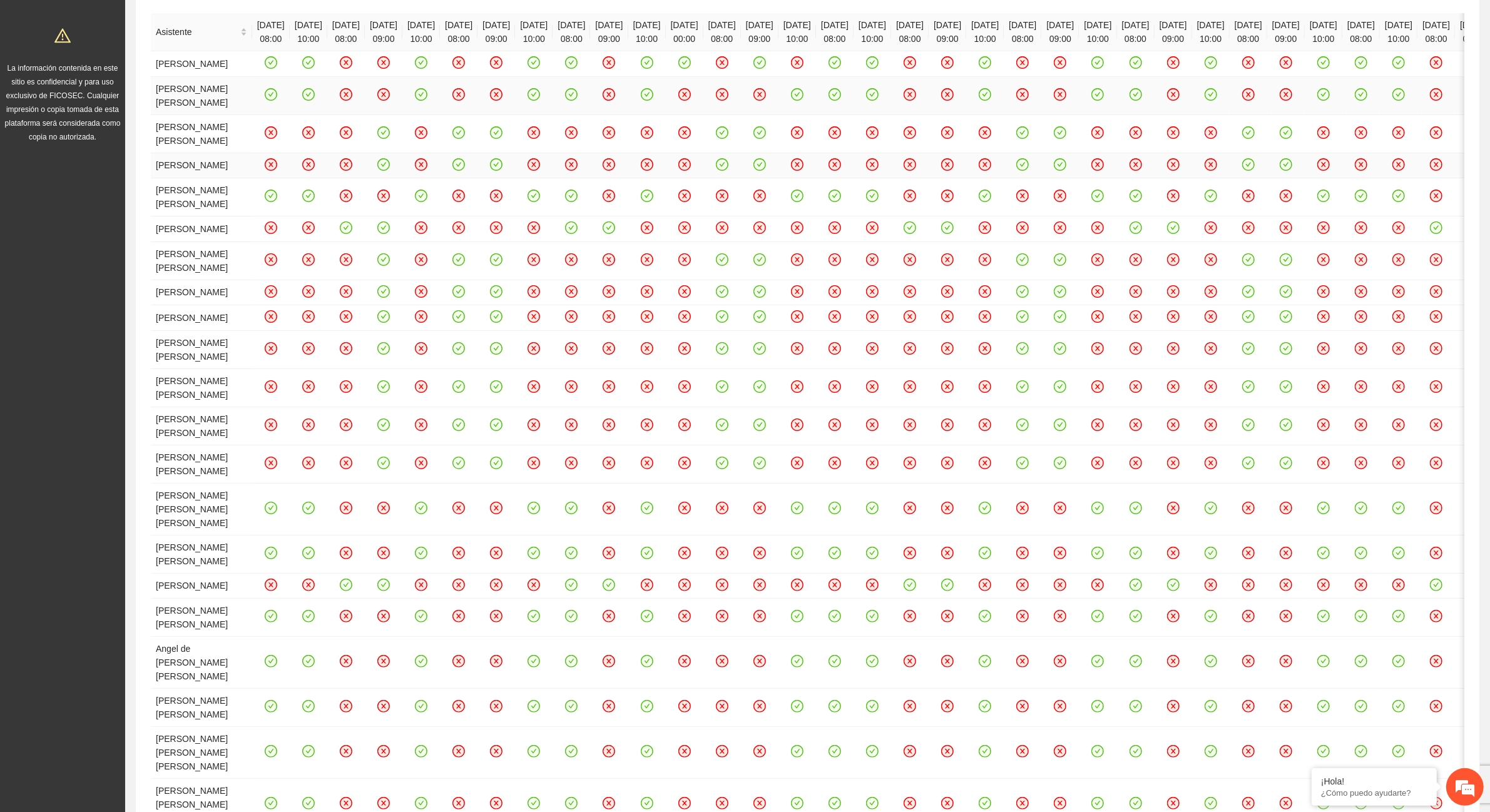
scroll to position [57, 0]
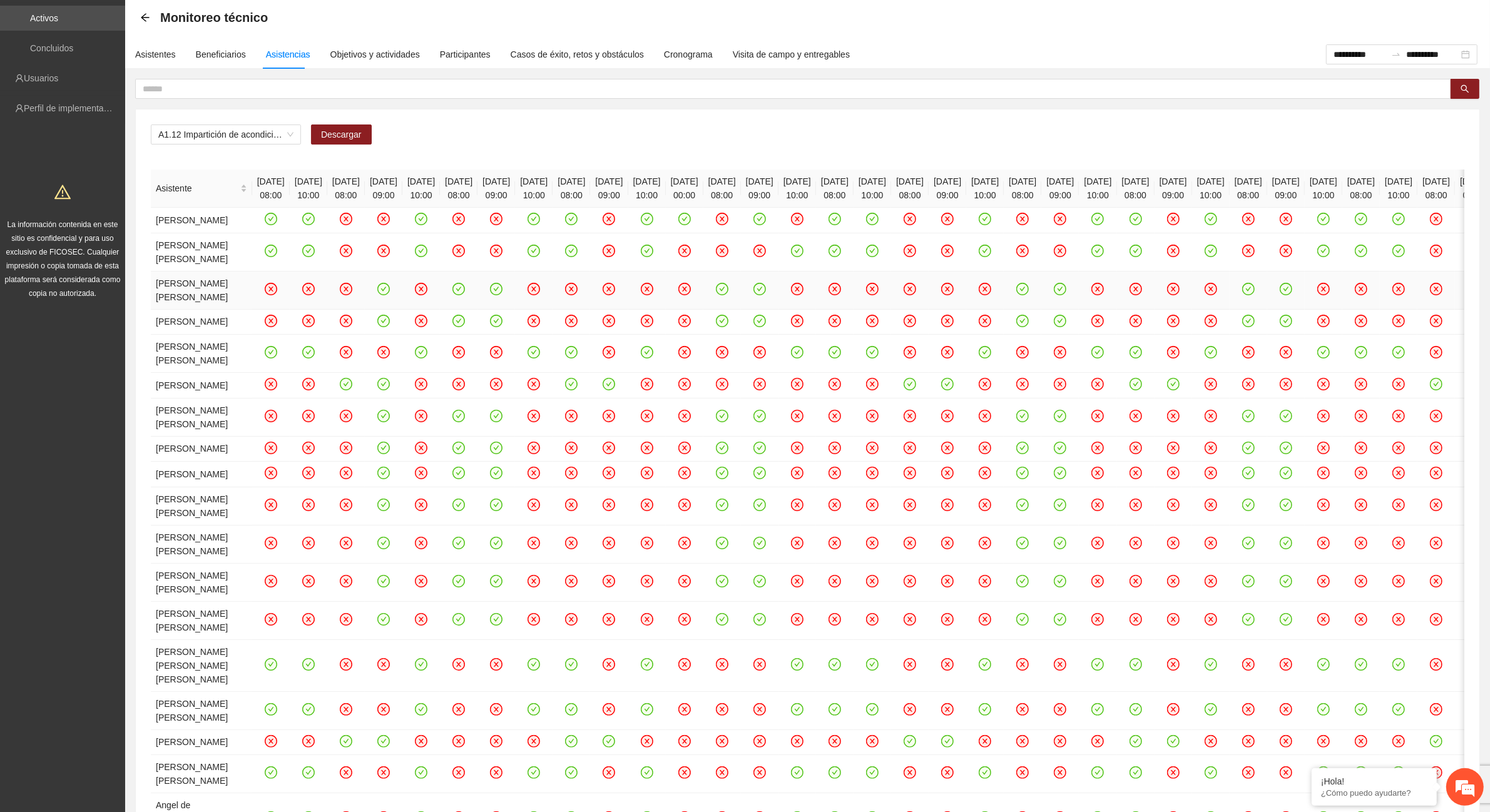
click at [427, 294] on icon "close-circle" at bounding box center [421, 289] width 11 height 11
click at [425, 291] on icon "check-circle" at bounding box center [422, 289] width 6 height 4
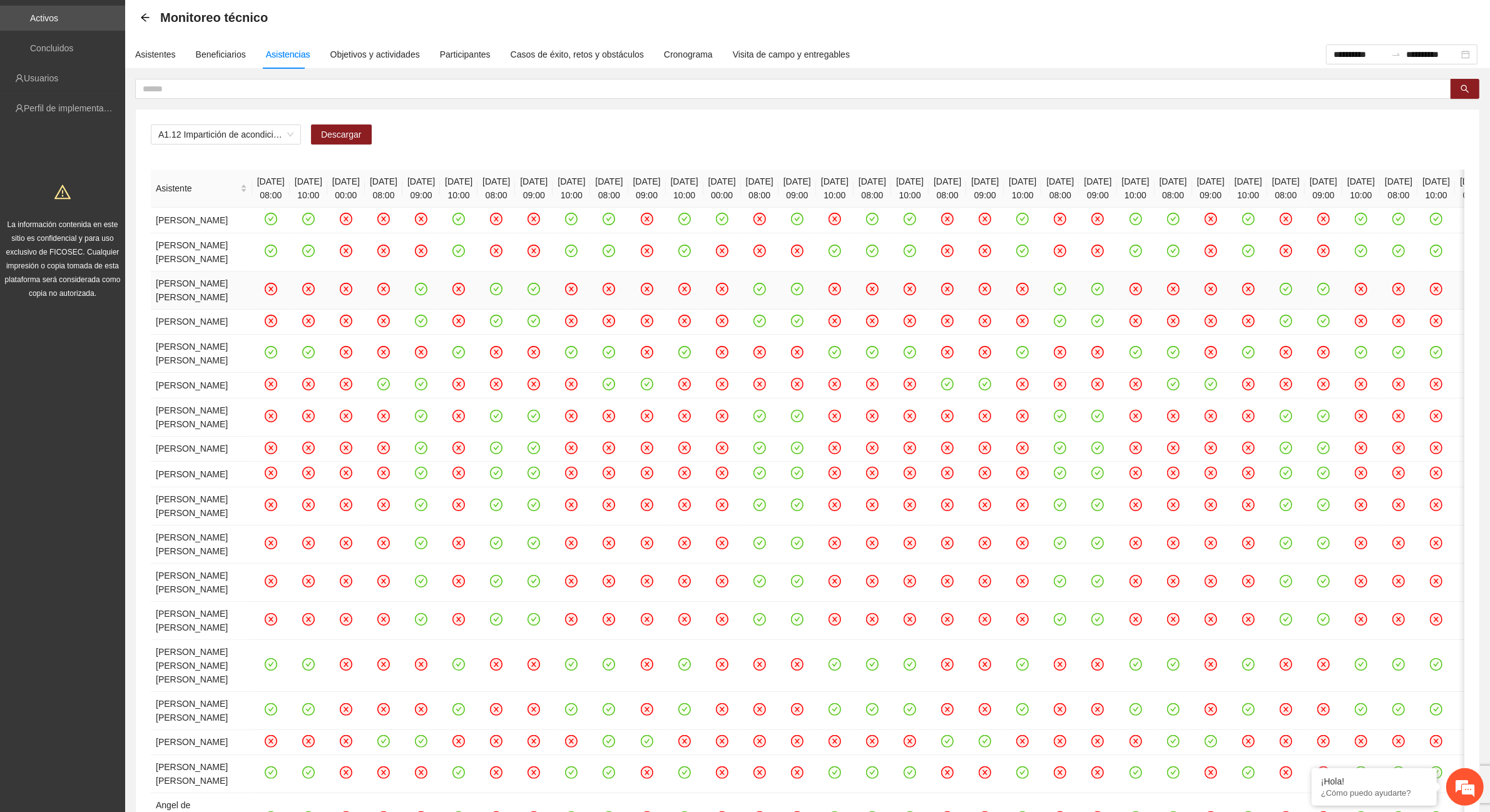
click at [389, 294] on icon "close-circle" at bounding box center [383, 289] width 11 height 11
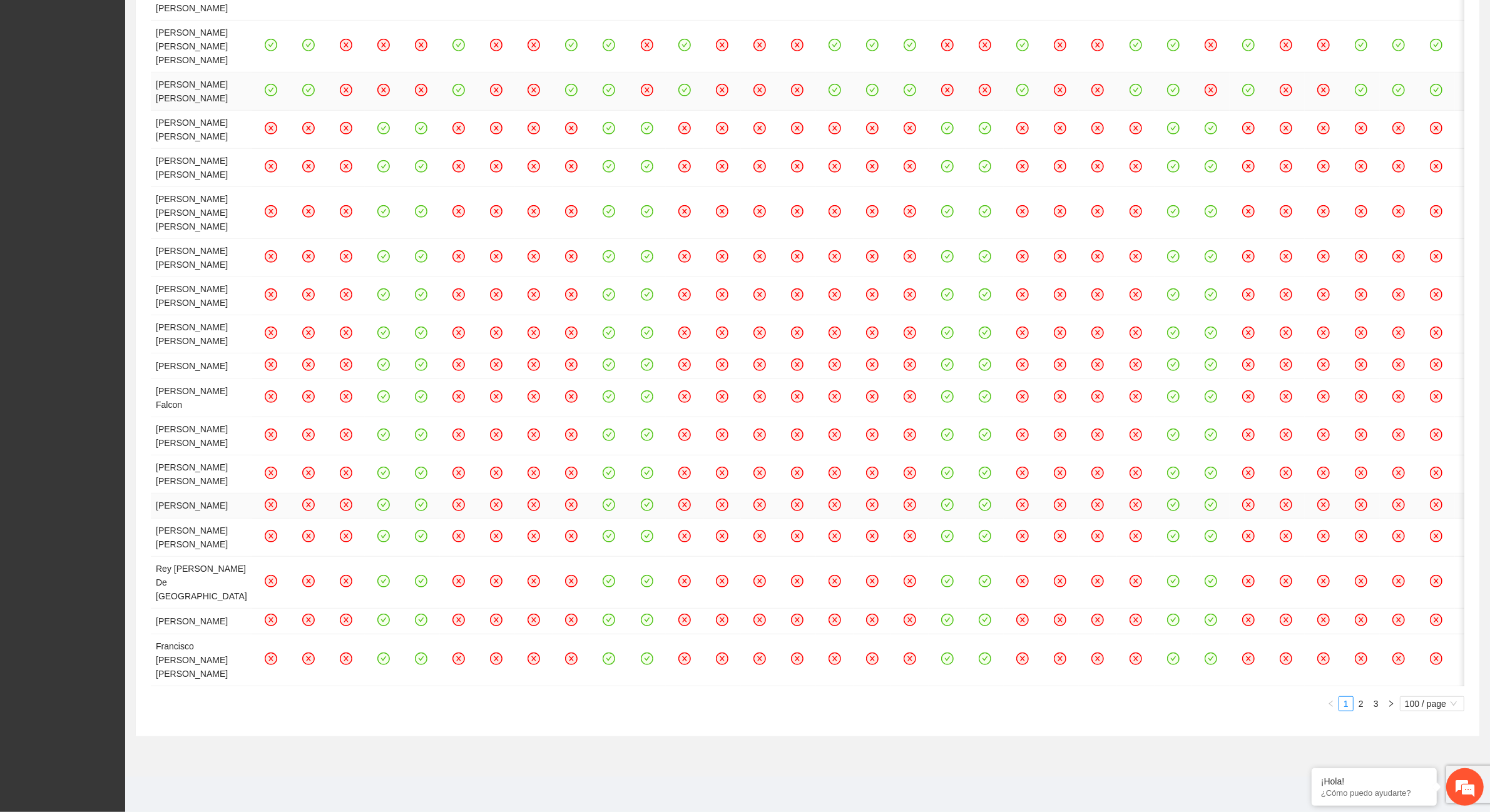
scroll to position [1721, 0]
click at [1360, 701] on link "2" at bounding box center [1361, 703] width 13 height 13
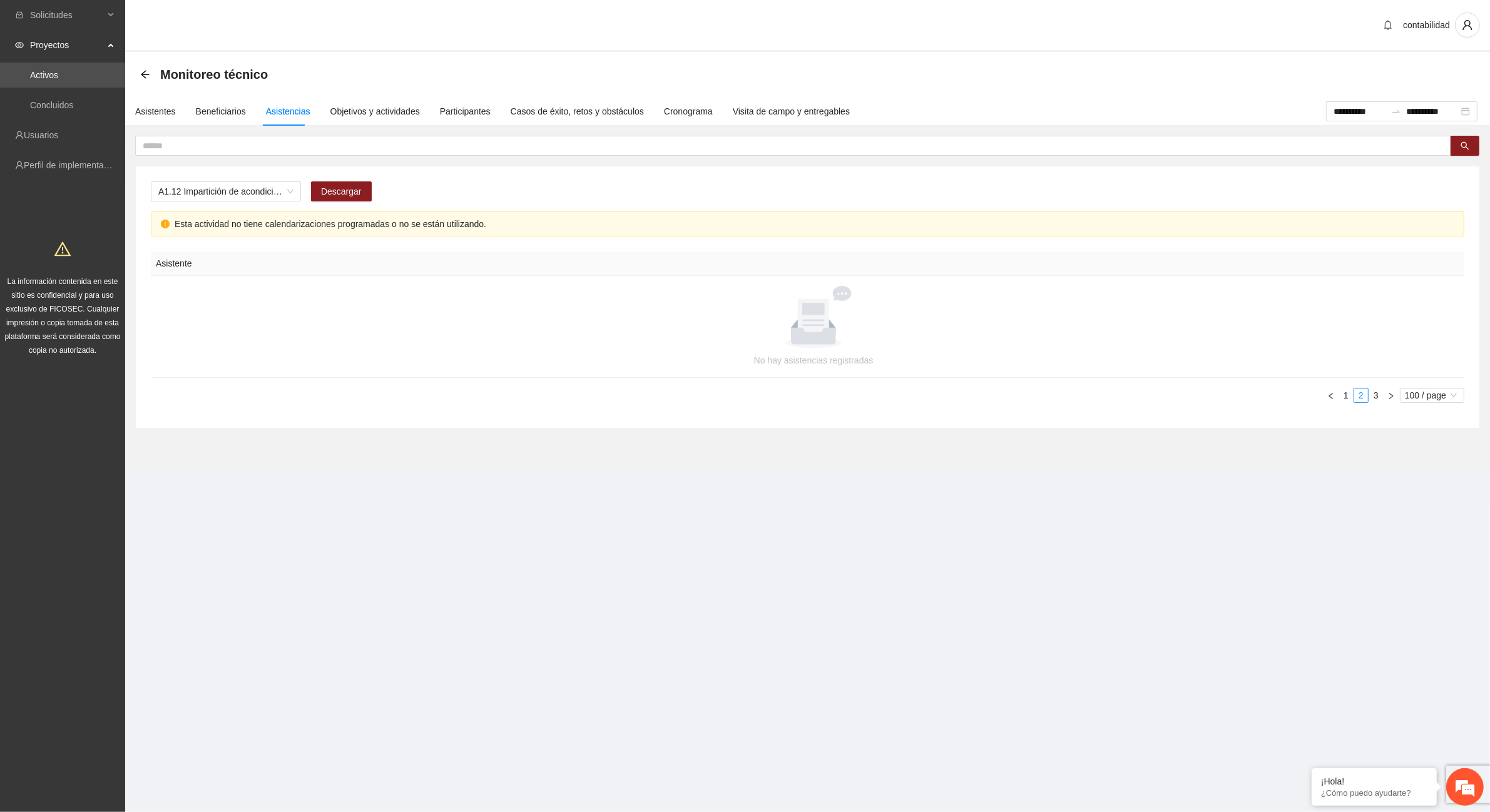
scroll to position [0, 0]
click at [1386, 396] on link "3" at bounding box center [1387, 395] width 13 height 13
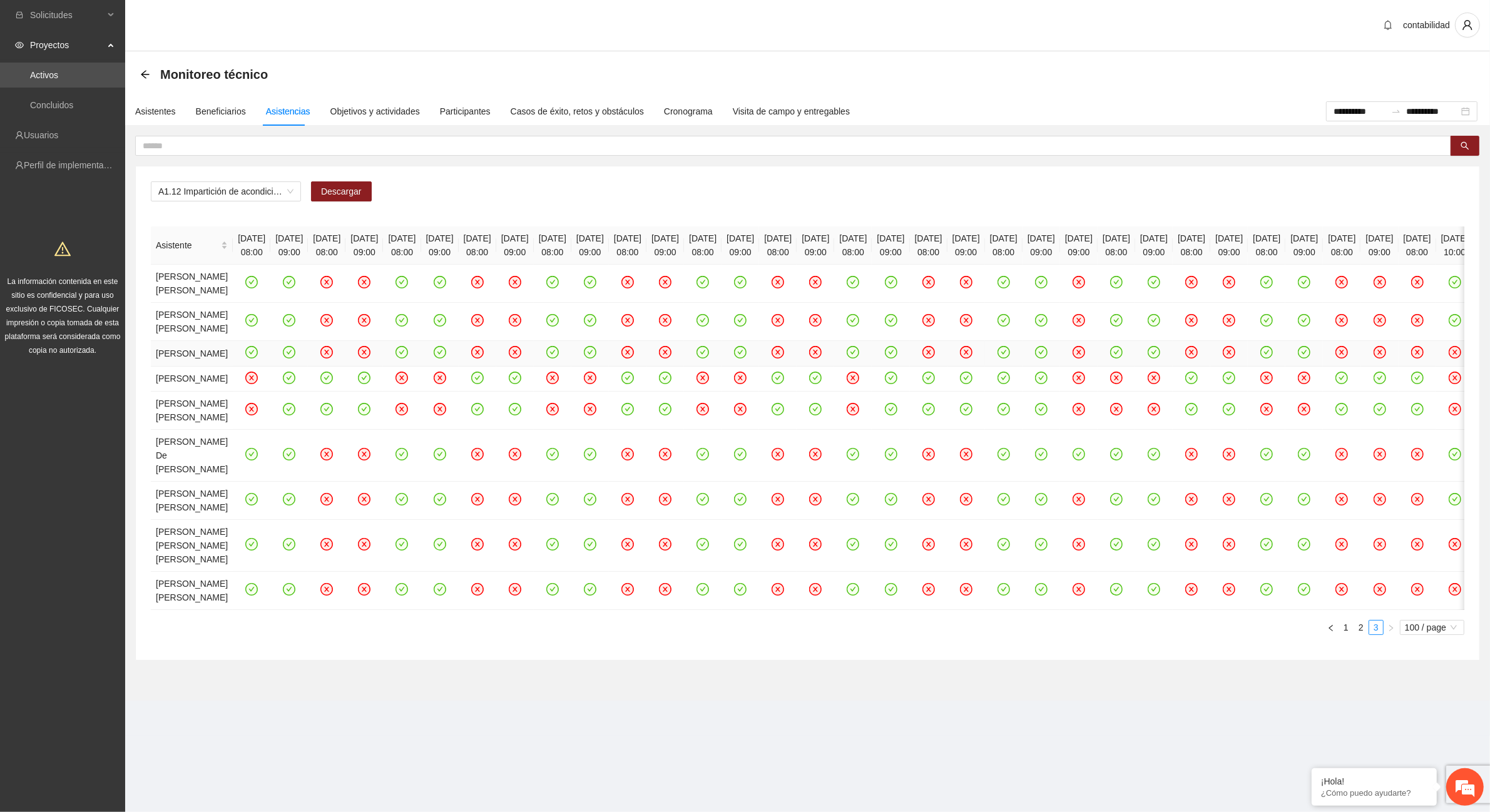
scroll to position [72, 0]
click at [247, 383] on icon "close-circle" at bounding box center [252, 377] width 11 height 11
click at [1344, 634] on link "1" at bounding box center [1346, 627] width 13 height 13
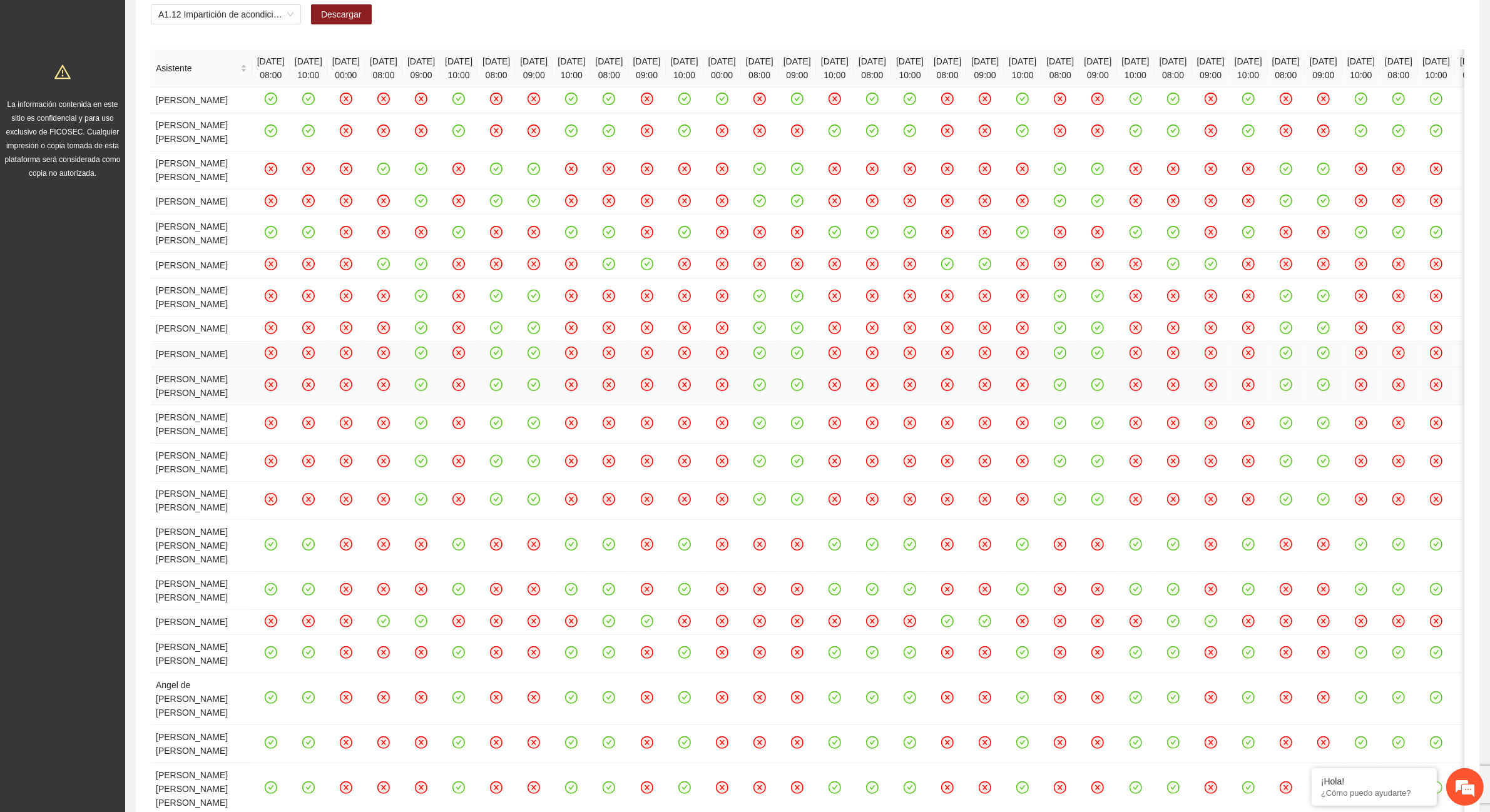
scroll to position [150, 0]
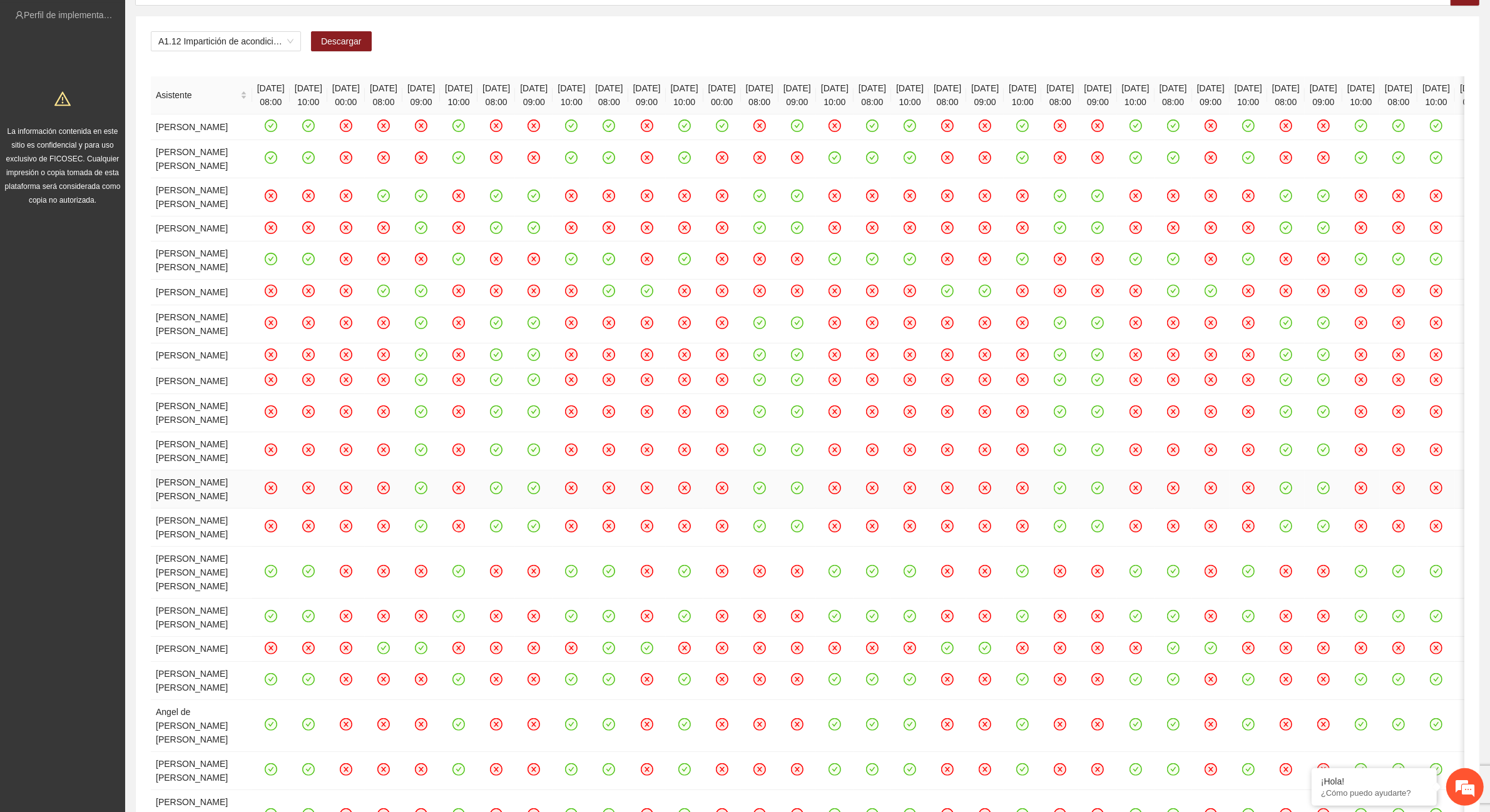
click at [615, 493] on icon "close-circle" at bounding box center [609, 487] width 11 height 11
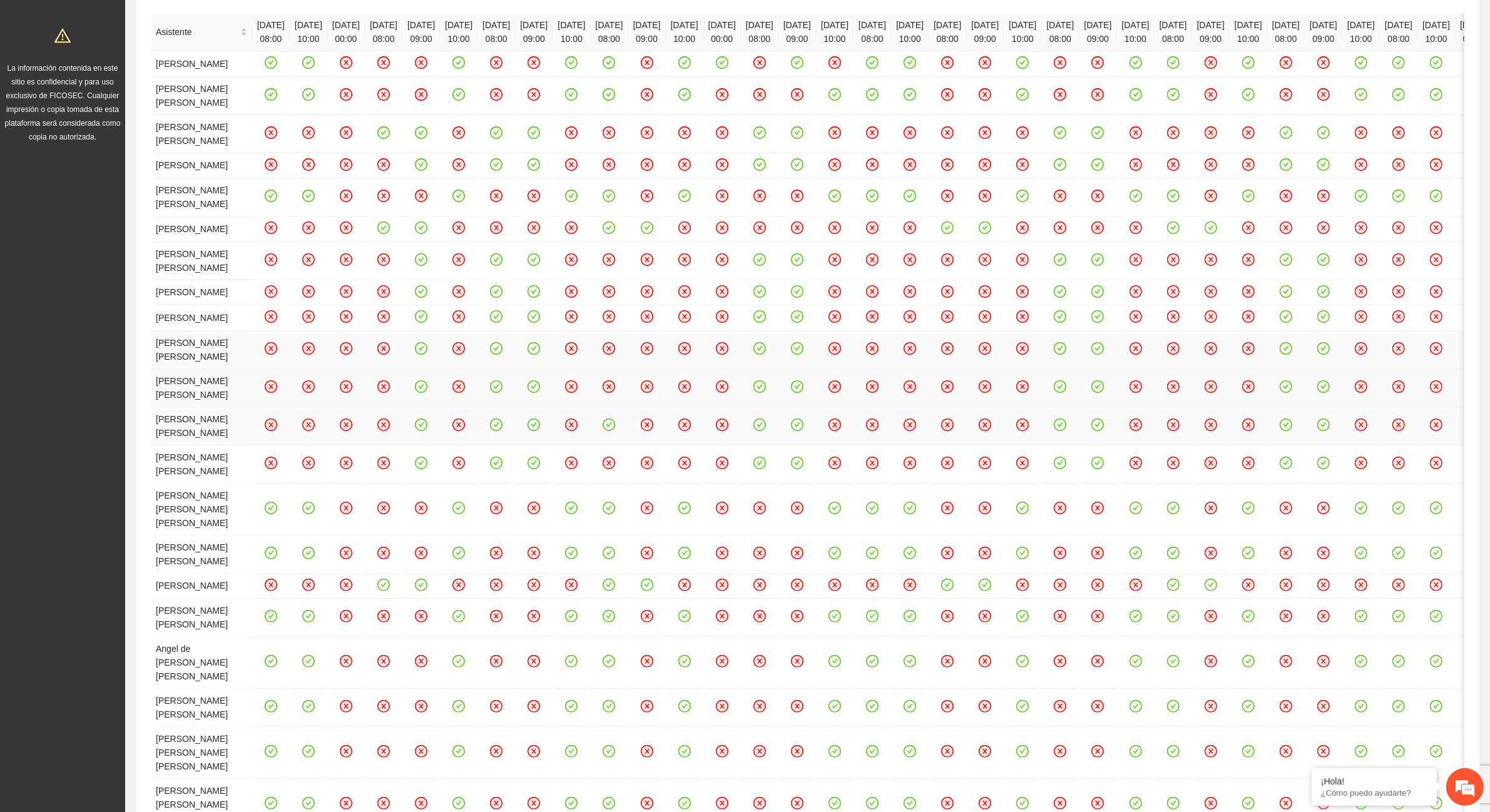
scroll to position [135, 0]
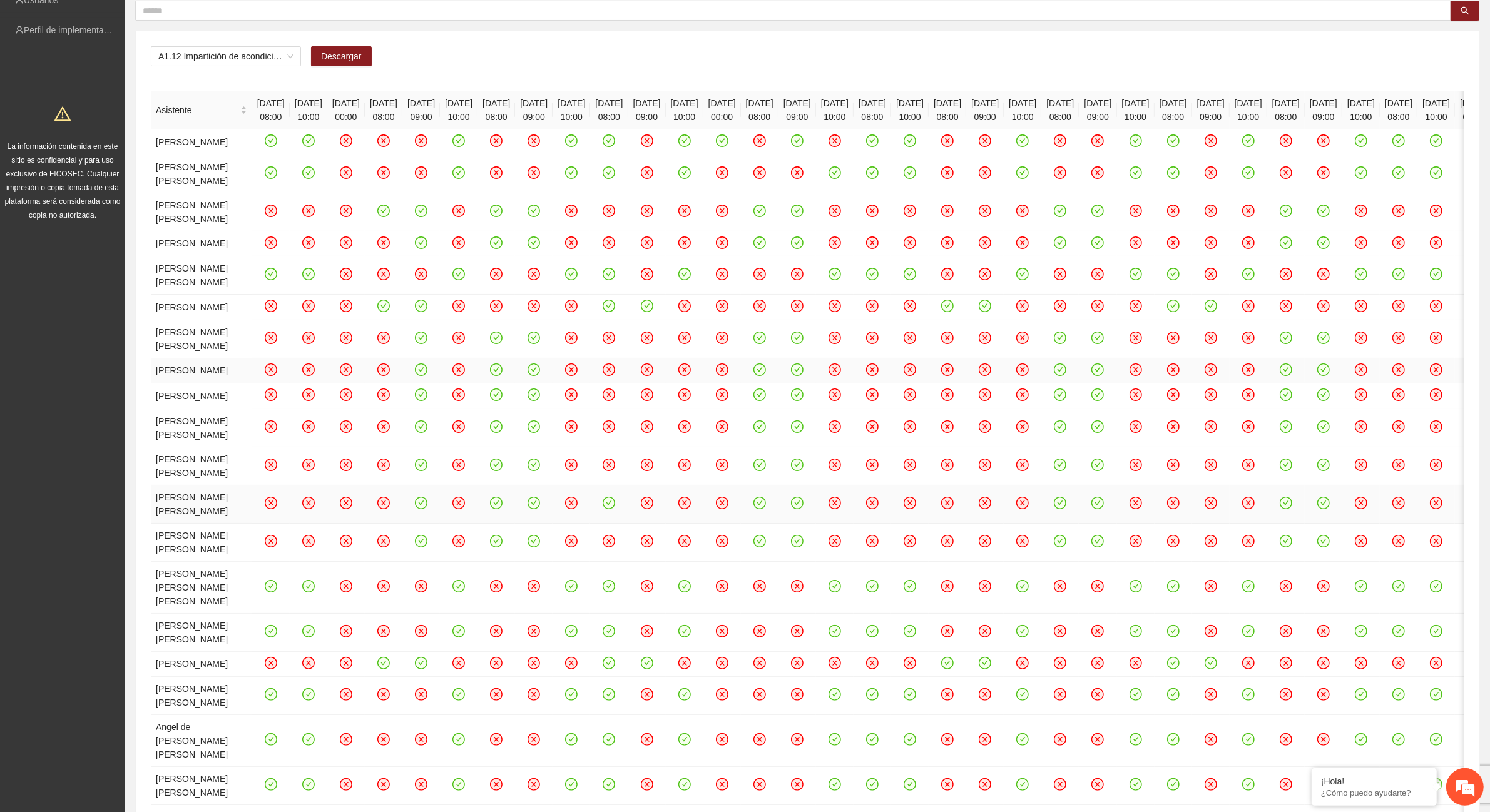
drag, startPoint x: 1405, startPoint y: 583, endPoint x: 1346, endPoint y: 594, distance: 60.0
click at [1349, 384] on tr "[PERSON_NAME]" at bounding box center [1348, 371] width 2394 height 25
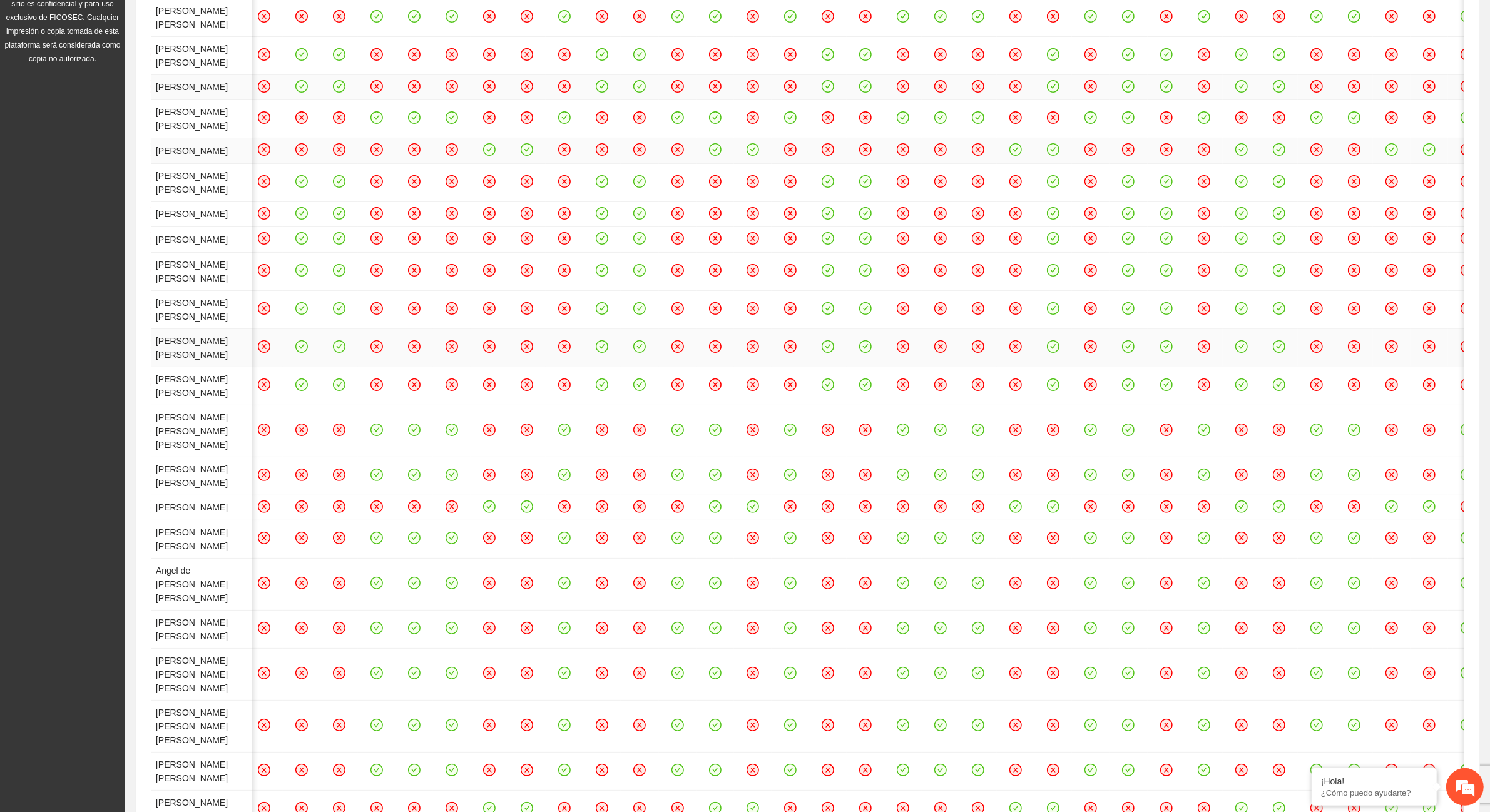
scroll to position [214, 0]
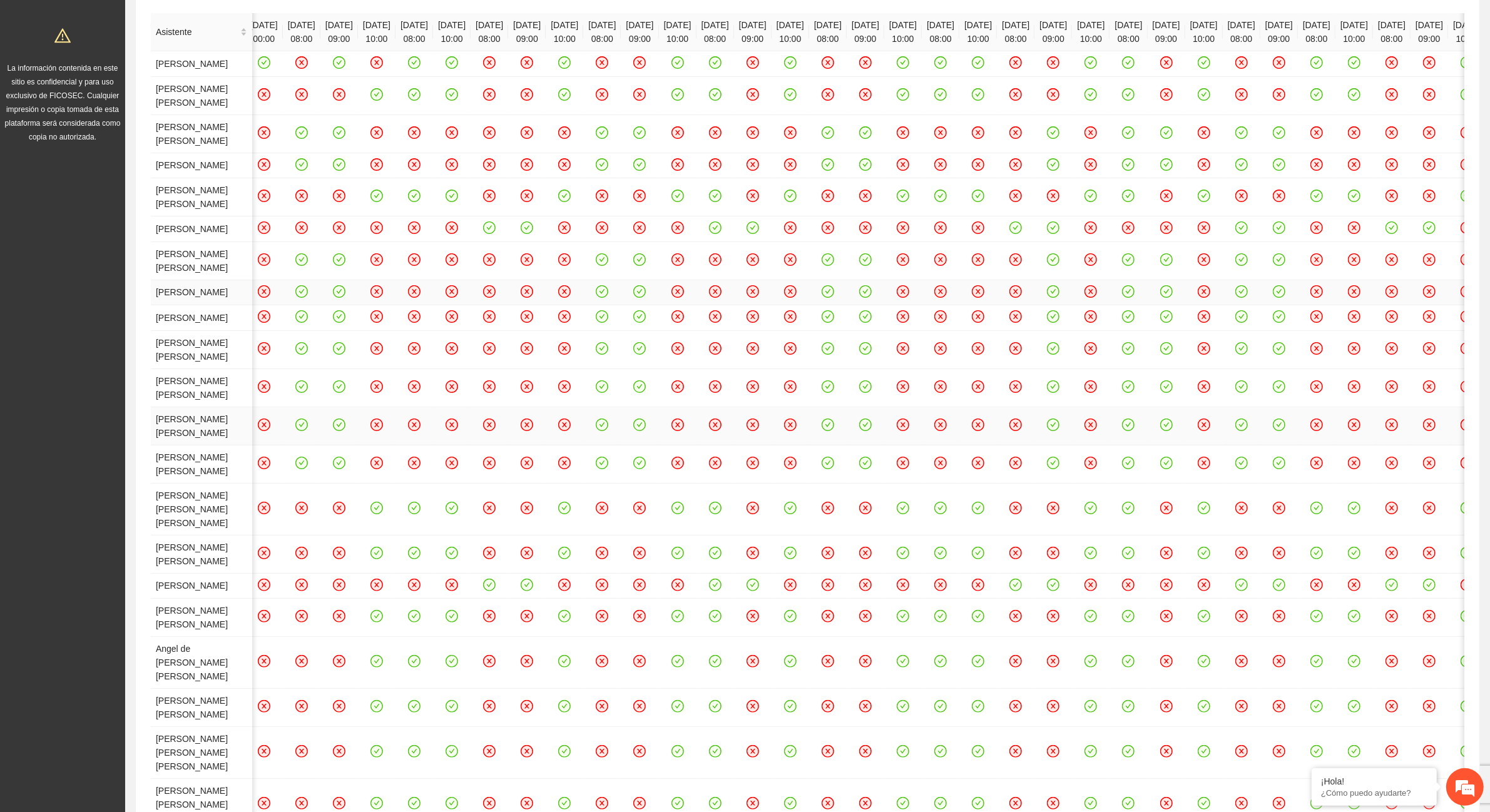
drag, startPoint x: 1325, startPoint y: 504, endPoint x: 1238, endPoint y: 516, distance: 87.8
click at [1244, 306] on tr "[PERSON_NAME]" at bounding box center [890, 293] width 2394 height 25
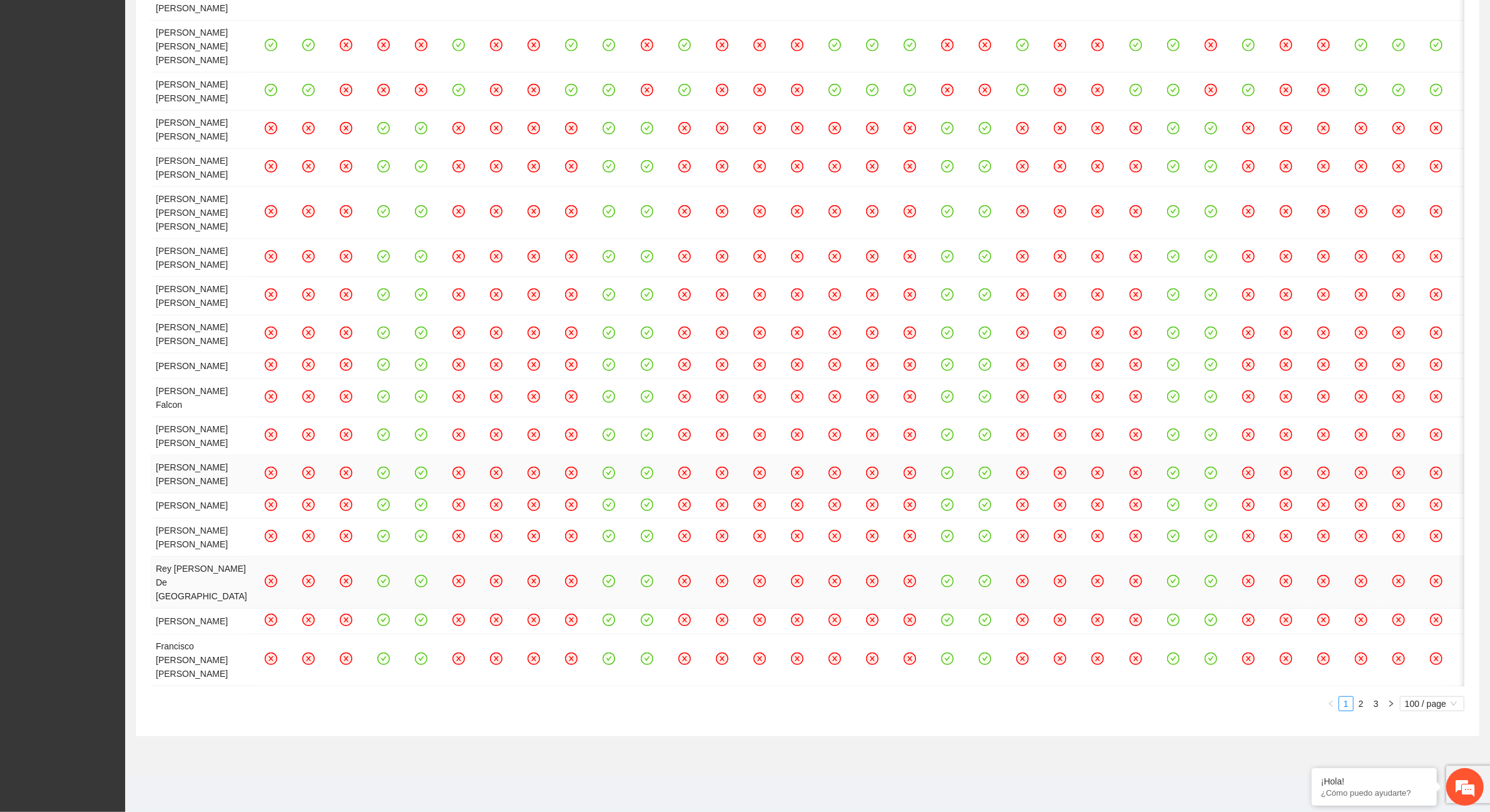
scroll to position [1777, 0]
click at [1378, 704] on link "3" at bounding box center [1376, 703] width 13 height 13
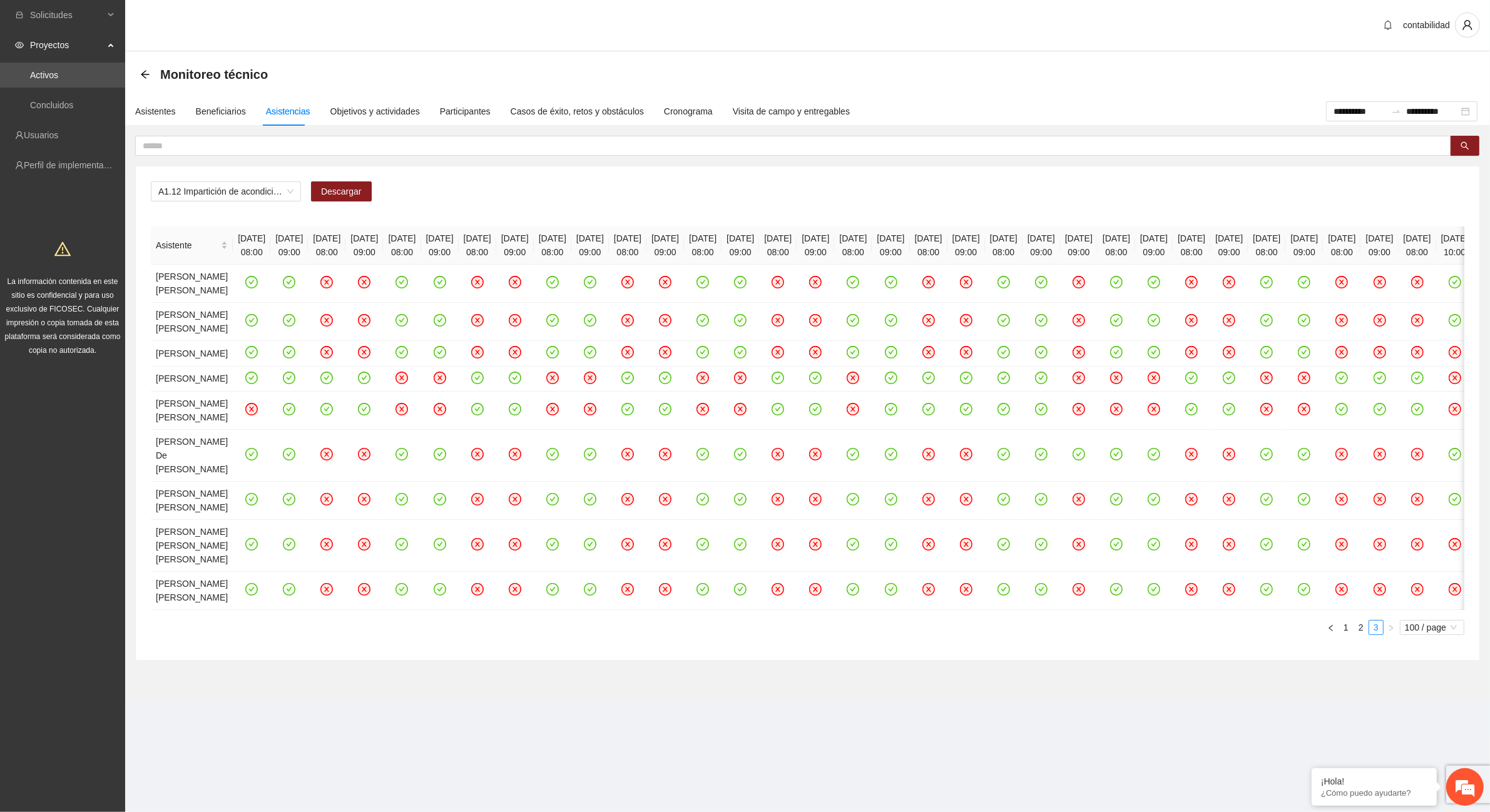
scroll to position [72, 0]
click at [1343, 634] on link "1" at bounding box center [1346, 627] width 13 height 13
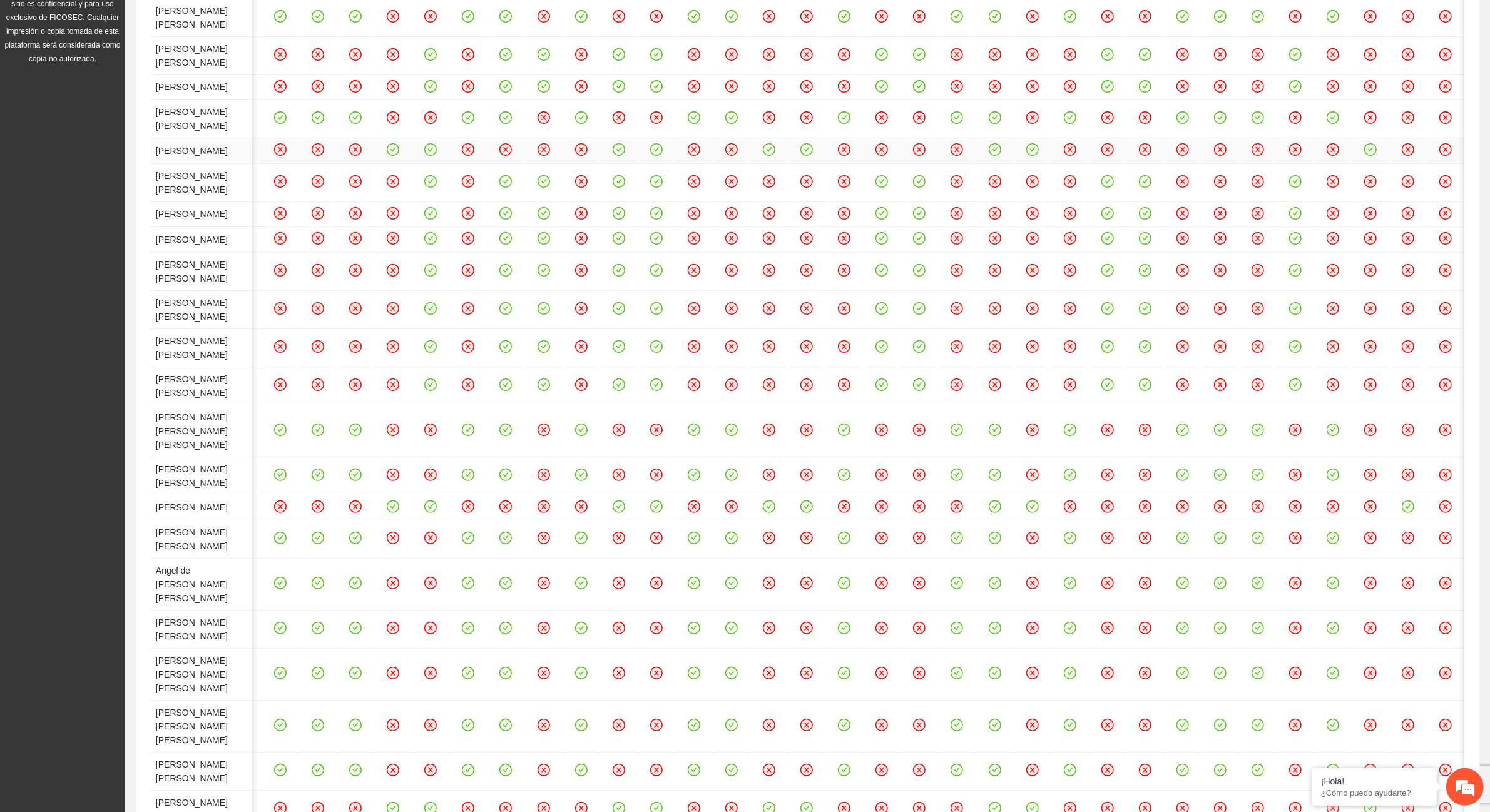
scroll to position [214, 0]
